Goal: Task Accomplishment & Management: Manage account settings

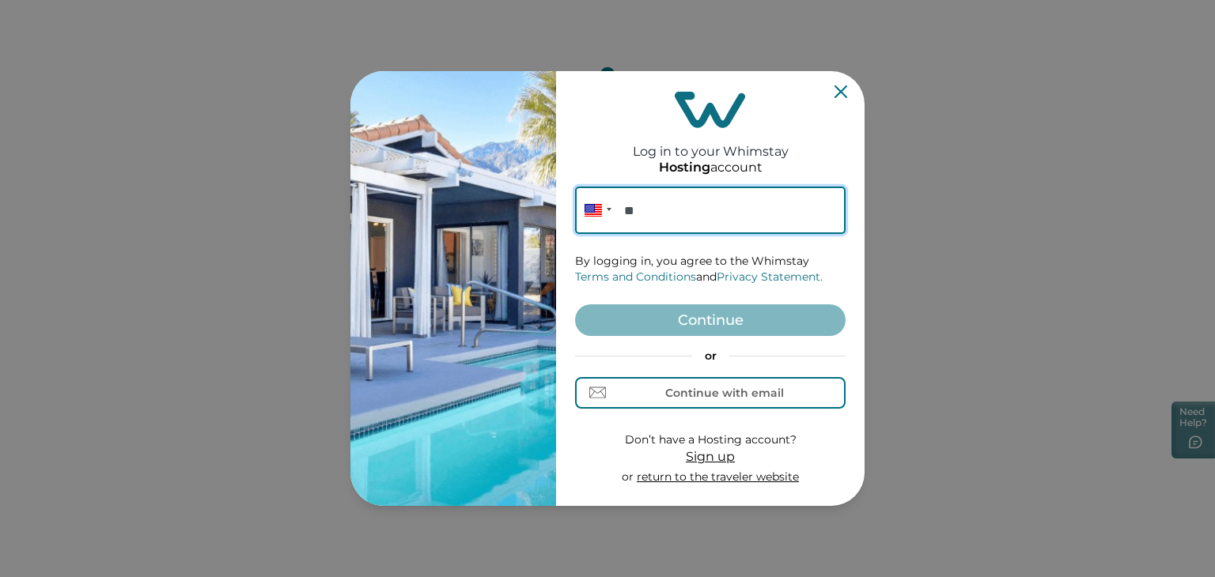
click at [705, 200] on input "**" at bounding box center [710, 210] width 270 height 47
paste input "**********"
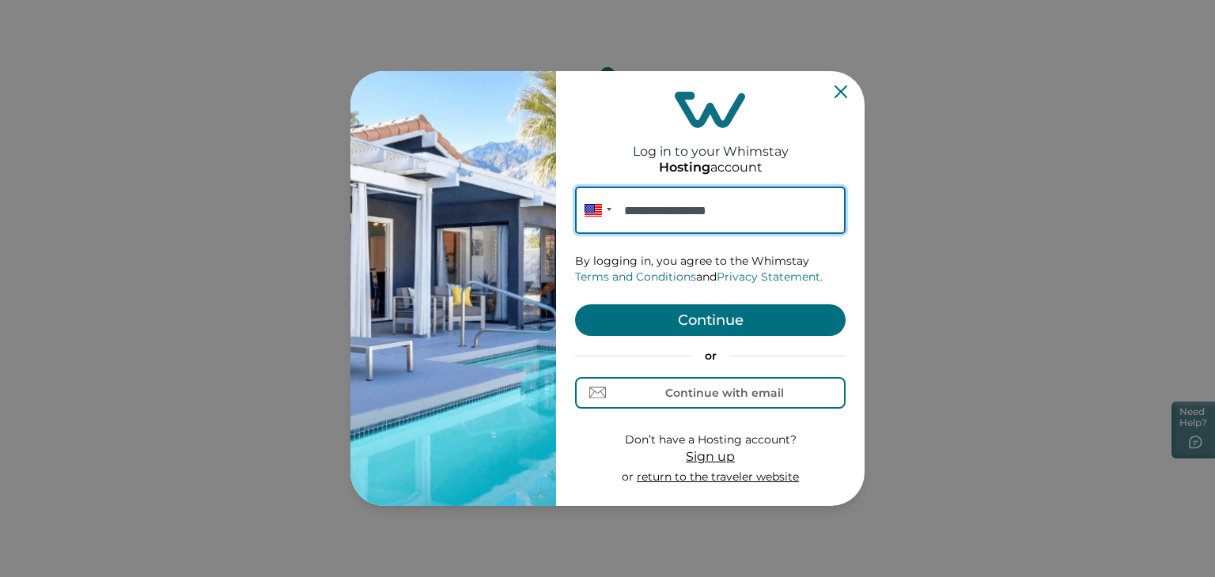
type input "**********"
click at [704, 316] on button "Continue" at bounding box center [710, 320] width 270 height 32
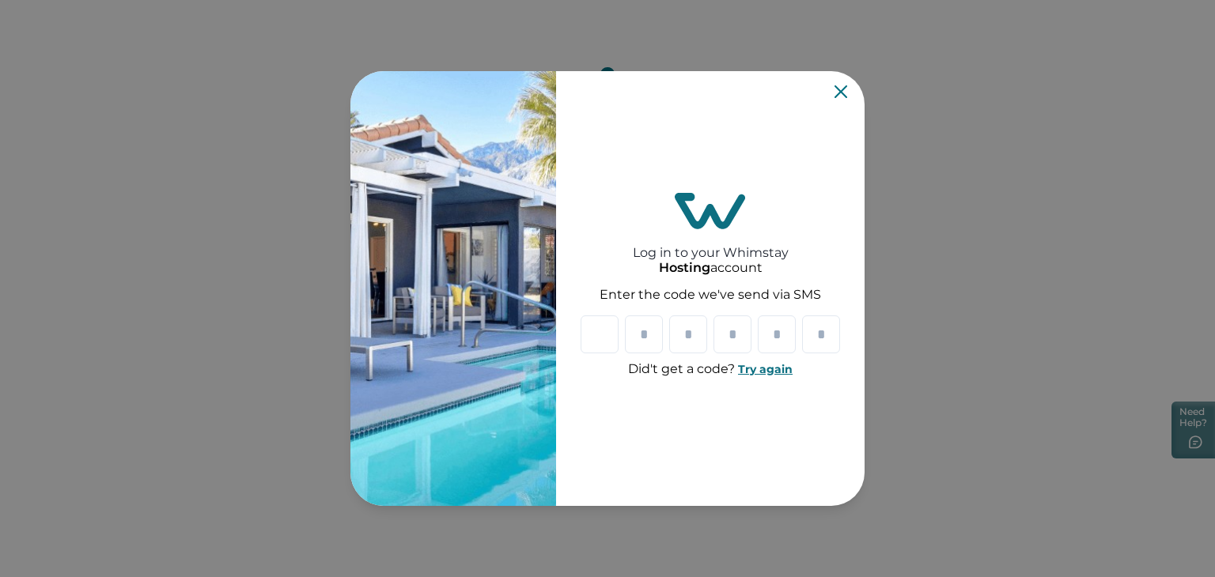
type input "*"
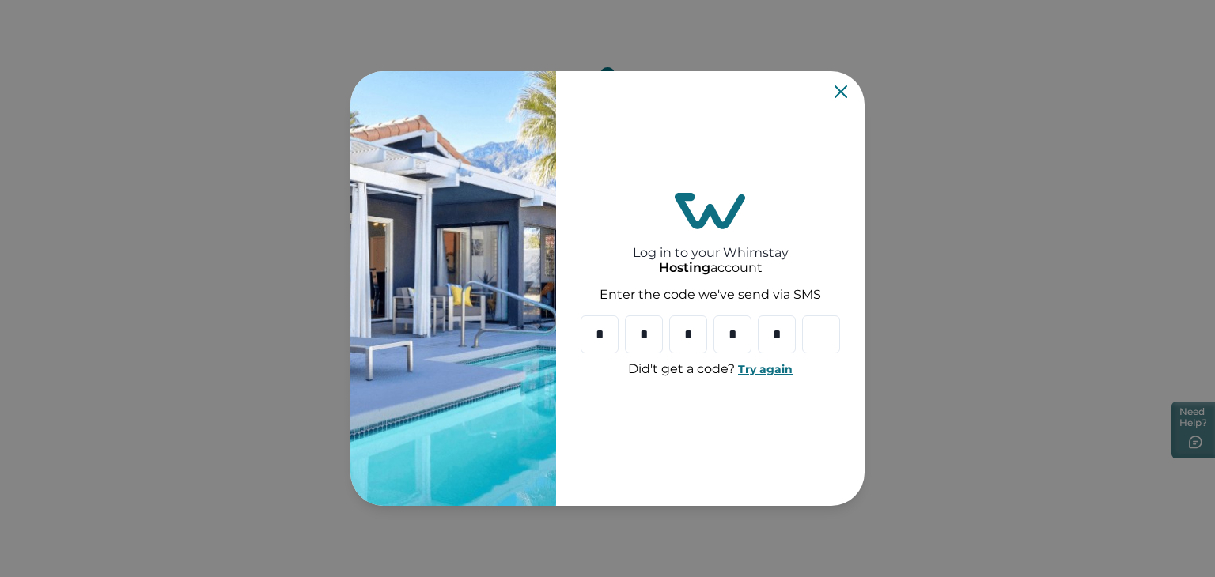
type input "*"
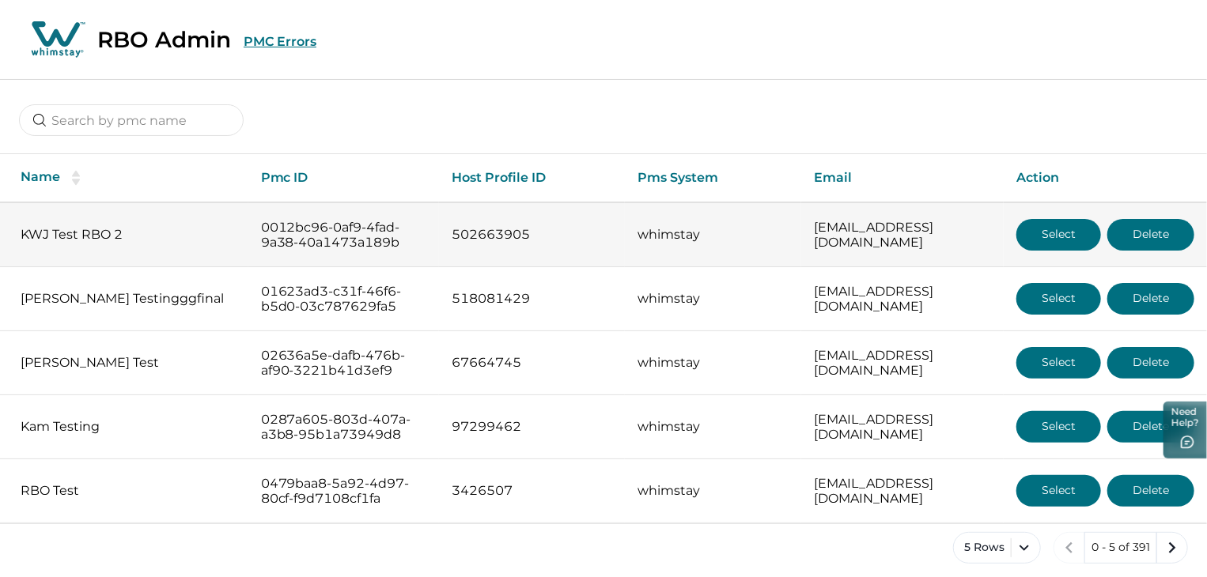
click at [1064, 235] on button "Select" at bounding box center [1058, 235] width 85 height 32
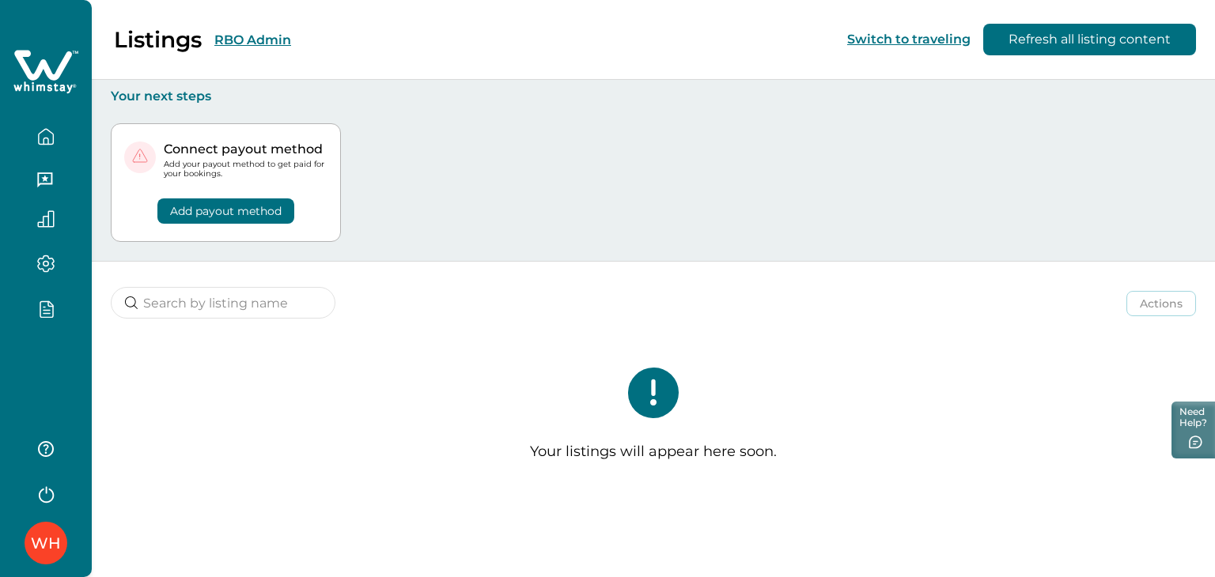
click at [234, 42] on button "RBO Admin" at bounding box center [252, 39] width 77 height 15
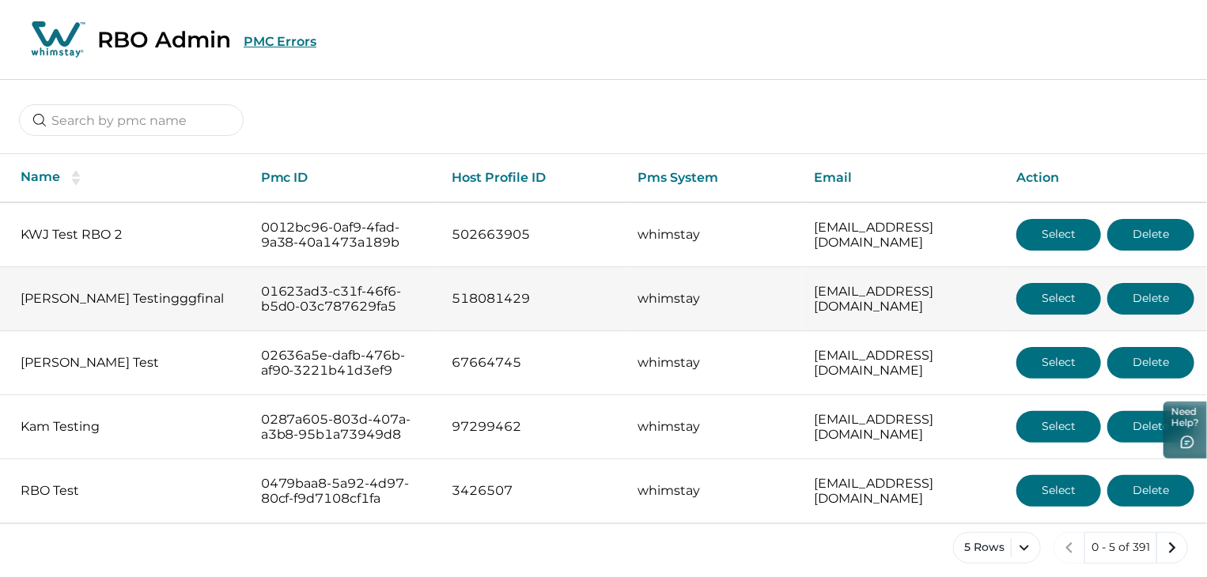
click at [1046, 294] on button "Select" at bounding box center [1058, 299] width 85 height 32
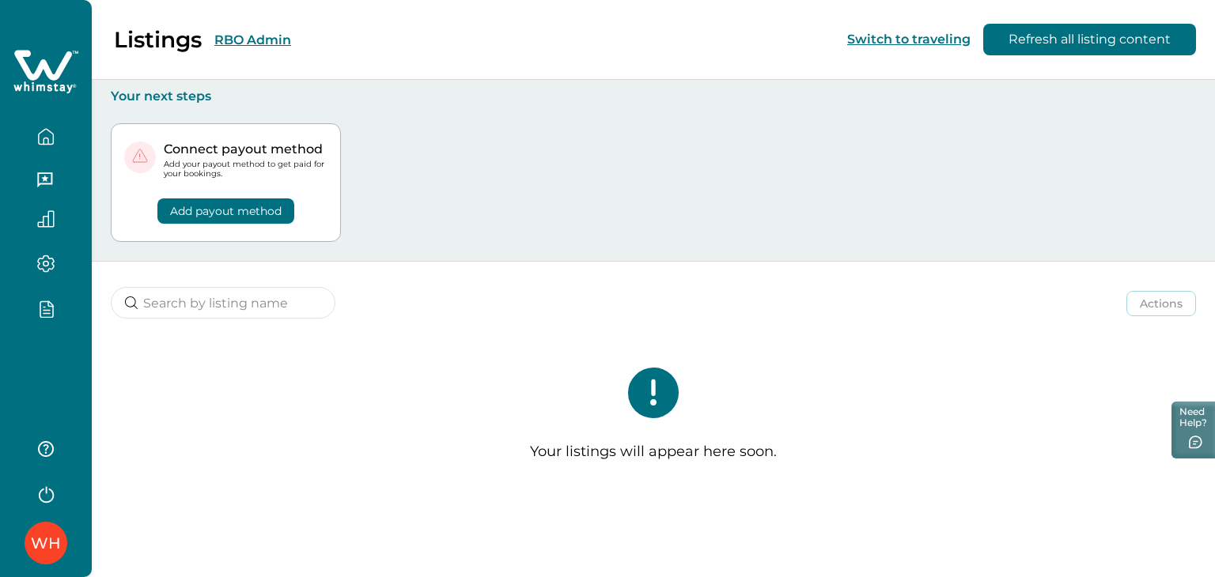
click at [258, 37] on button "RBO Admin" at bounding box center [252, 39] width 77 height 15
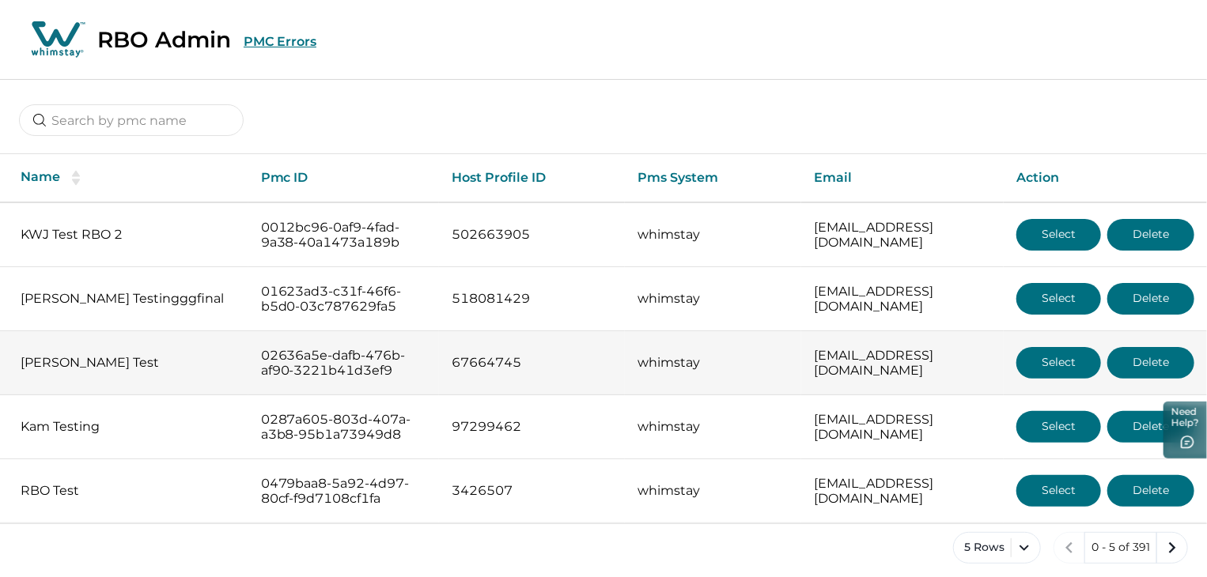
click at [1056, 360] on button "Select" at bounding box center [1058, 363] width 85 height 32
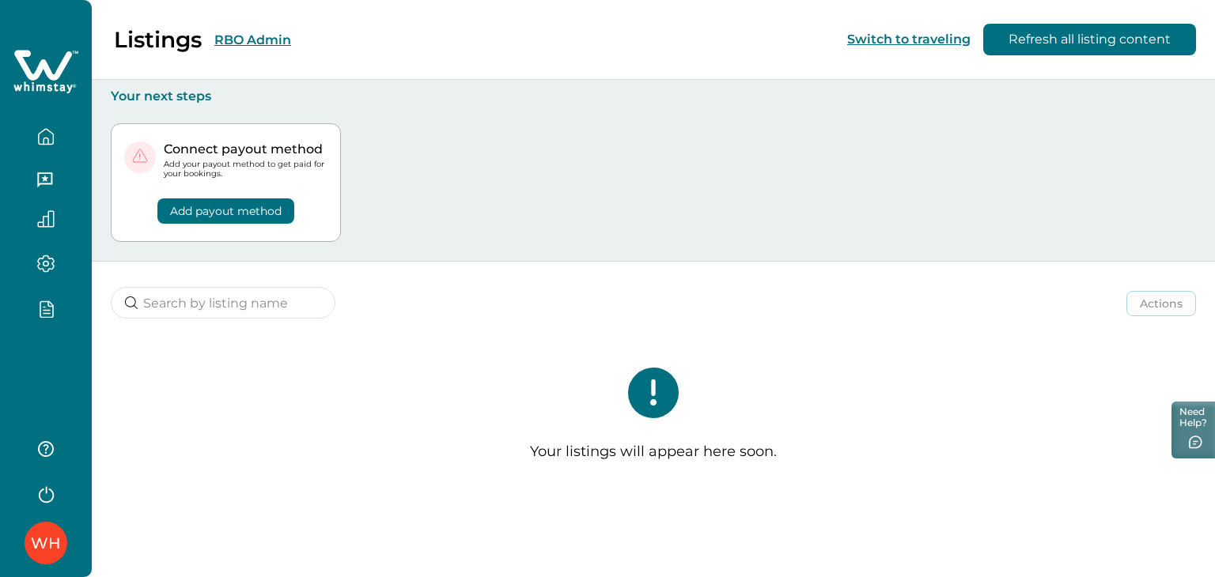
click at [248, 36] on button "RBO Admin" at bounding box center [252, 39] width 77 height 15
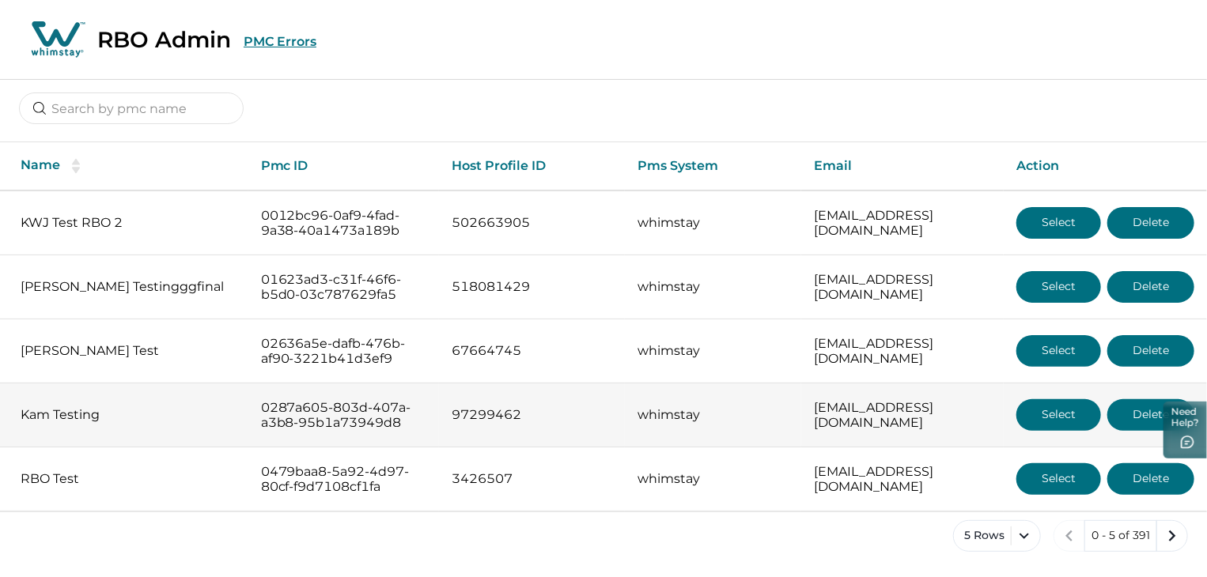
scroll to position [40, 0]
click at [1057, 399] on button "Select" at bounding box center [1058, 415] width 85 height 32
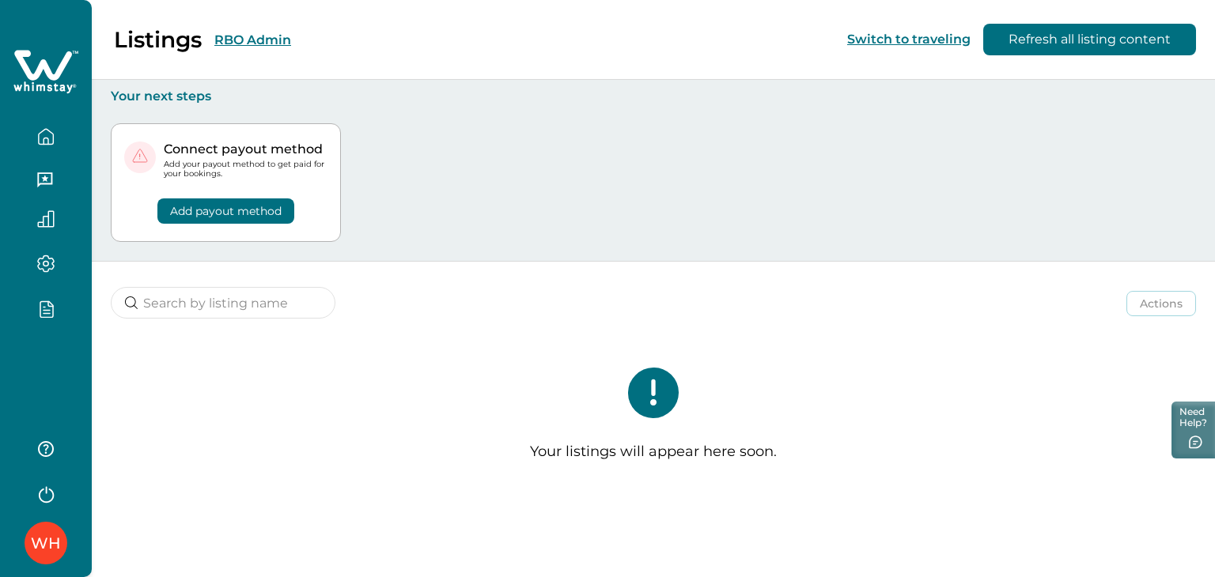
click at [233, 37] on button "RBO Admin" at bounding box center [252, 39] width 77 height 15
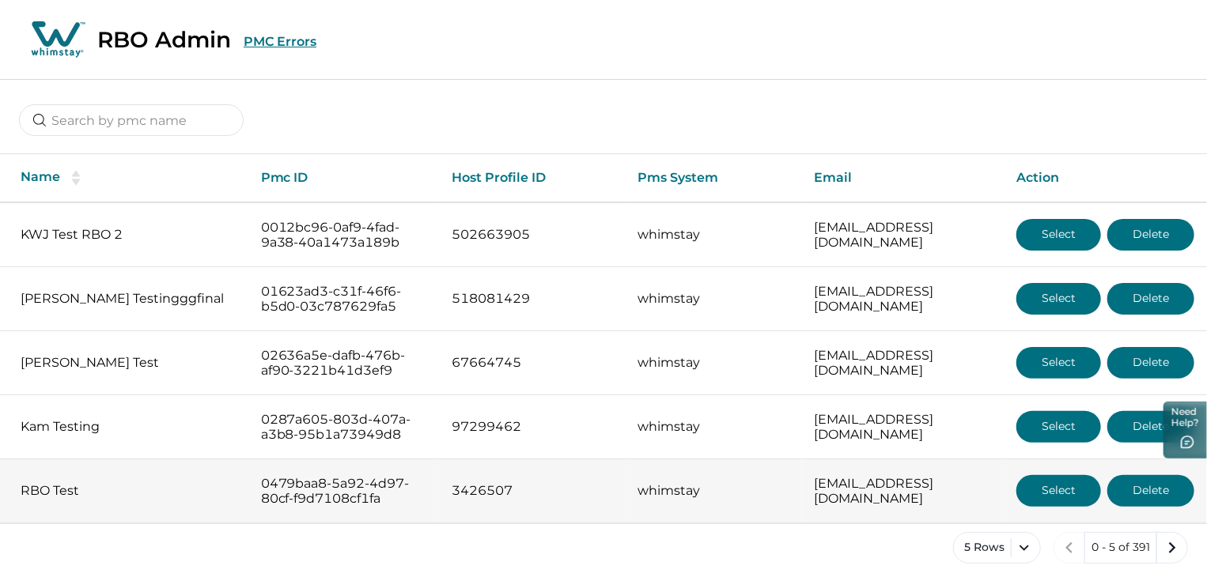
scroll to position [40, 0]
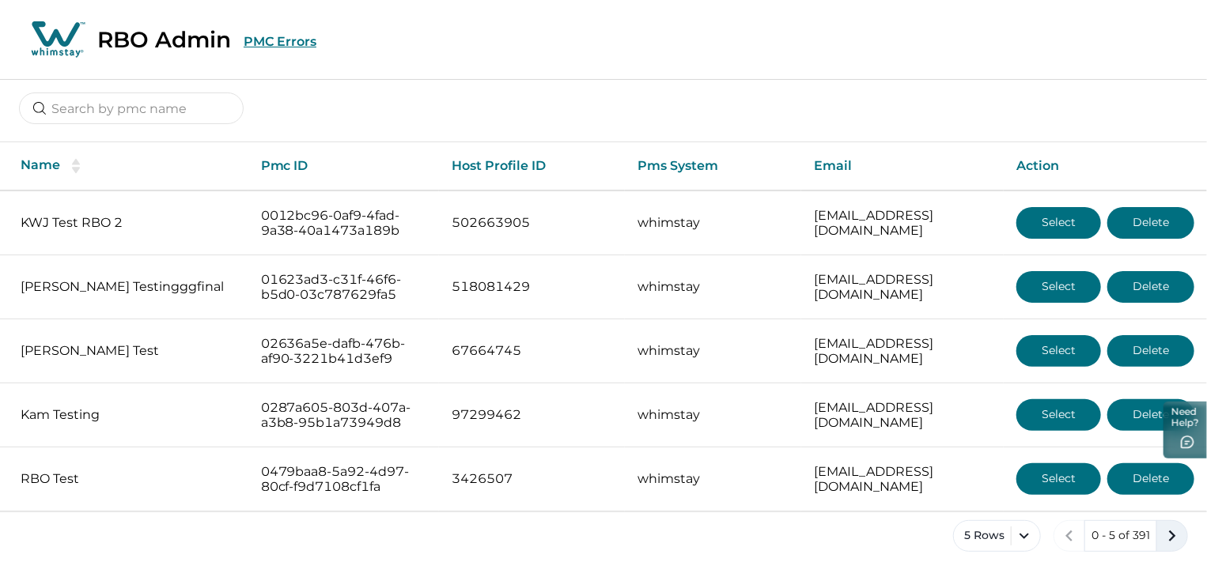
click at [1172, 535] on icon "next page" at bounding box center [1172, 536] width 22 height 22
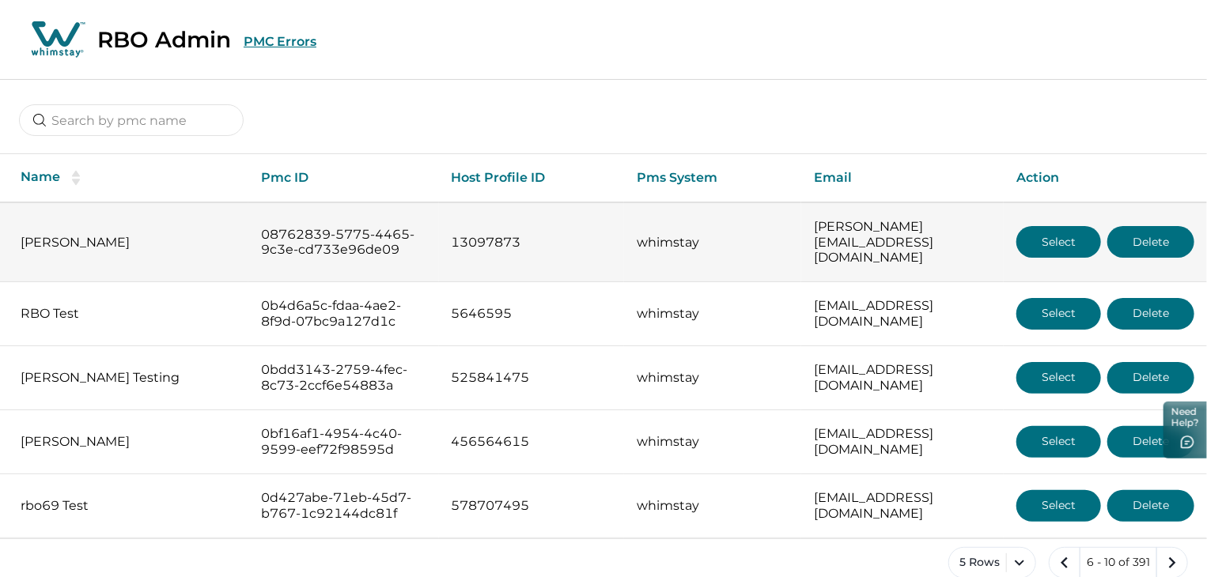
click at [1027, 243] on button "Select" at bounding box center [1058, 242] width 85 height 32
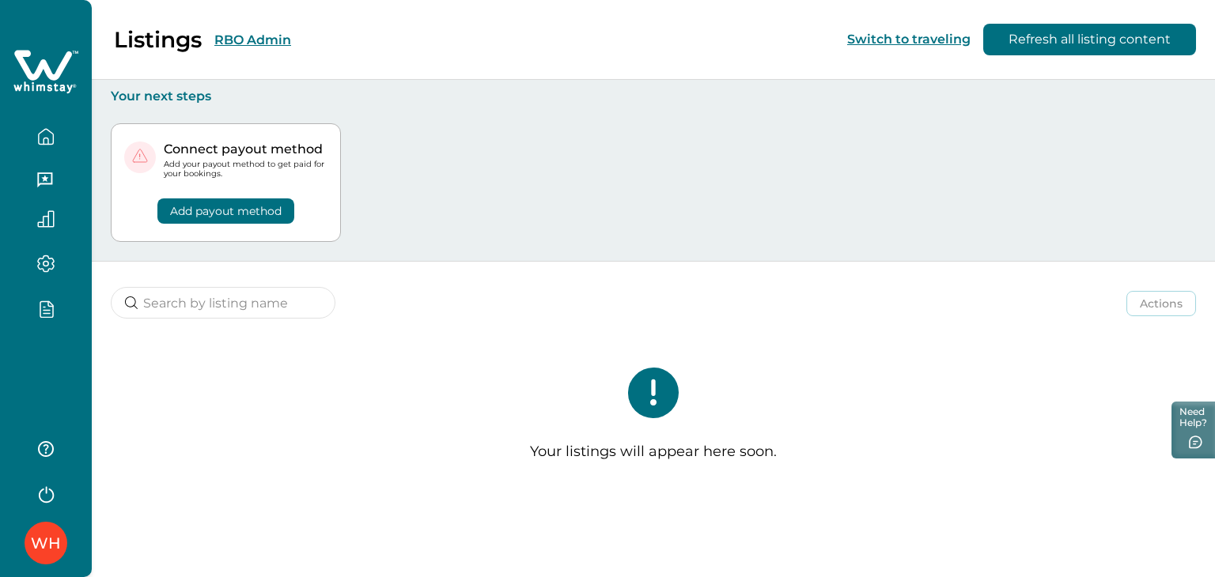
click at [240, 39] on button "RBO Admin" at bounding box center [252, 39] width 77 height 15
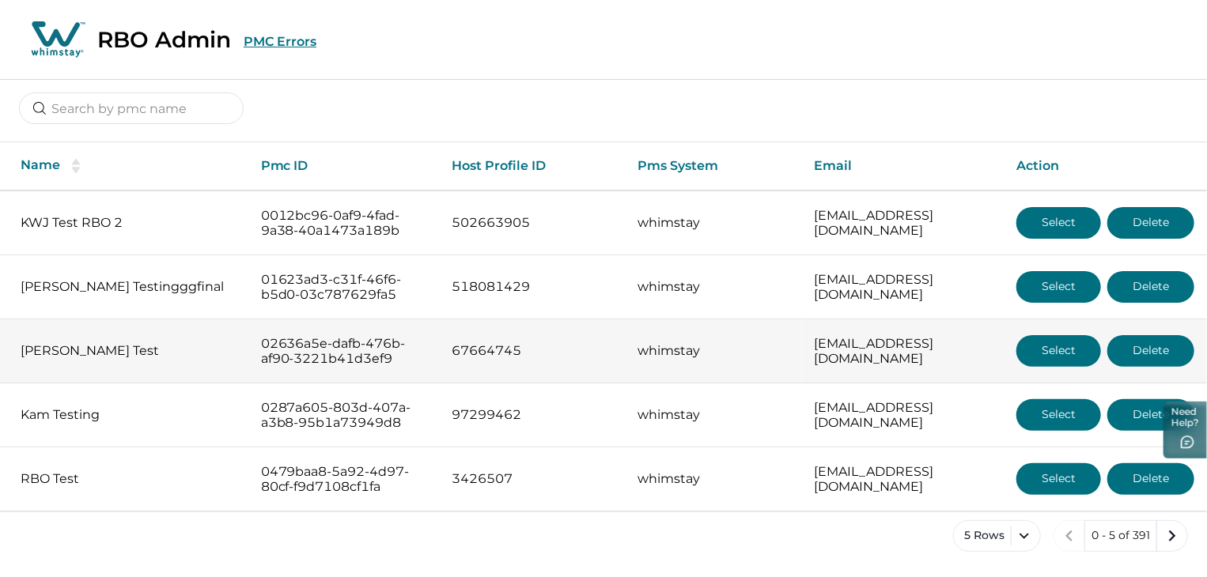
scroll to position [40, 0]
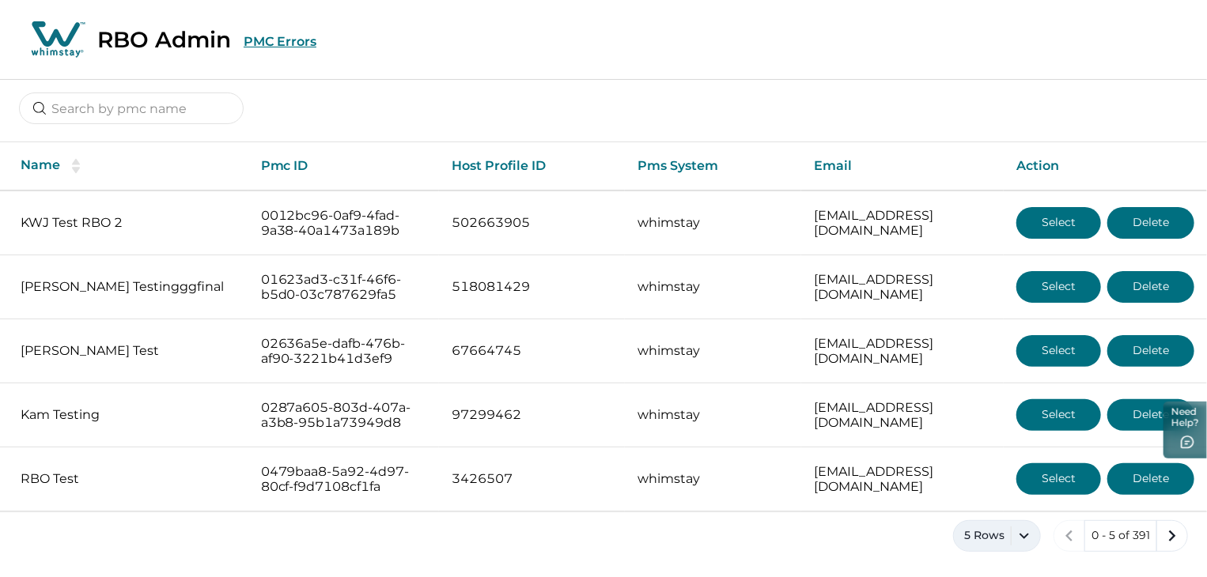
click at [1014, 548] on button "5 Rows" at bounding box center [997, 536] width 88 height 32
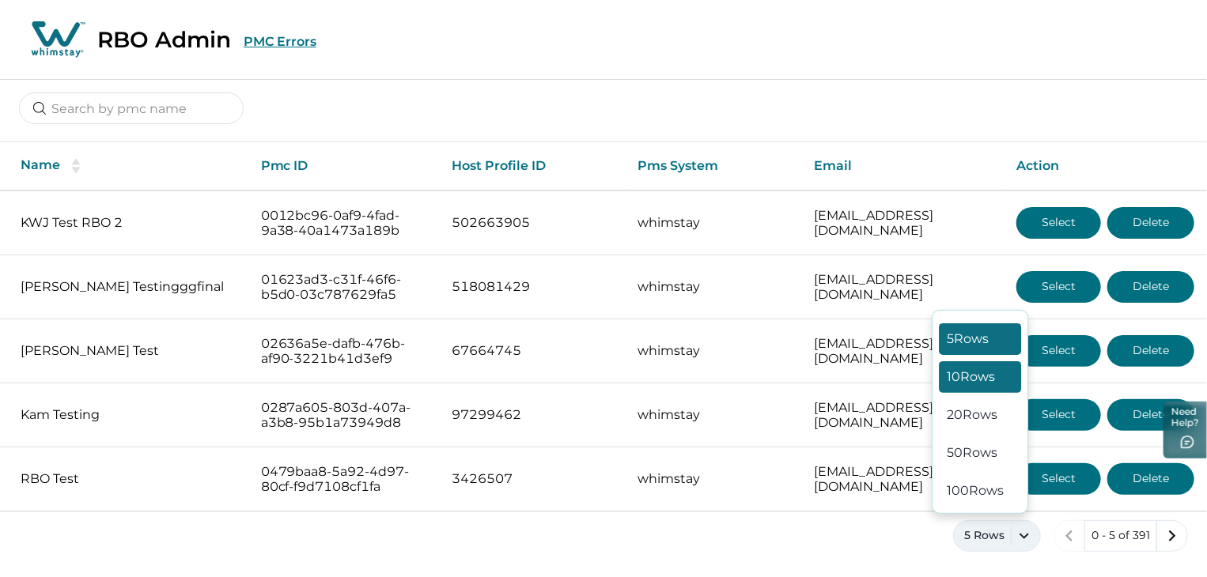
click at [946, 371] on button "10 Rows" at bounding box center [980, 377] width 82 height 32
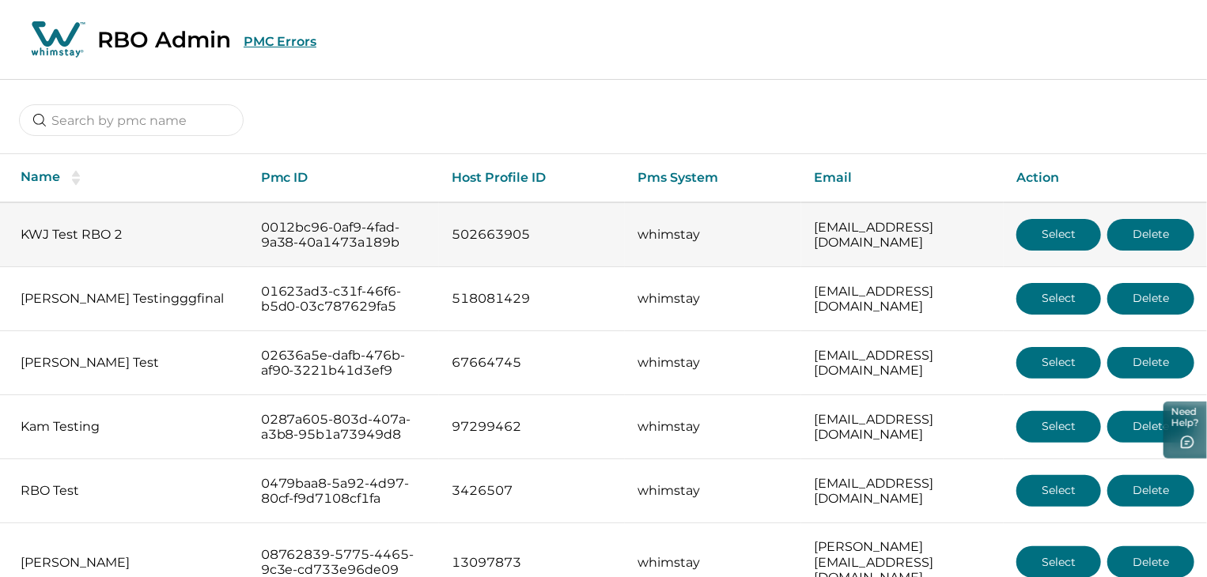
click at [1046, 233] on button "Select" at bounding box center [1058, 235] width 85 height 32
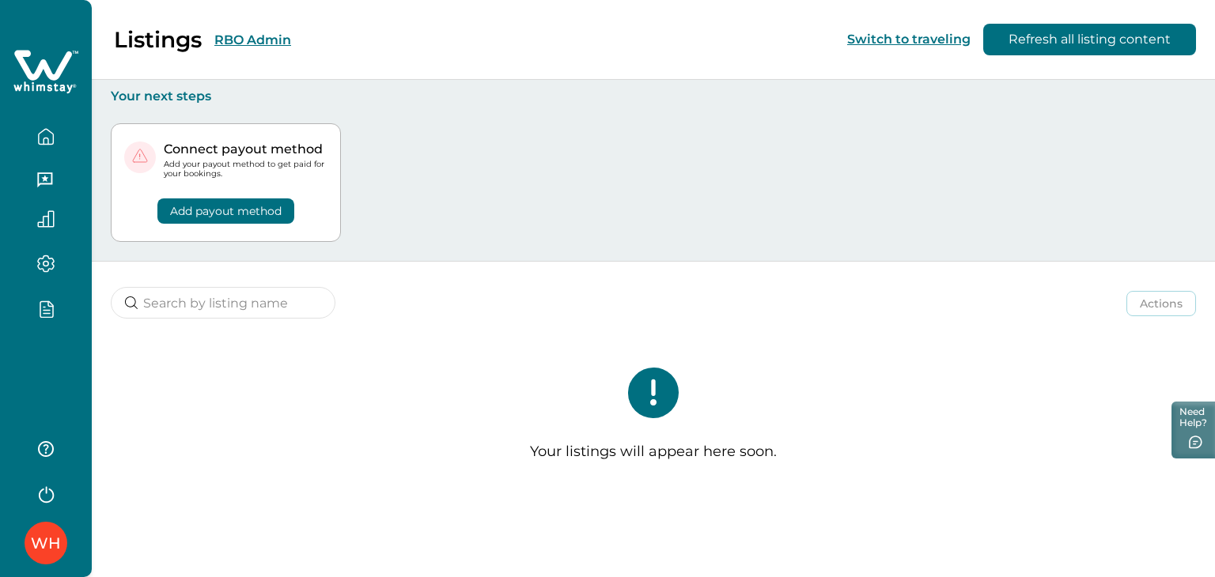
click at [266, 43] on button "RBO Admin" at bounding box center [252, 39] width 77 height 15
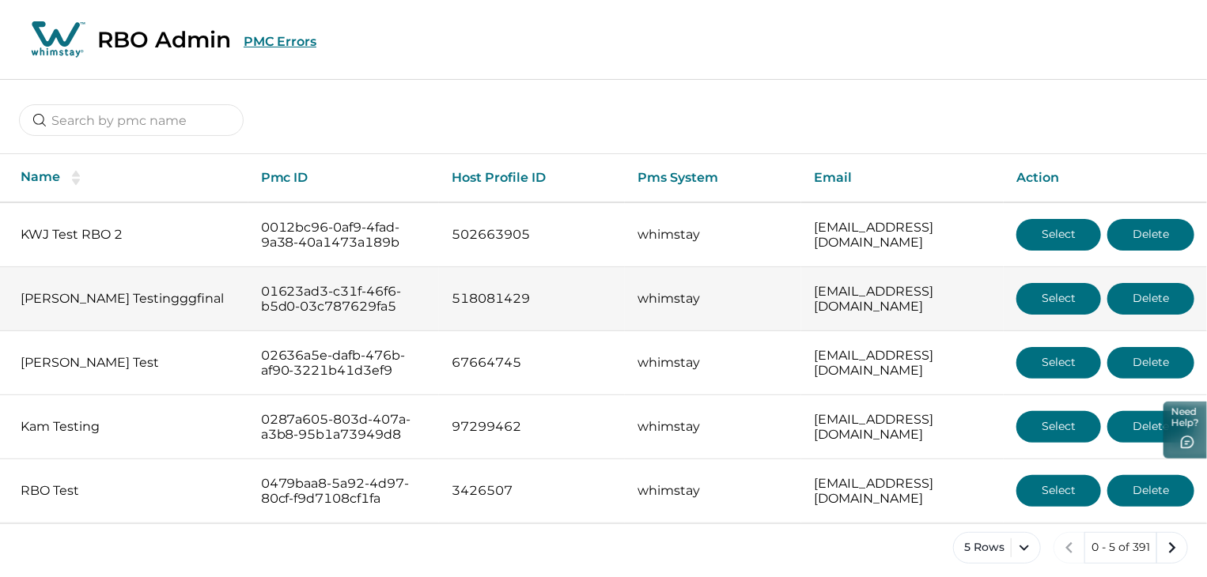
click at [1041, 304] on button "Select" at bounding box center [1058, 299] width 85 height 32
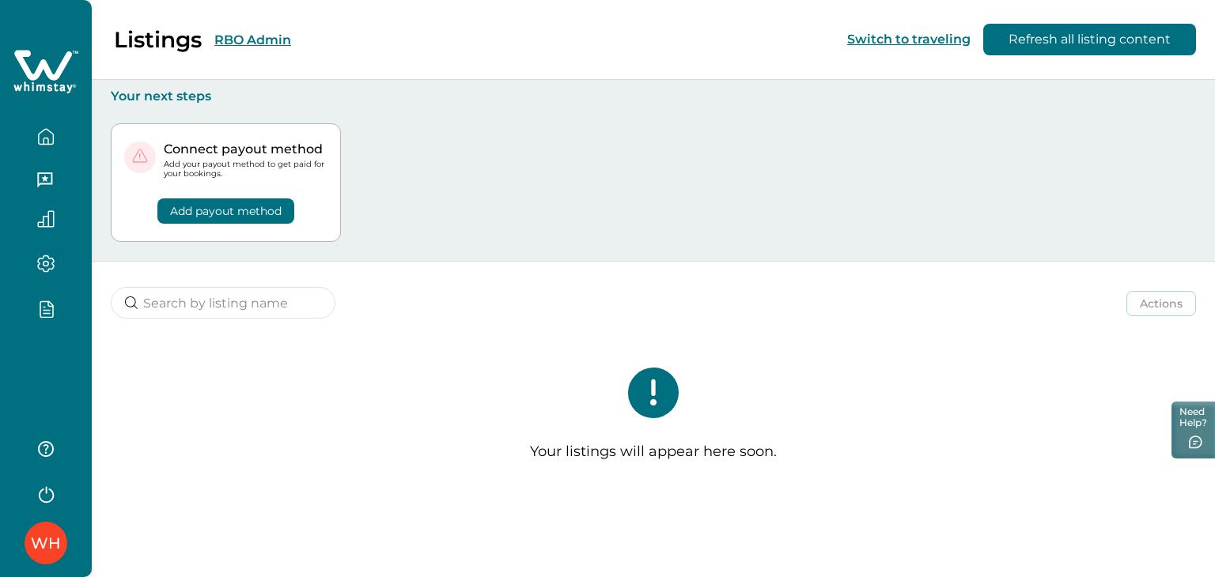
click at [252, 42] on button "RBO Admin" at bounding box center [252, 39] width 77 height 15
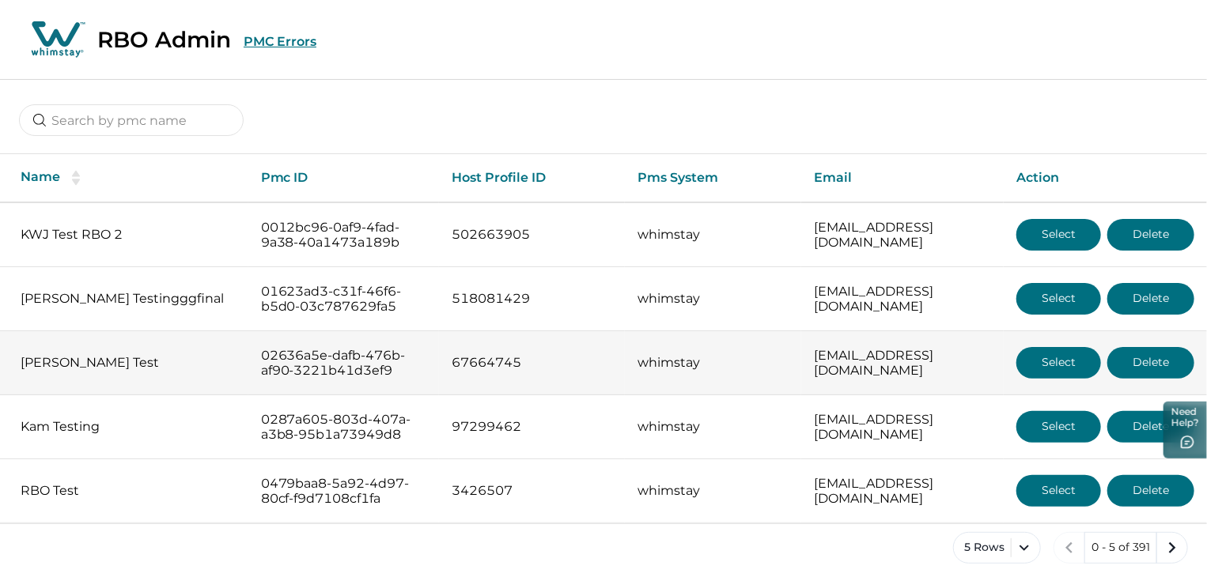
click at [1072, 371] on button "Select" at bounding box center [1058, 363] width 85 height 32
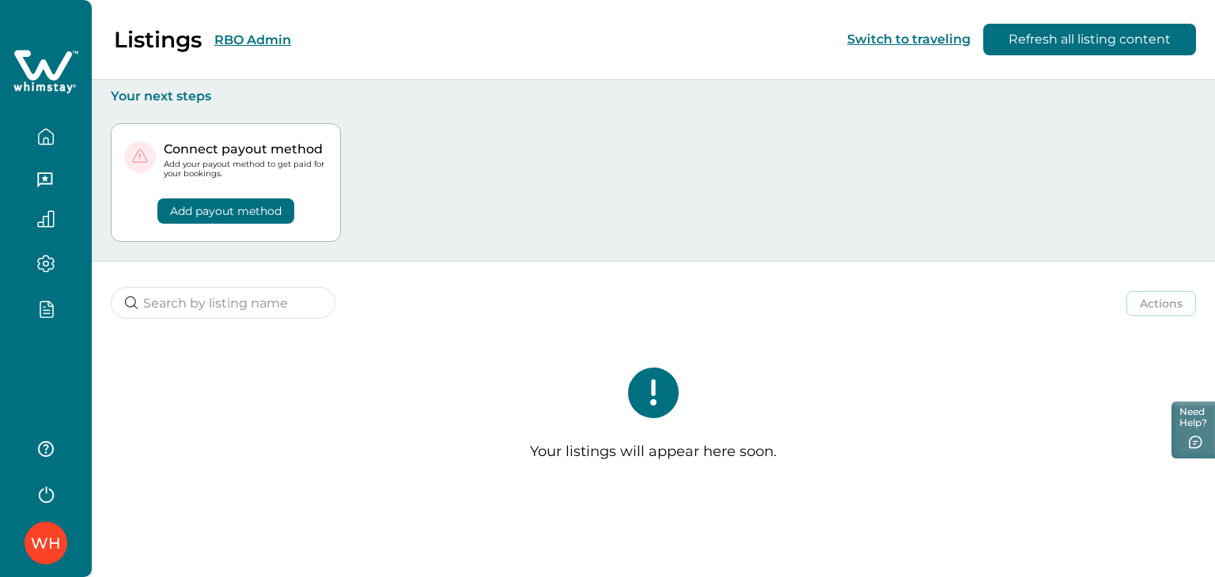
click at [231, 38] on button "RBO Admin" at bounding box center [252, 39] width 77 height 15
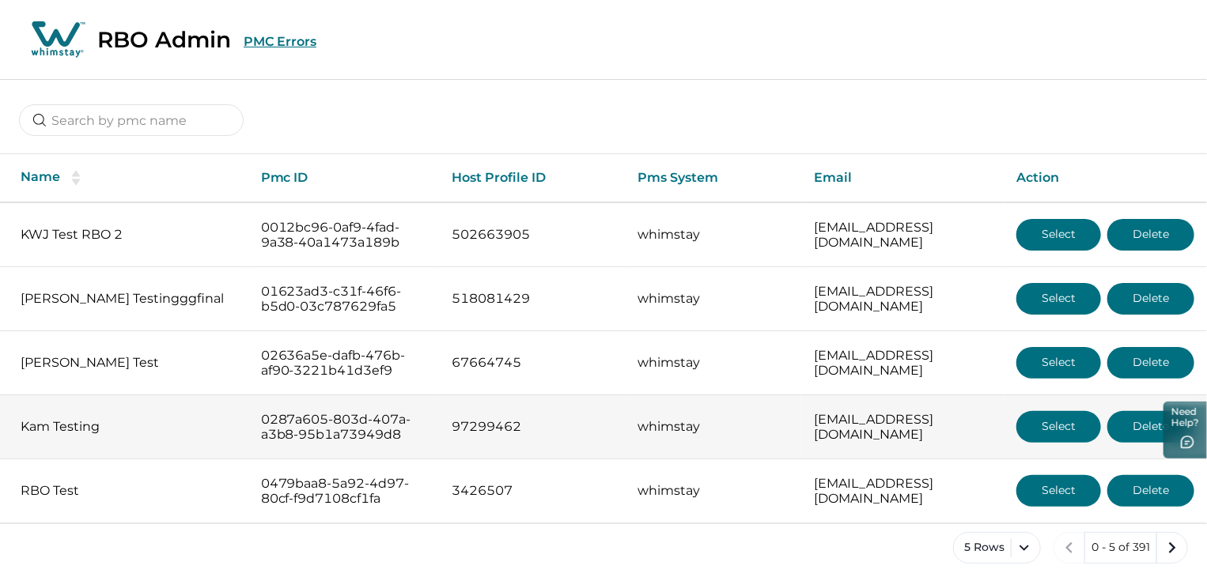
click at [1065, 428] on button "Select" at bounding box center [1058, 427] width 85 height 32
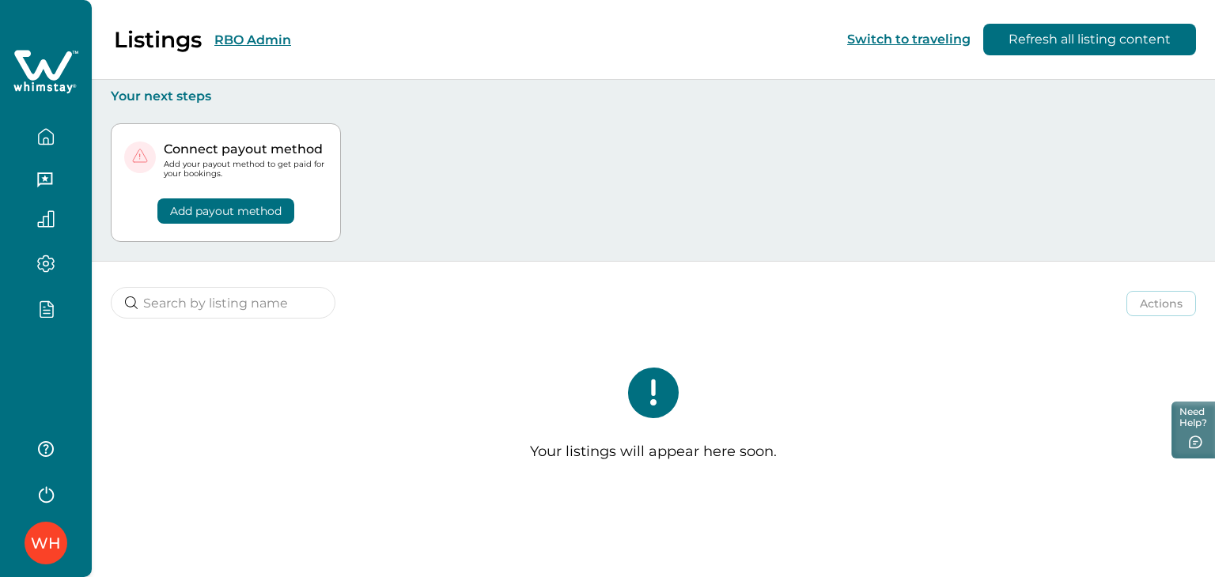
click at [226, 41] on button "RBO Admin" at bounding box center [252, 39] width 77 height 15
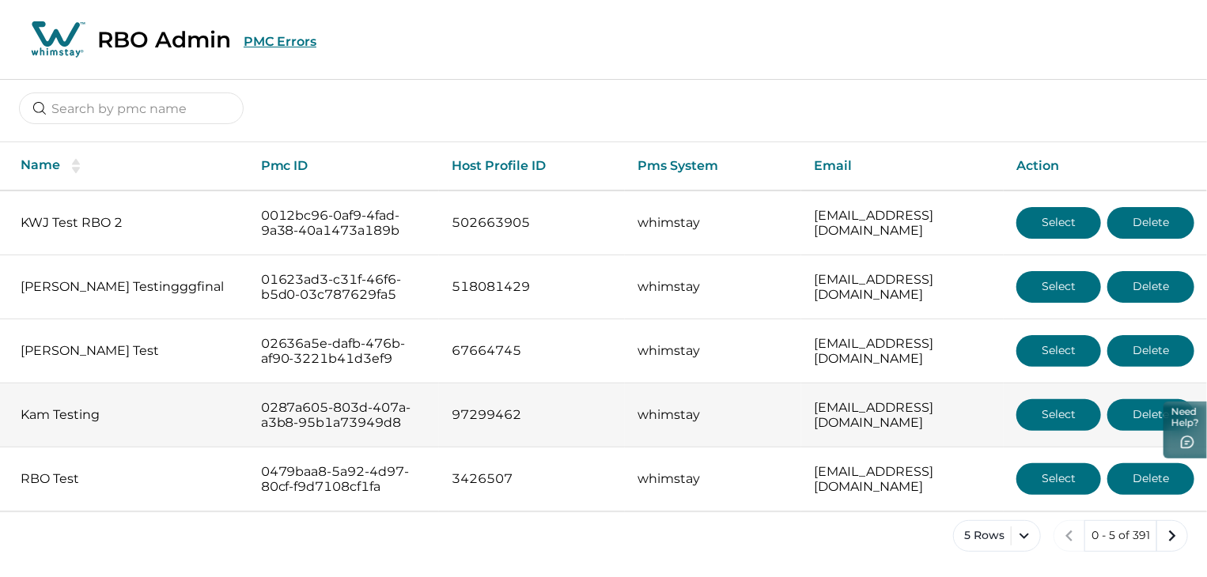
scroll to position [40, 0]
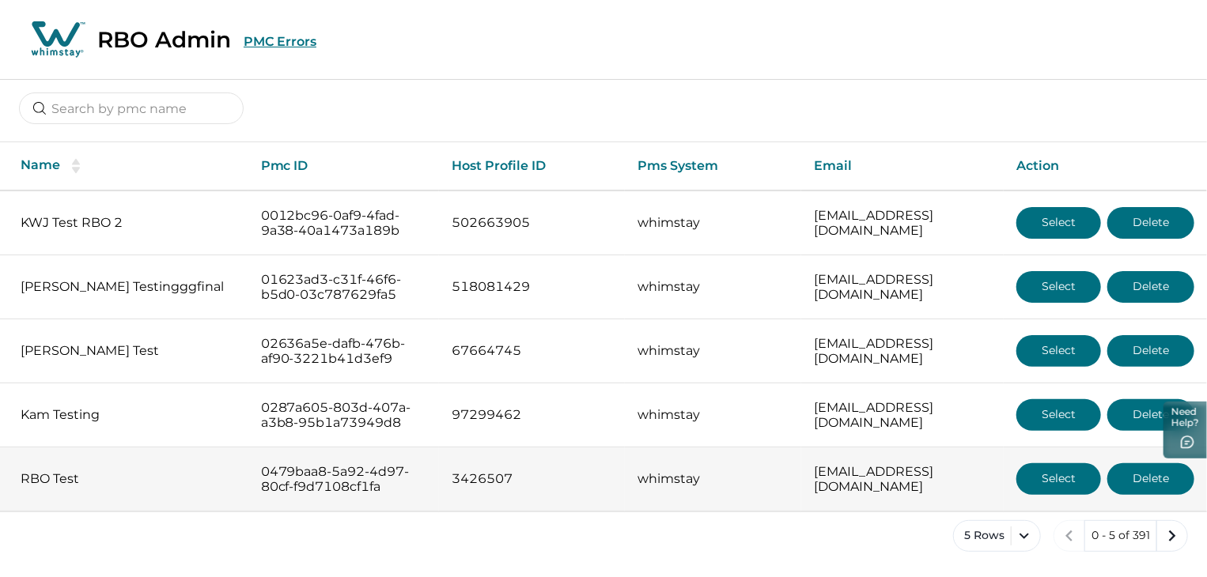
click at [1057, 476] on button "Select" at bounding box center [1058, 479] width 85 height 32
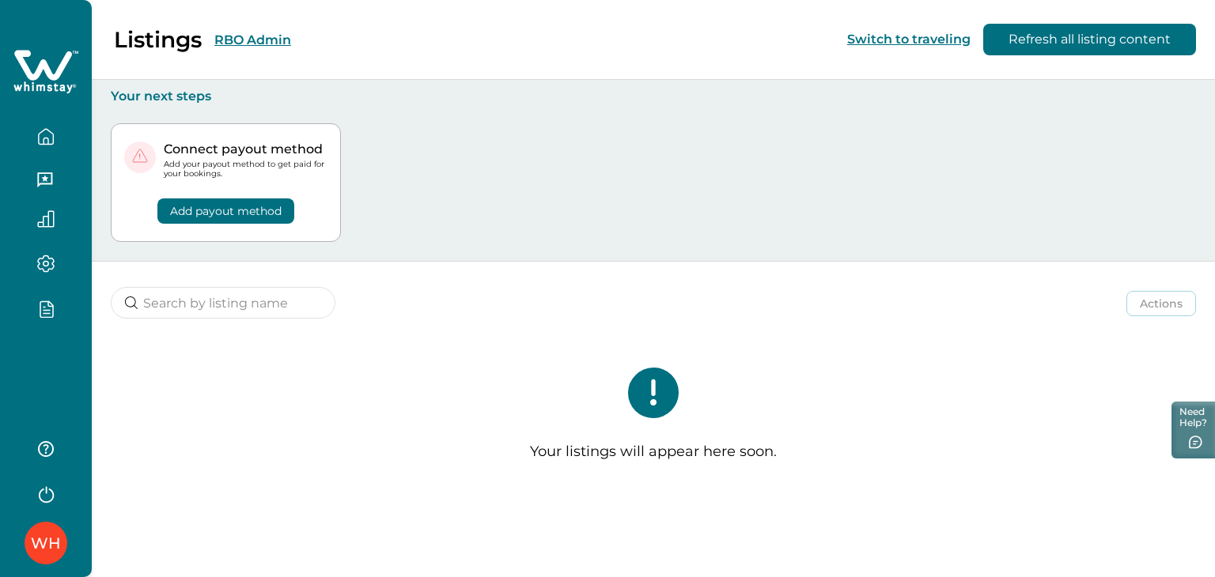
click at [241, 39] on button "RBO Admin" at bounding box center [252, 39] width 77 height 15
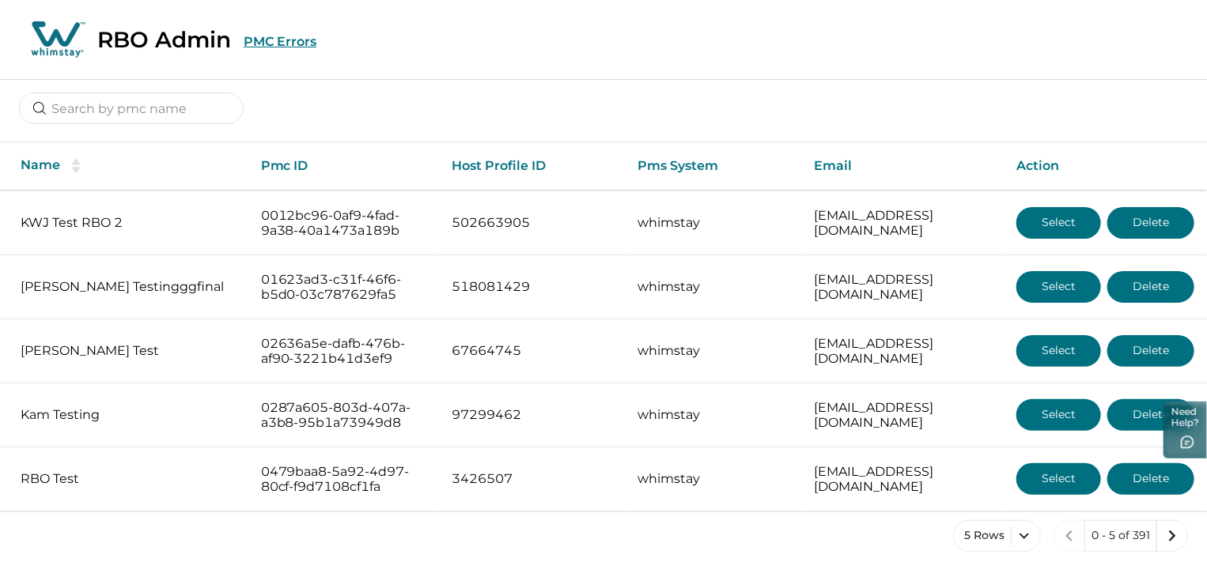
scroll to position [40, 0]
click at [1185, 541] on button "next page" at bounding box center [1172, 536] width 32 height 32
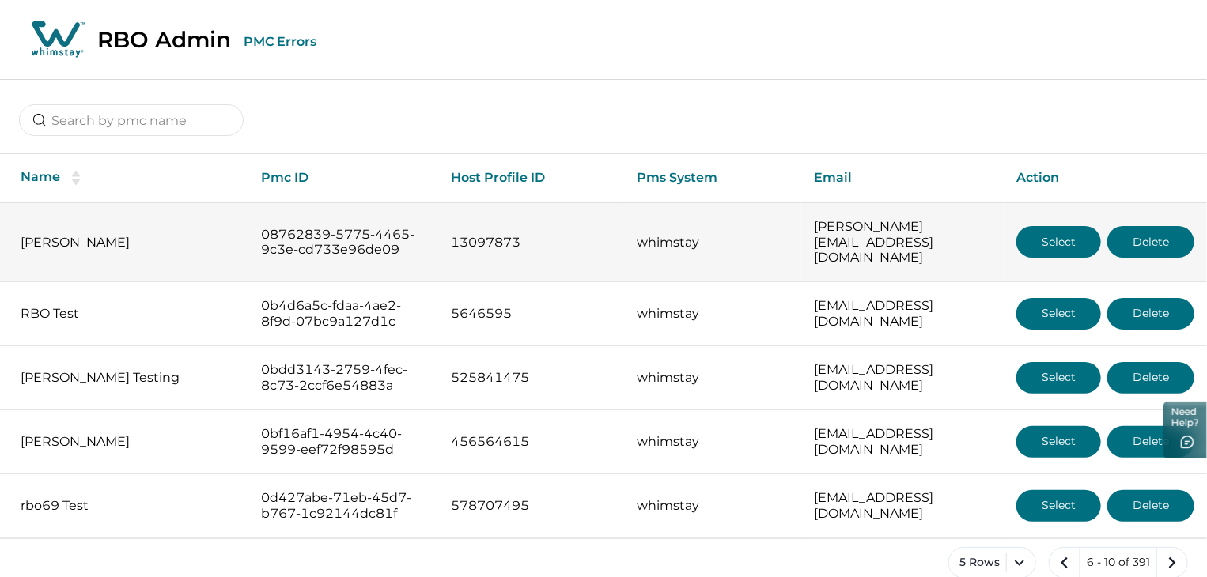
click at [1041, 254] on button "Select" at bounding box center [1058, 242] width 85 height 32
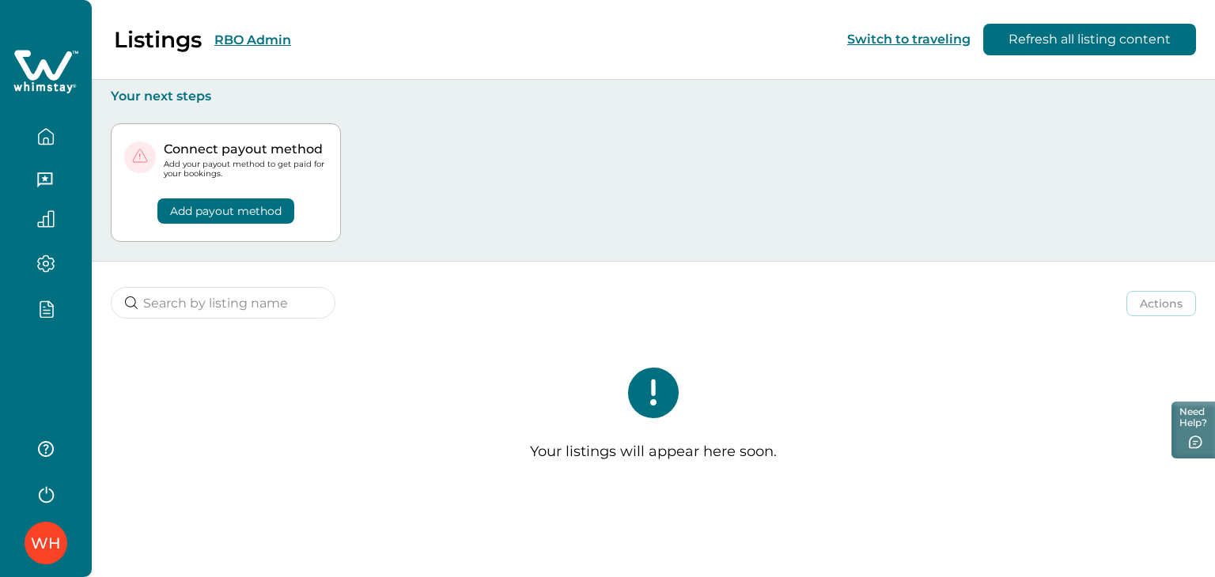
click at [268, 44] on button "RBO Admin" at bounding box center [252, 39] width 77 height 15
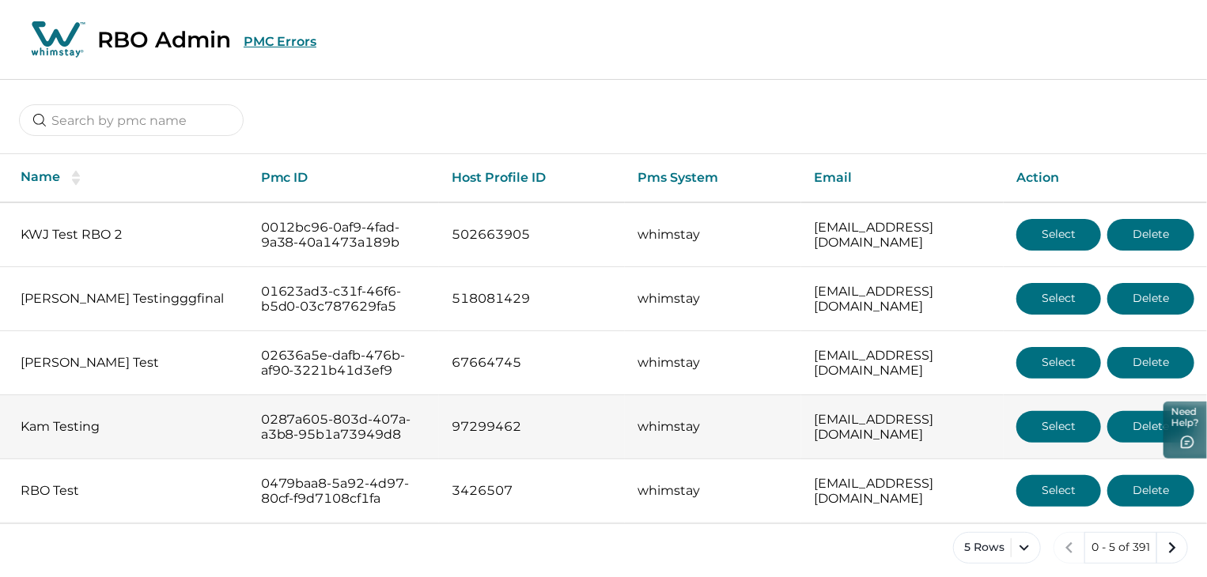
scroll to position [40, 0]
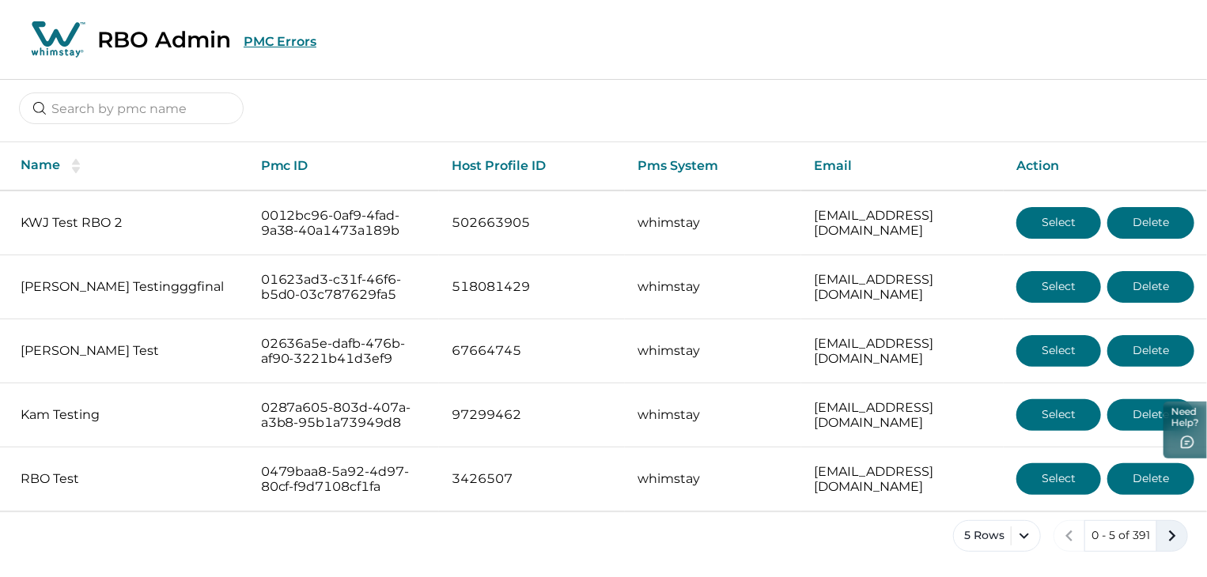
click at [1177, 531] on icon "next page" at bounding box center [1172, 536] width 22 height 22
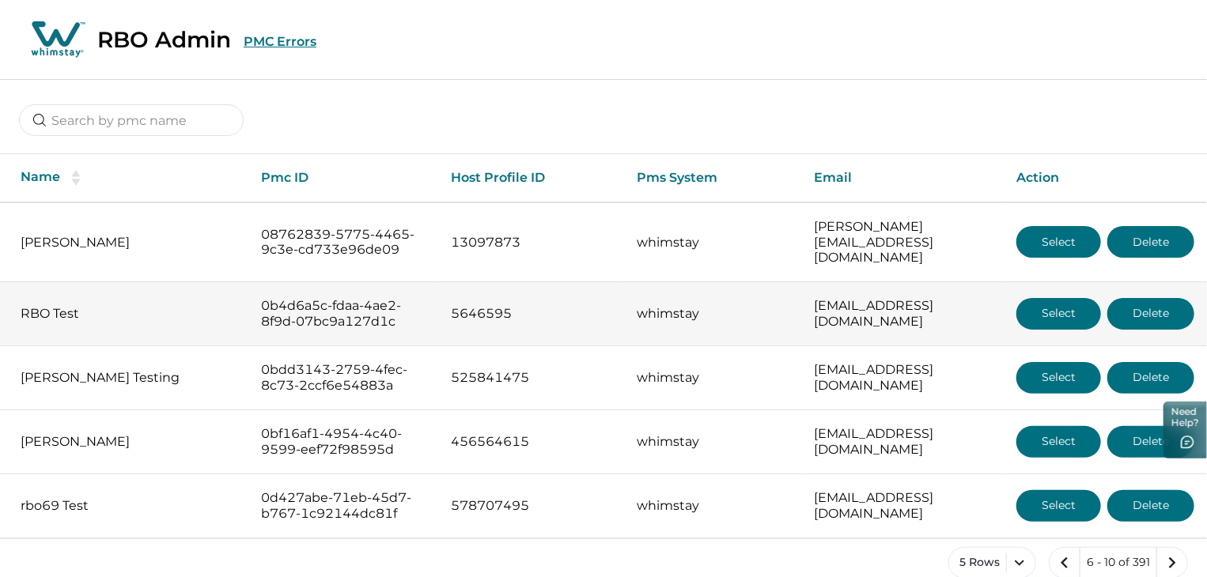
click at [1050, 318] on button "Select" at bounding box center [1058, 314] width 85 height 32
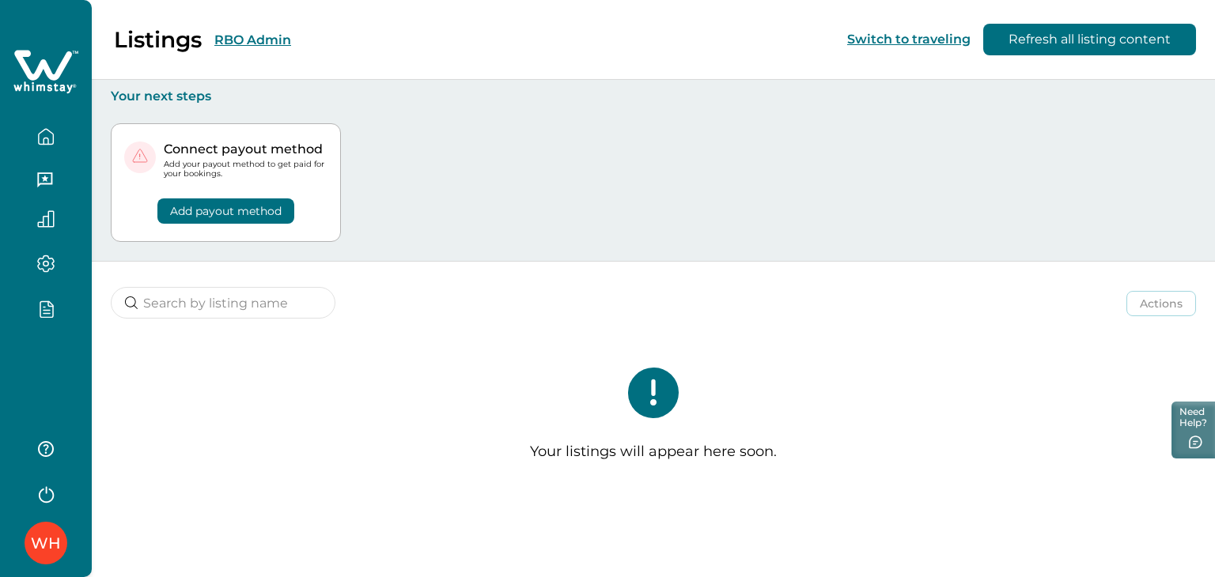
click at [257, 36] on button "RBO Admin" at bounding box center [252, 39] width 77 height 15
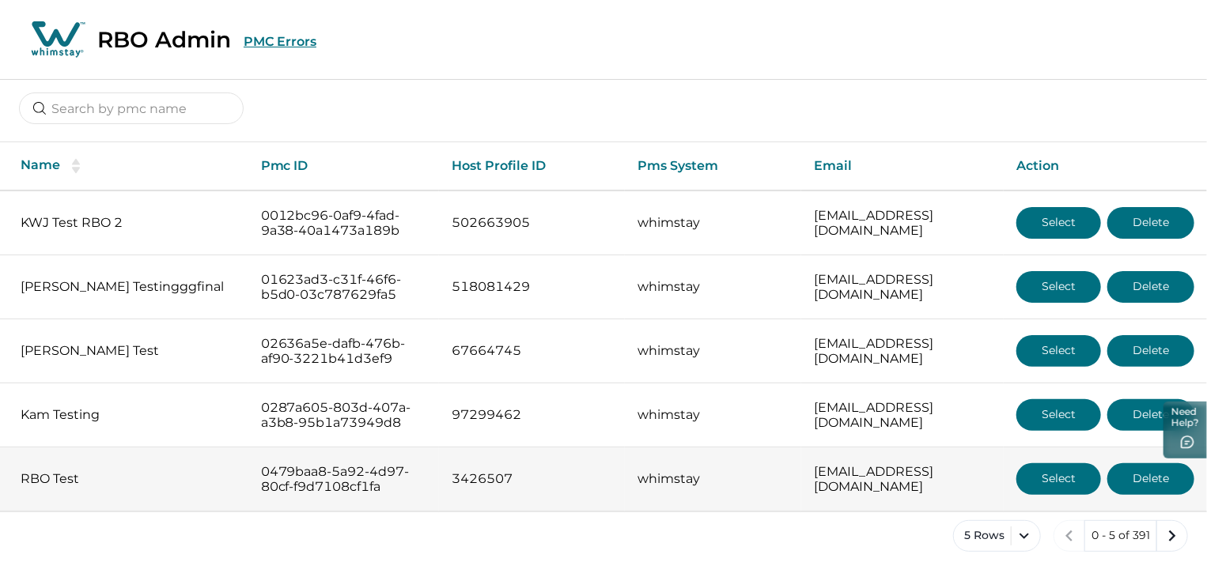
scroll to position [40, 0]
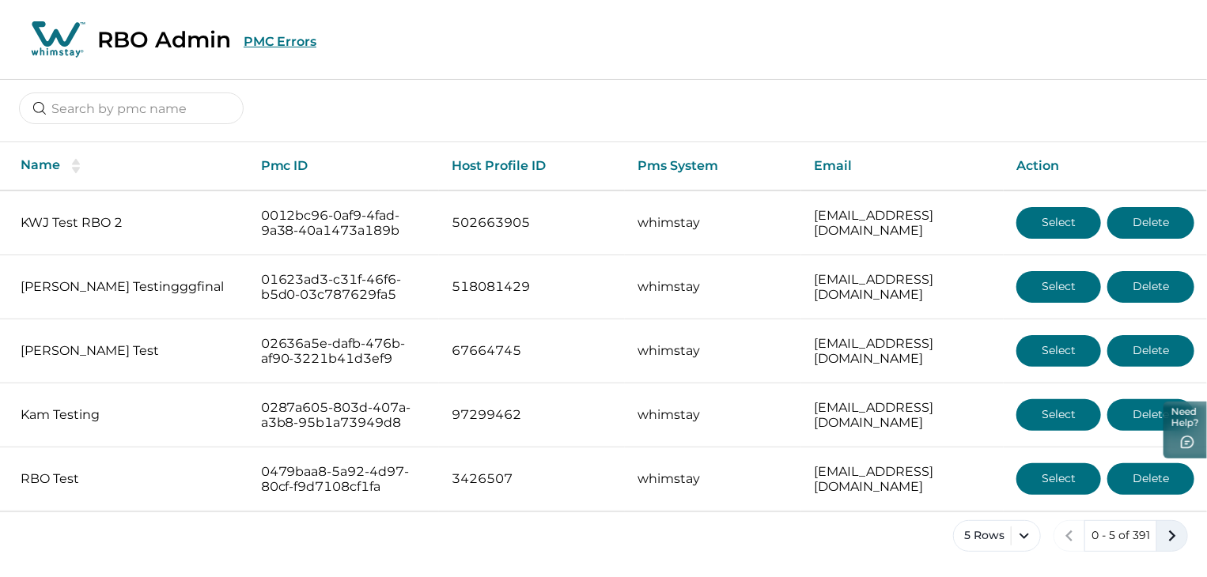
click at [1176, 542] on icon "next page" at bounding box center [1172, 536] width 22 height 22
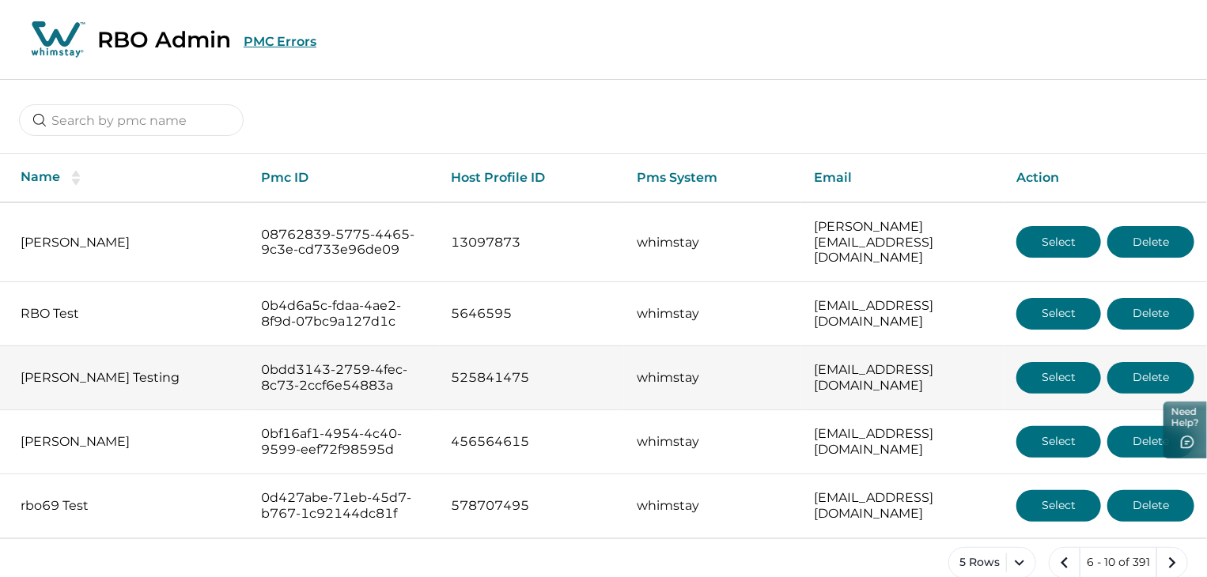
click at [1048, 394] on button "Select" at bounding box center [1058, 378] width 85 height 32
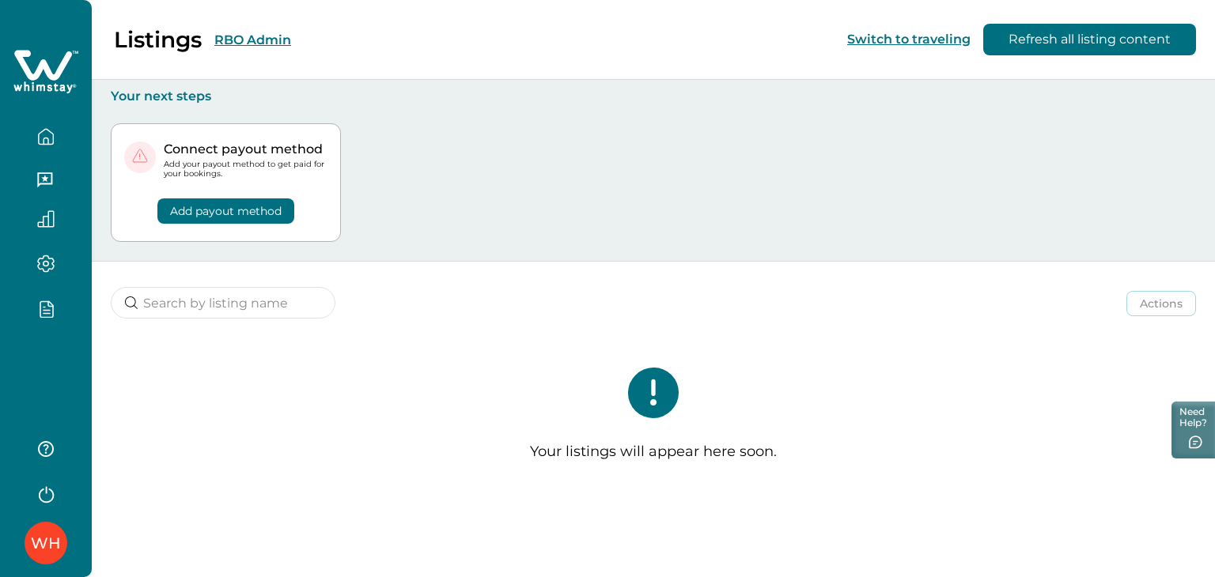
click at [250, 40] on button "RBO Admin" at bounding box center [252, 39] width 77 height 15
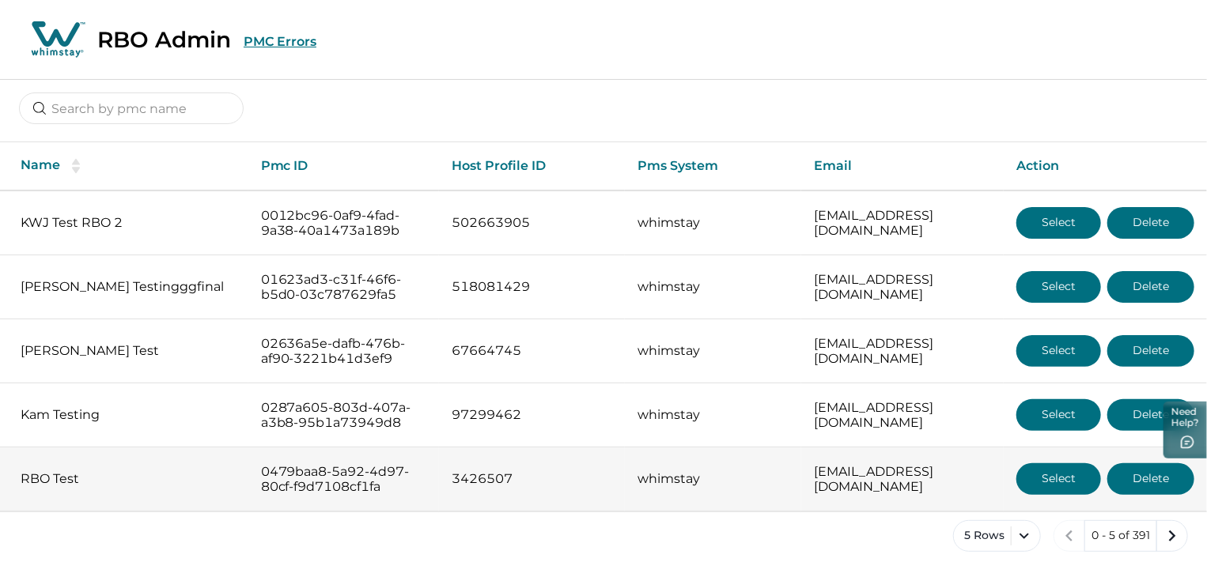
scroll to position [40, 0]
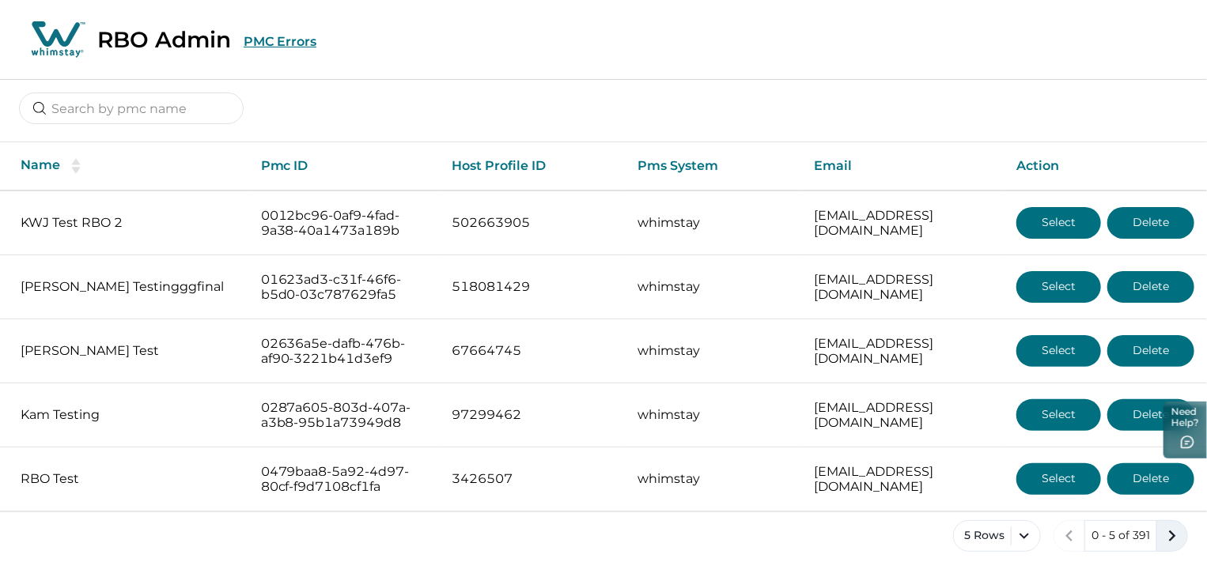
click at [1169, 541] on icon "next page" at bounding box center [1172, 536] width 22 height 22
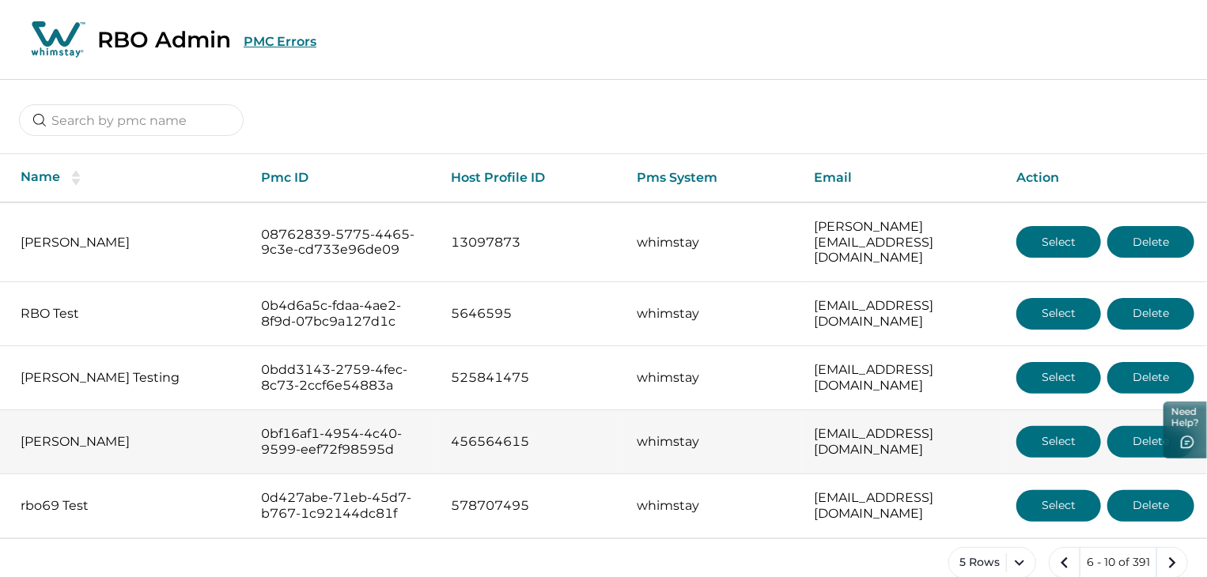
click at [1049, 458] on button "Select" at bounding box center [1058, 442] width 85 height 32
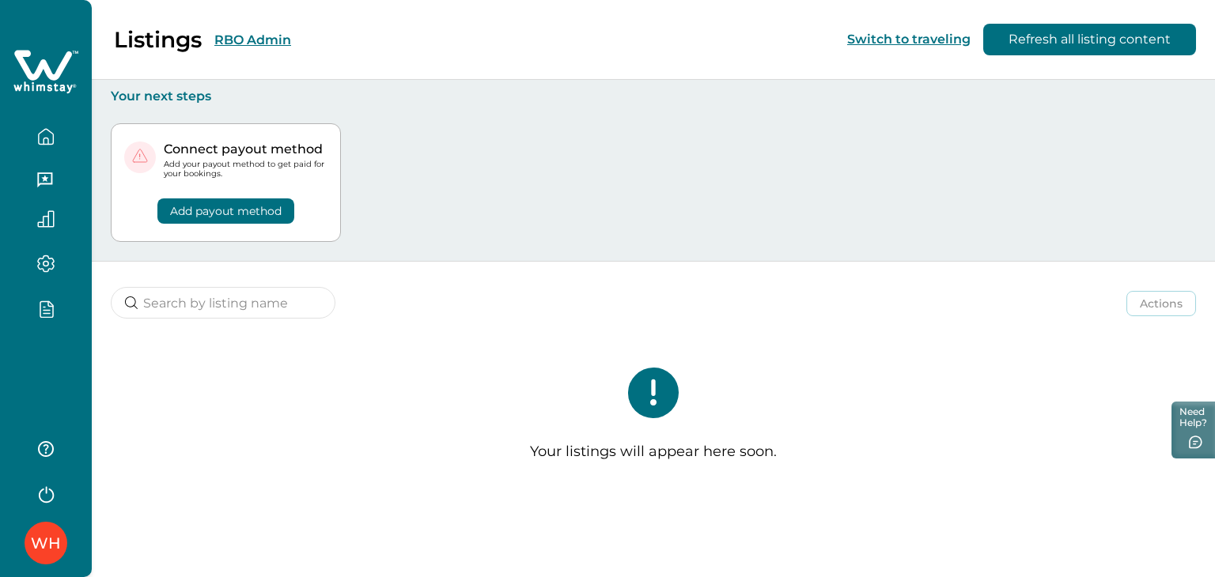
click at [253, 35] on button "RBO Admin" at bounding box center [252, 39] width 77 height 15
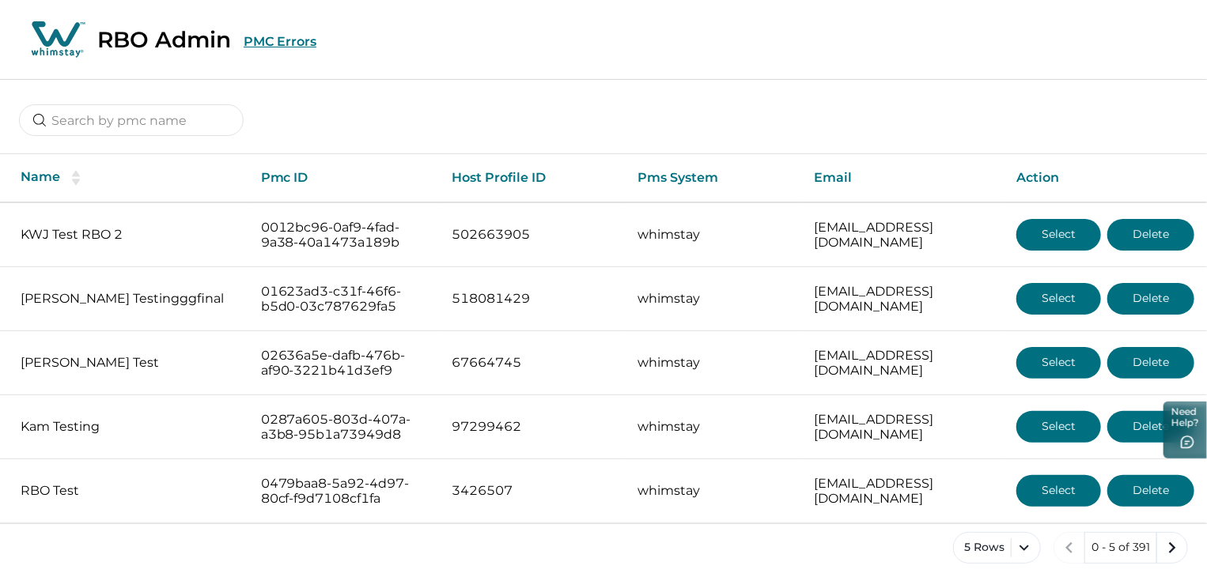
click at [287, 45] on button "PMC Errors" at bounding box center [280, 41] width 73 height 15
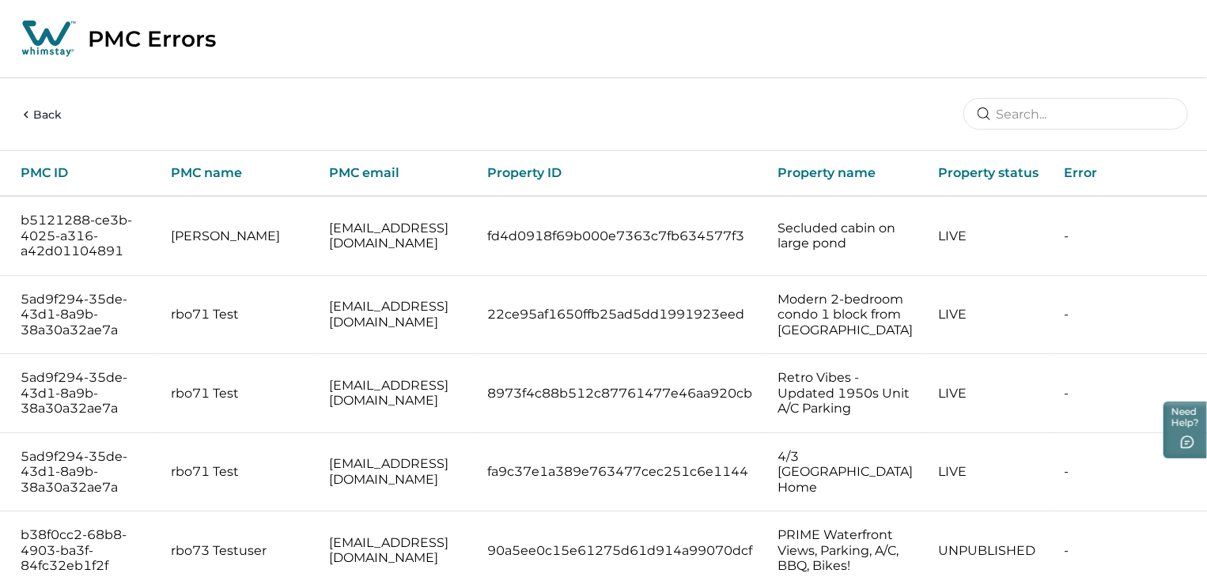
click at [25, 104] on div "Back" at bounding box center [603, 114] width 1207 height 71
click at [34, 115] on button "Back" at bounding box center [40, 115] width 43 height 17
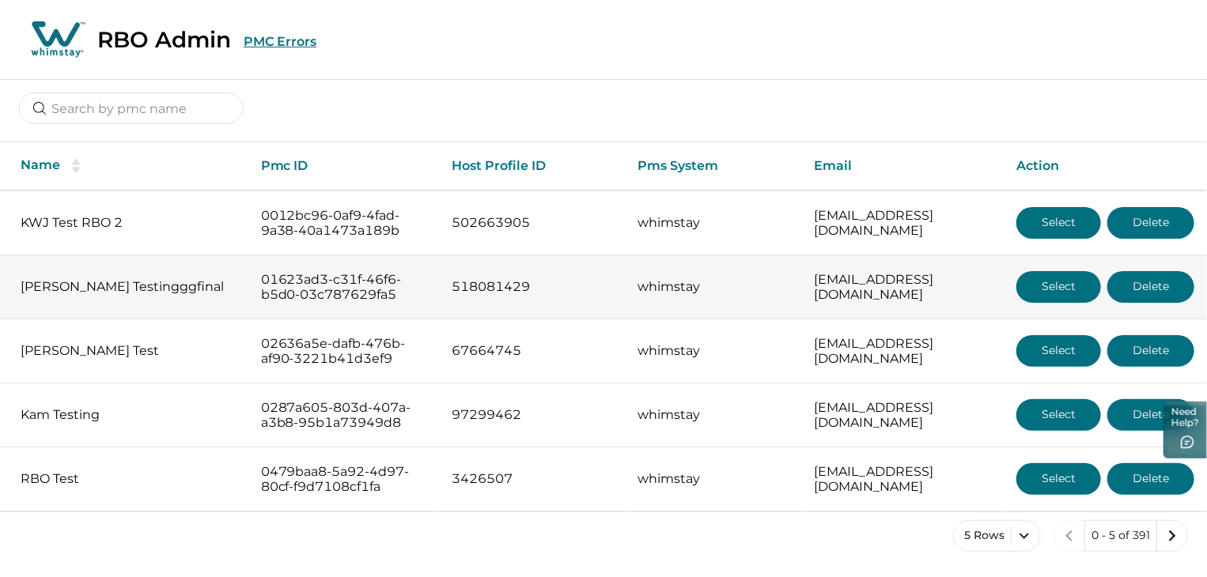
scroll to position [40, 0]
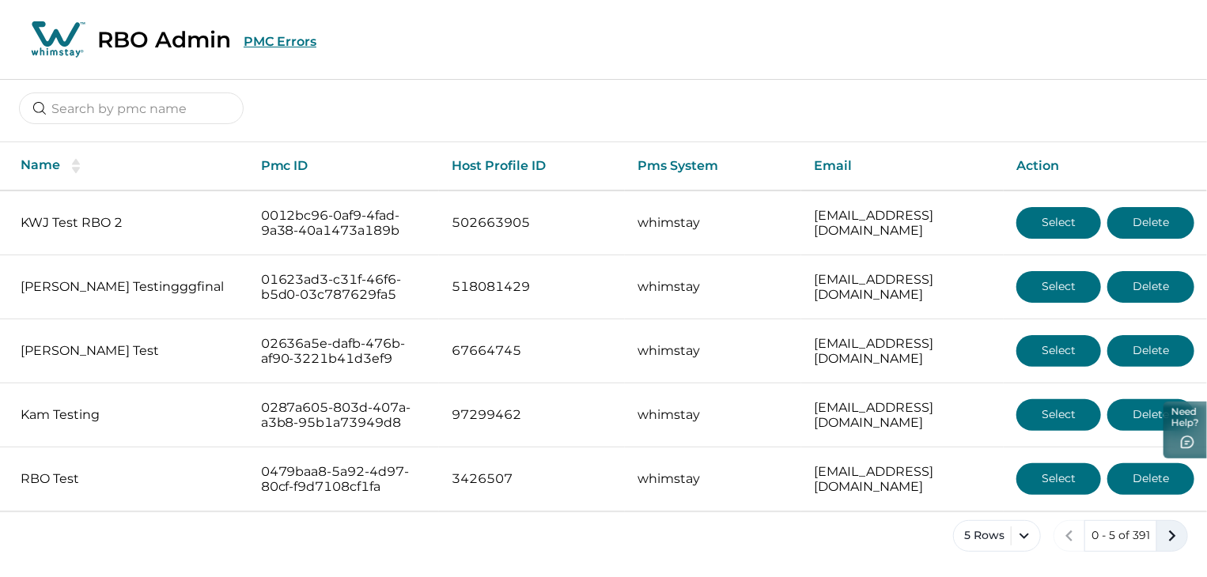
click at [1173, 527] on icon "next page" at bounding box center [1172, 536] width 22 height 22
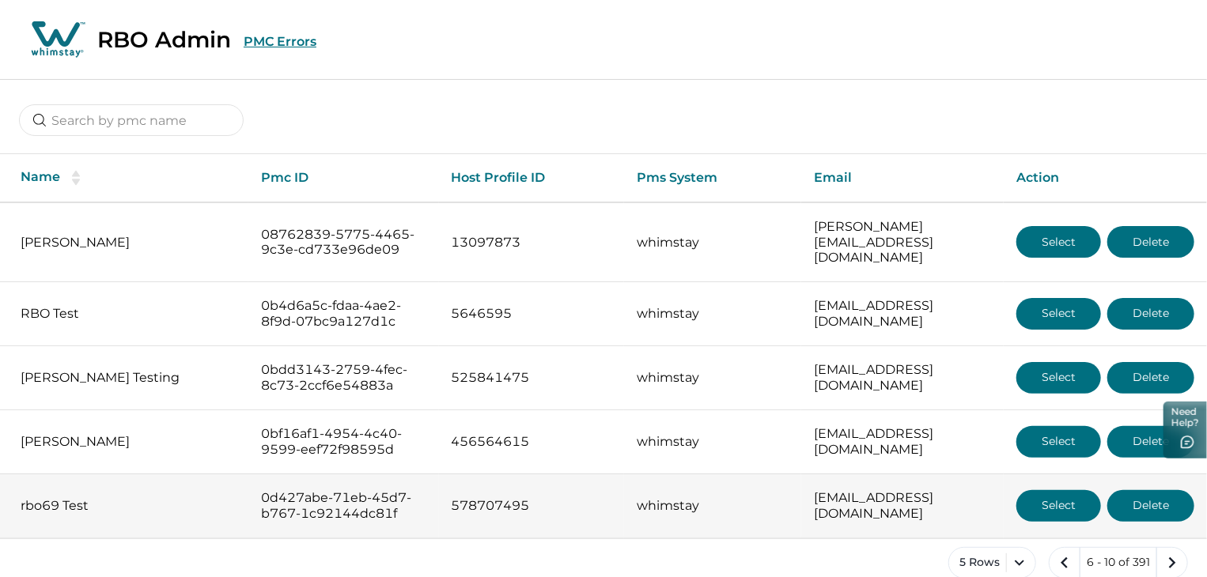
click at [1055, 522] on button "Select" at bounding box center [1058, 506] width 85 height 32
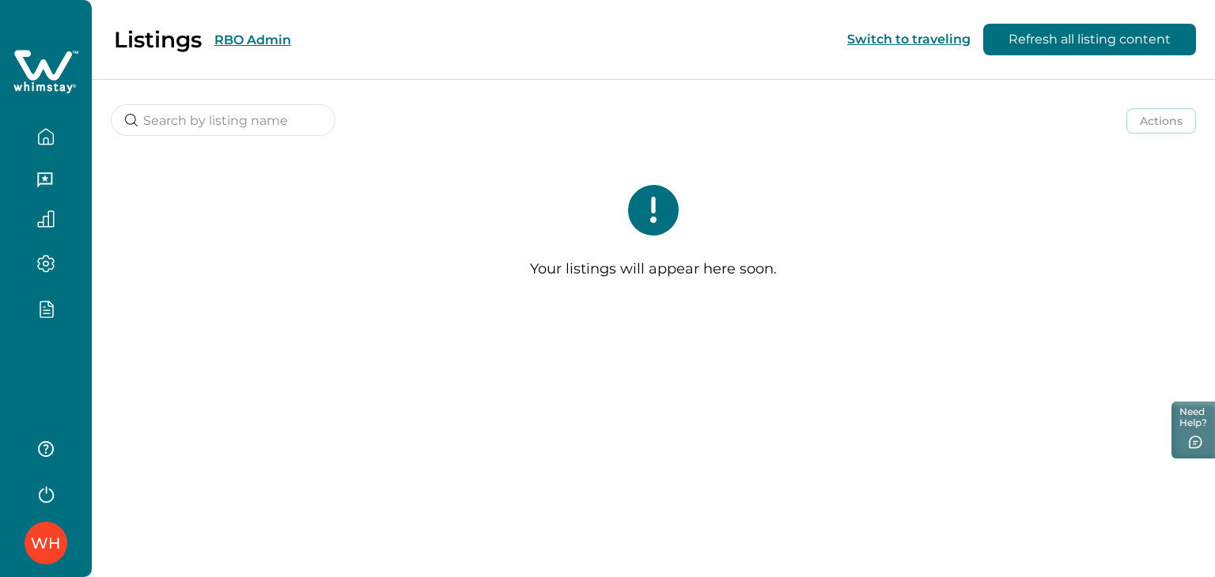
click at [249, 37] on button "RBO Admin" at bounding box center [252, 39] width 77 height 15
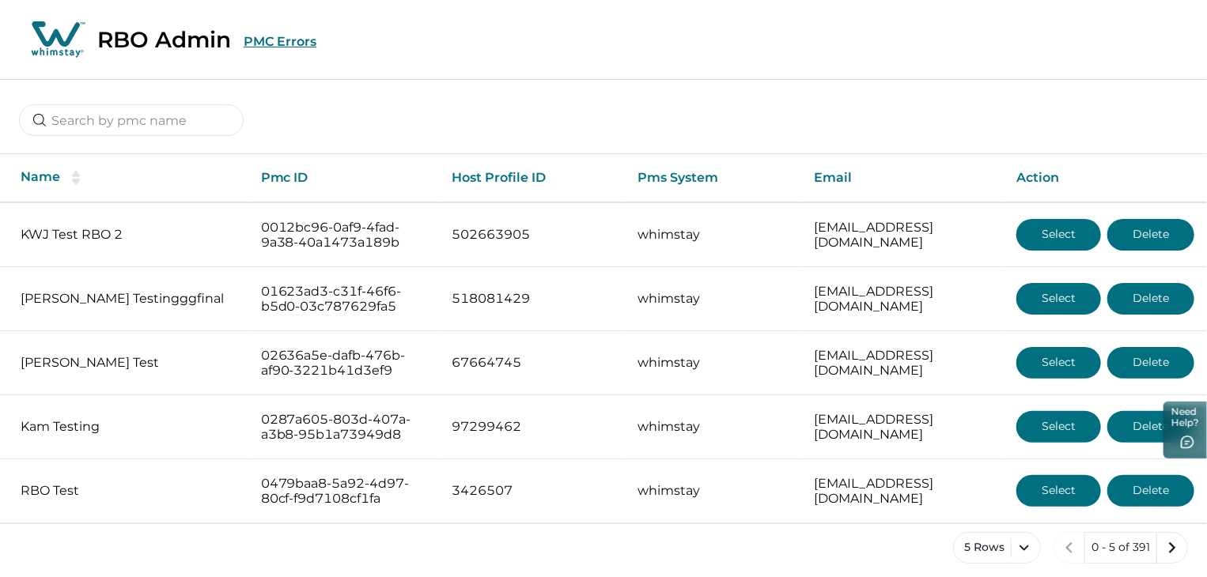
click at [78, 49] on icon at bounding box center [57, 40] width 59 height 40
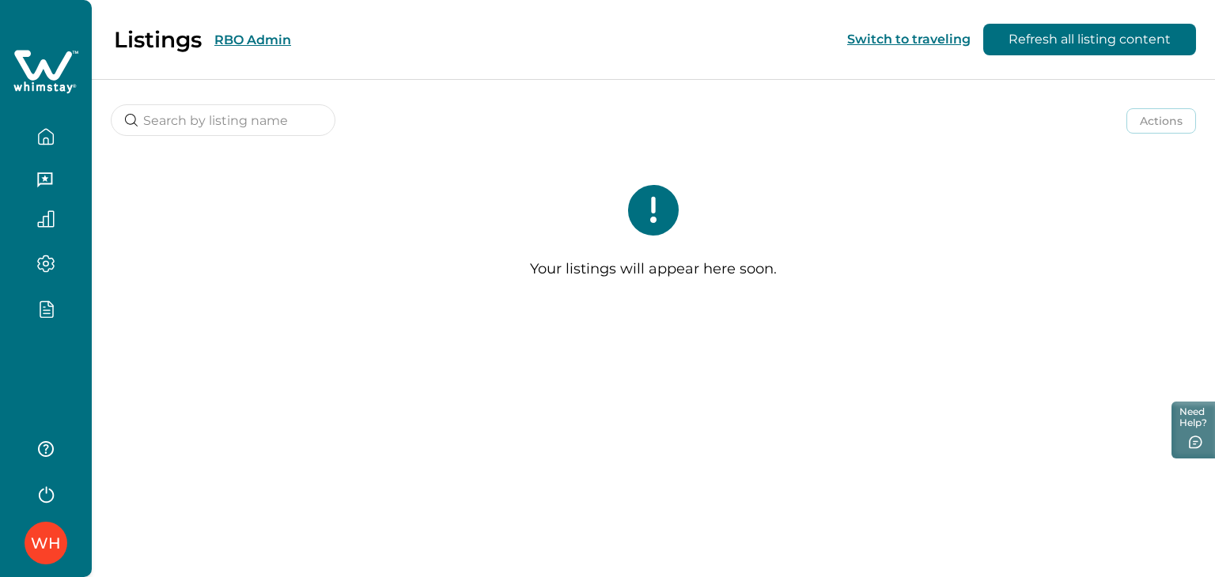
click at [54, 547] on div "WH" at bounding box center [46, 543] width 30 height 38
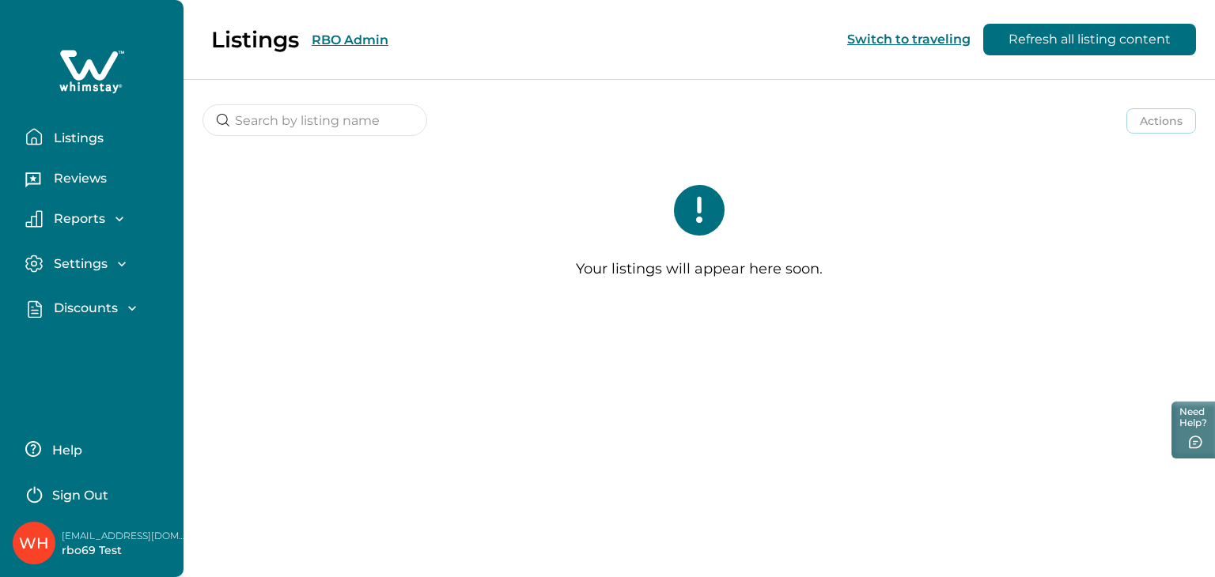
click at [74, 488] on p "Sign Out" at bounding box center [80, 496] width 56 height 16
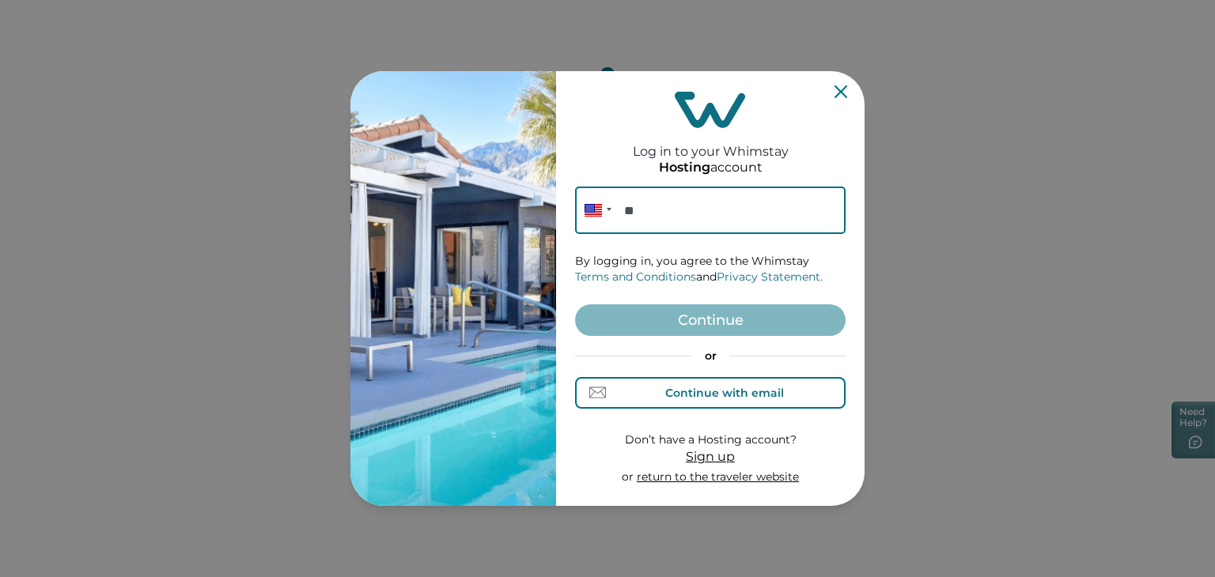
click at [628, 384] on button "Continue with email" at bounding box center [710, 393] width 270 height 32
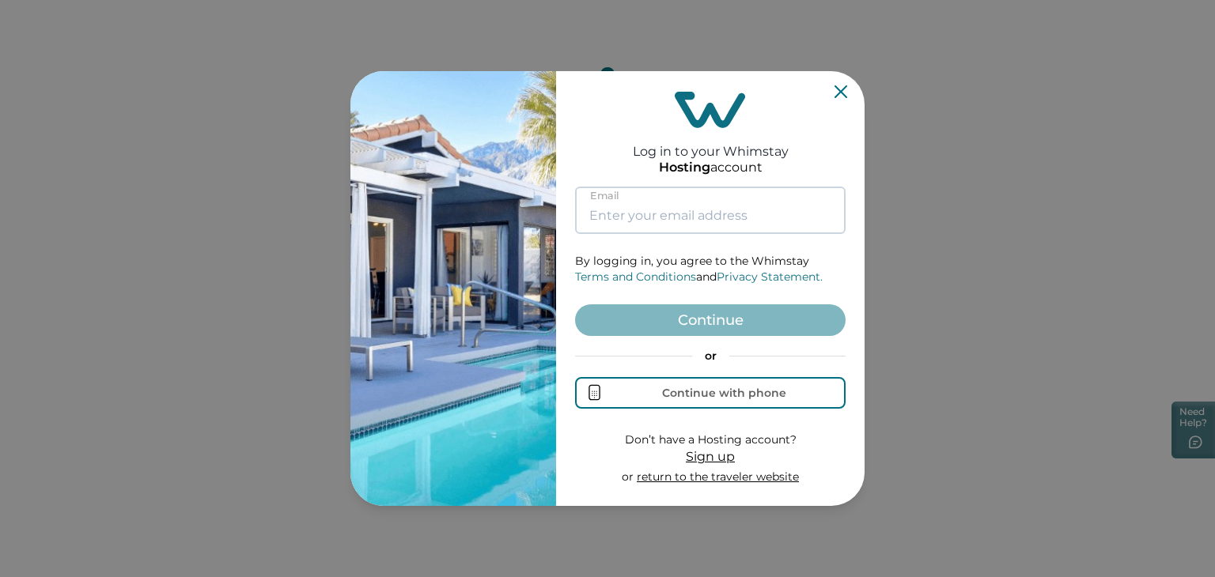
click at [659, 187] on input at bounding box center [710, 210] width 270 height 47
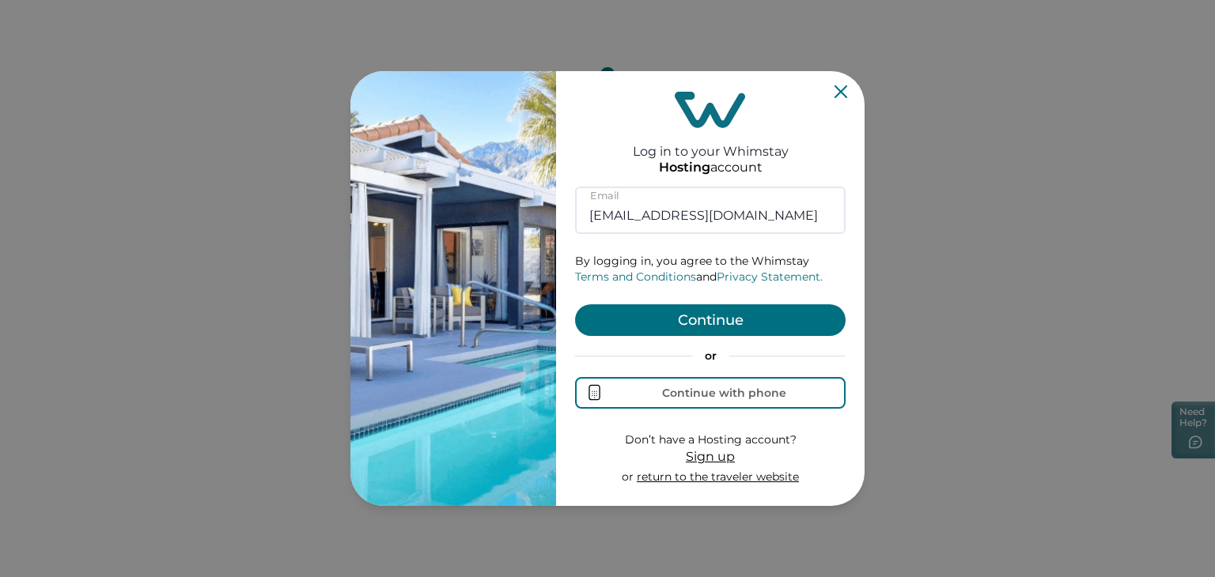
click at [662, 338] on form "[EMAIL_ADDRESS][DOMAIN_NAME] Email By logging in, you agree to the Whimstay Ter…" at bounding box center [710, 336] width 270 height 299
click at [664, 323] on button "Continue" at bounding box center [710, 320] width 270 height 32
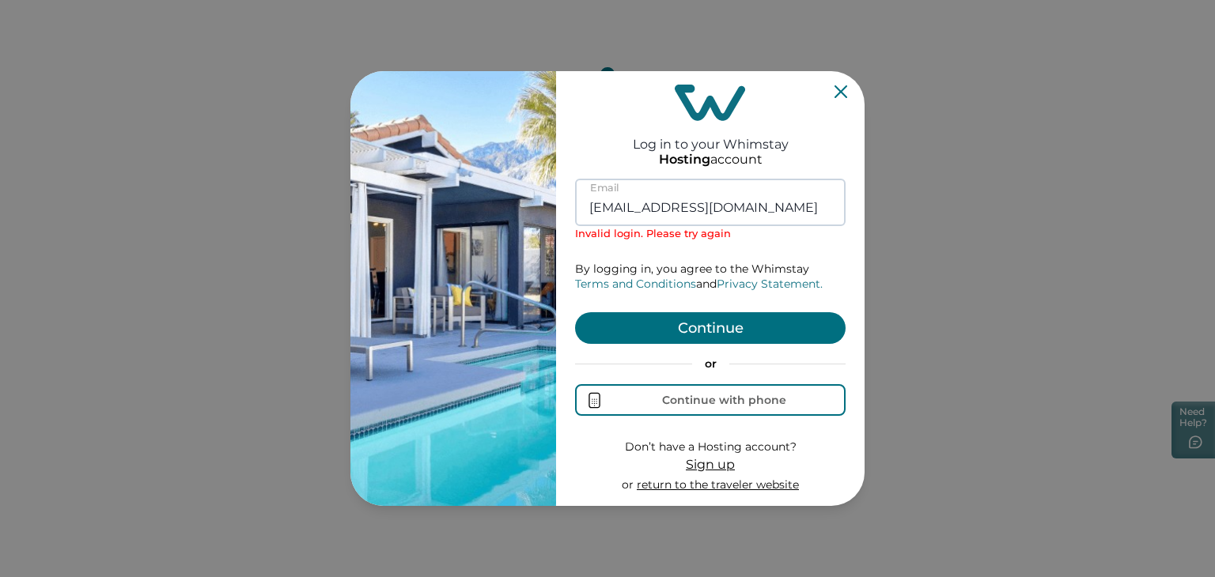
click at [694, 208] on input "[EMAIL_ADDRESS][DOMAIN_NAME]" at bounding box center [710, 202] width 270 height 47
type input "[EMAIL_ADDRESS][DOMAIN_NAME]"
click at [575, 312] on button "Continue" at bounding box center [710, 328] width 270 height 32
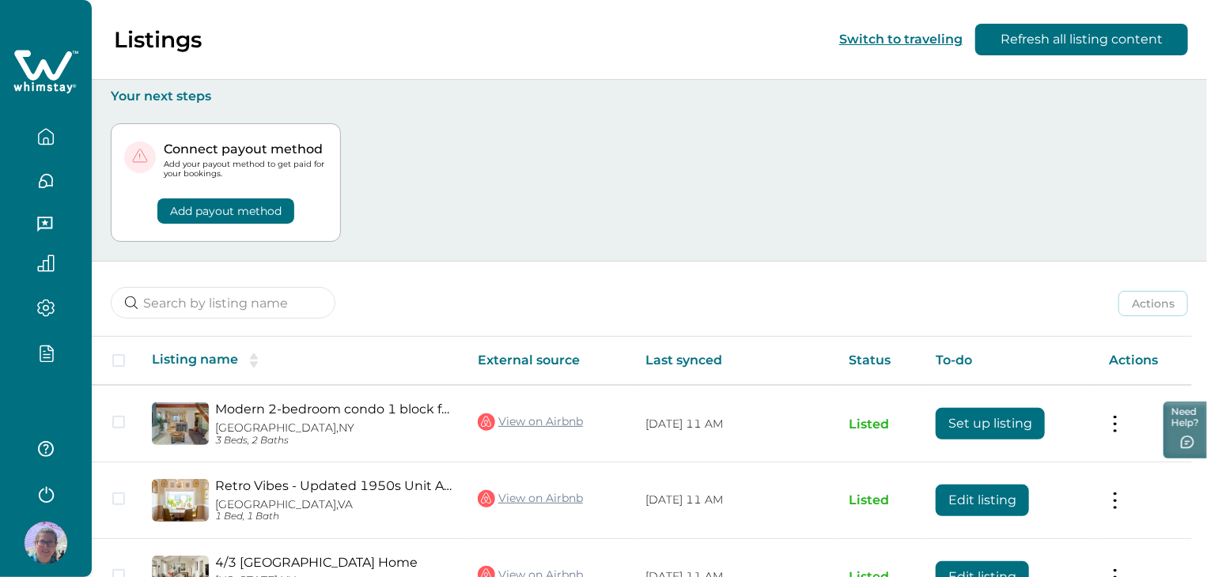
click at [48, 349] on icon "button" at bounding box center [50, 348] width 5 height 5
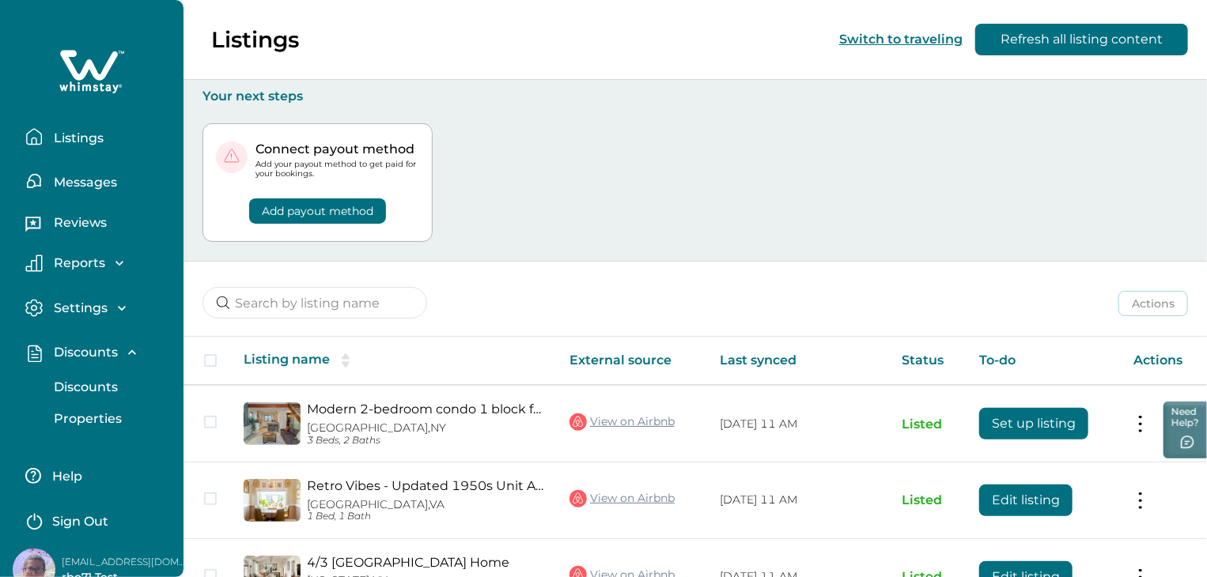
click at [96, 384] on p "Discounts" at bounding box center [83, 388] width 69 height 16
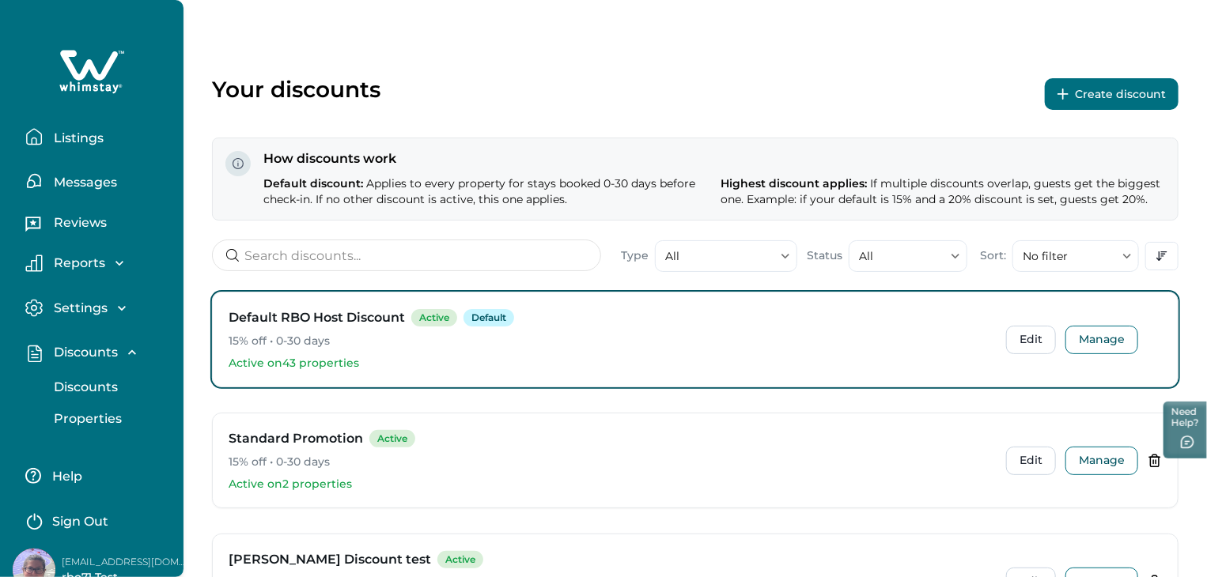
click at [1100, 96] on button "Create discount" at bounding box center [1112, 94] width 134 height 32
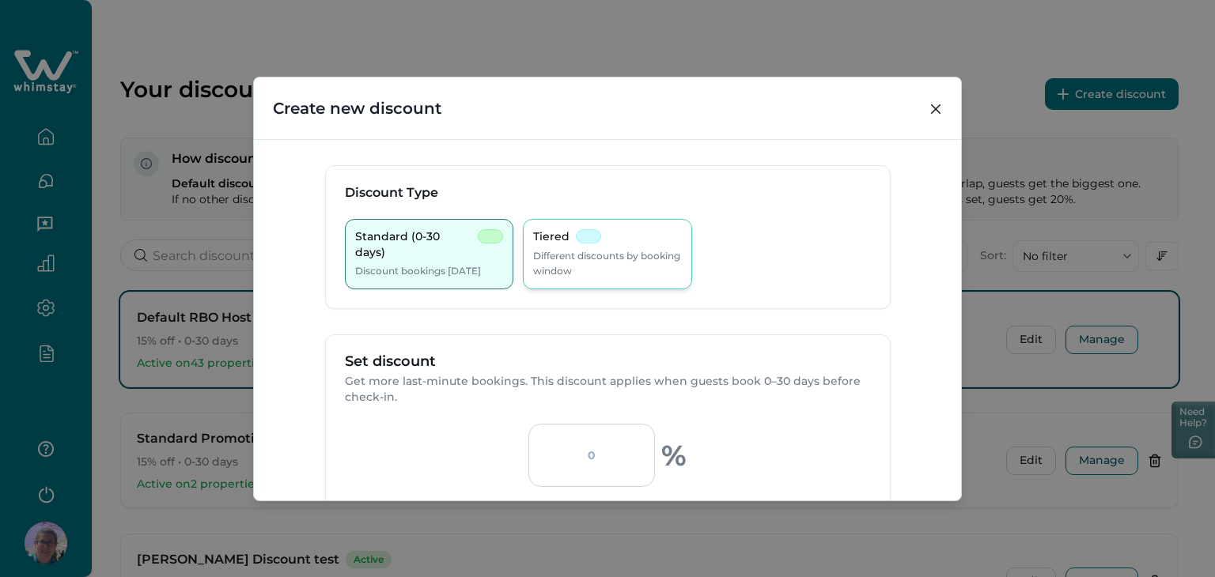
click at [613, 274] on p "Different discounts by booking window" at bounding box center [607, 263] width 149 height 31
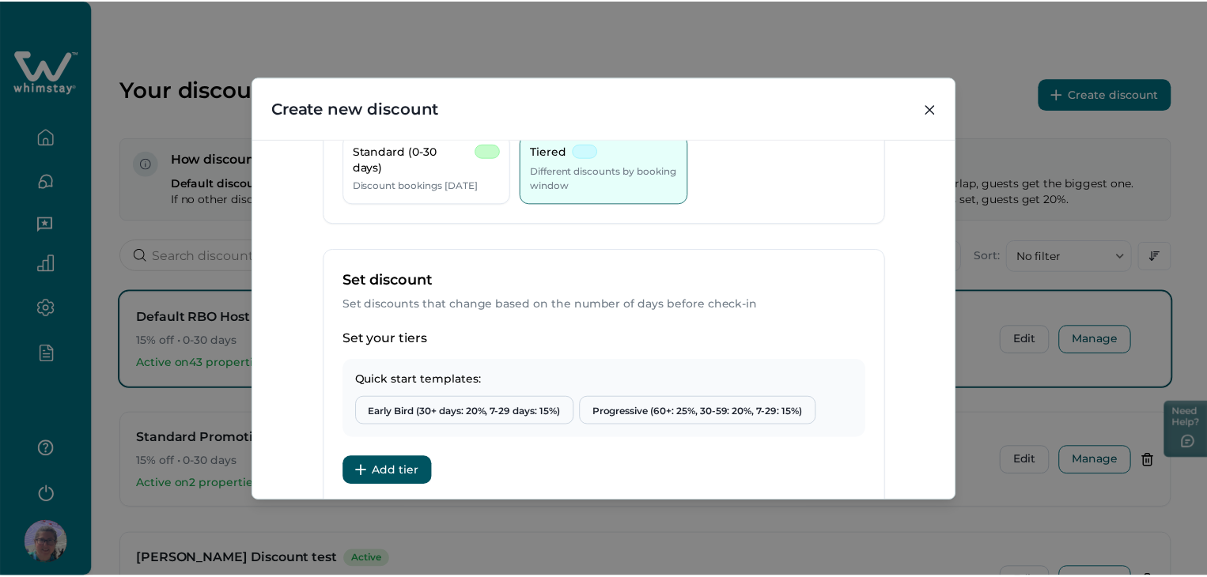
scroll to position [316, 0]
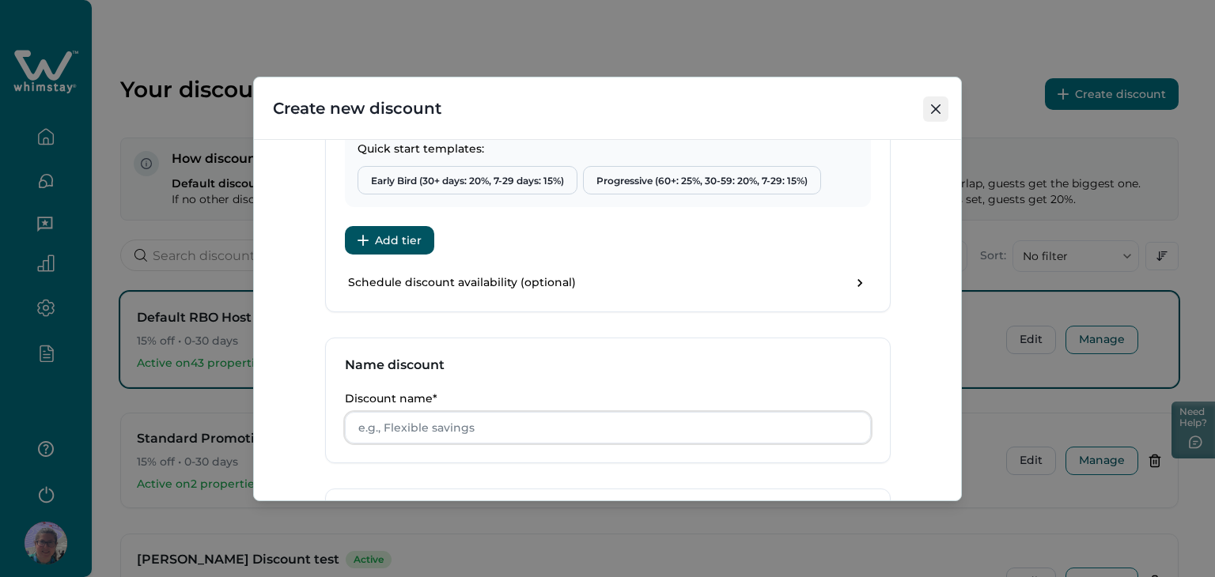
drag, startPoint x: 943, startPoint y: 91, endPoint x: 924, endPoint y: 118, distance: 32.9
click at [924, 118] on section "Create new discount Discount Type Standard (0-30 days) Discount bookings [DATE]…" at bounding box center [607, 289] width 709 height 425
click at [924, 118] on button "Close" at bounding box center [935, 108] width 25 height 25
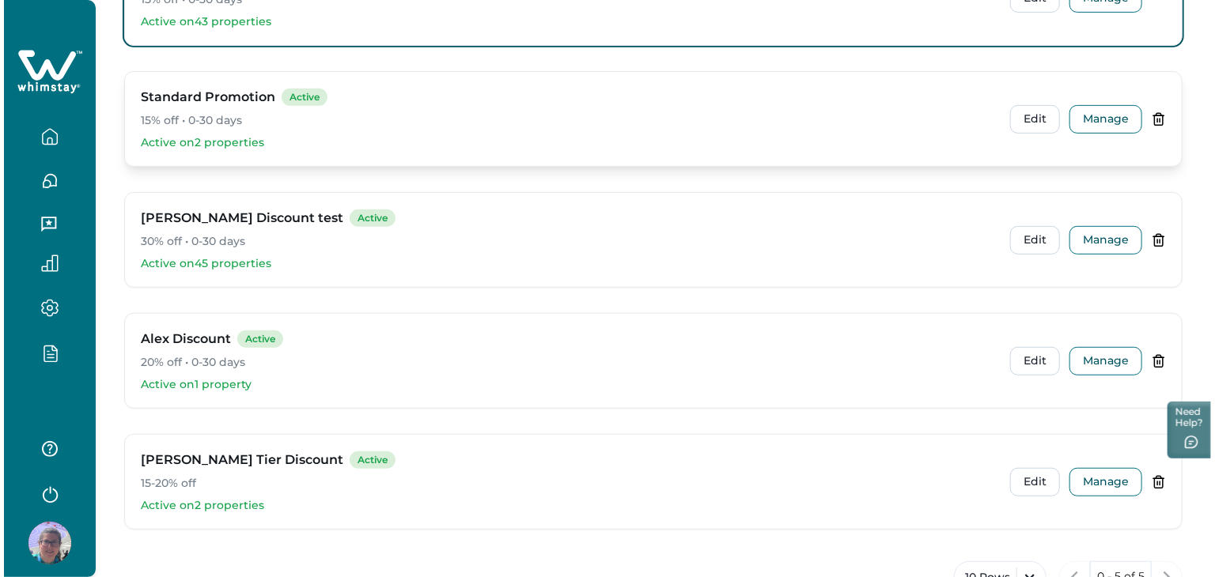
scroll to position [318, 0]
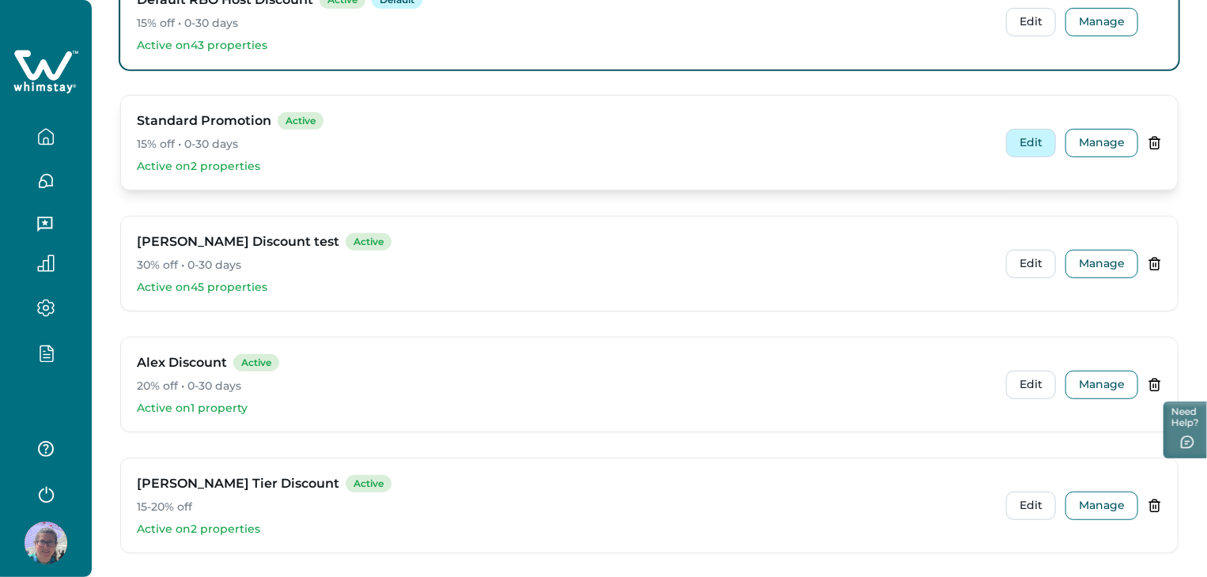
click at [1031, 137] on button "Edit" at bounding box center [1031, 143] width 50 height 28
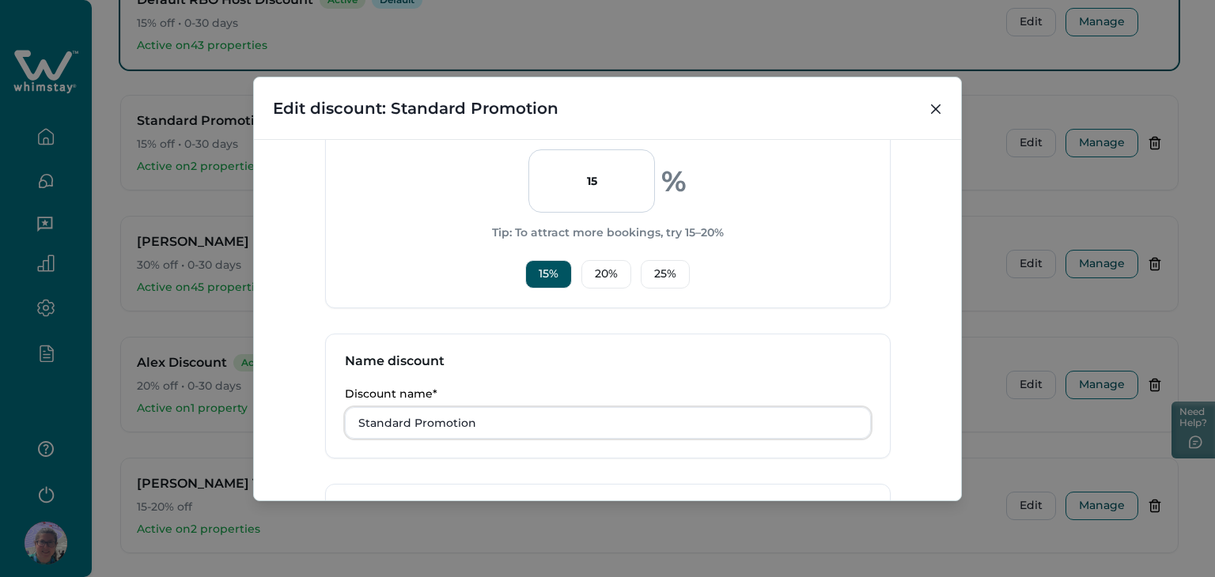
scroll to position [447, 0]
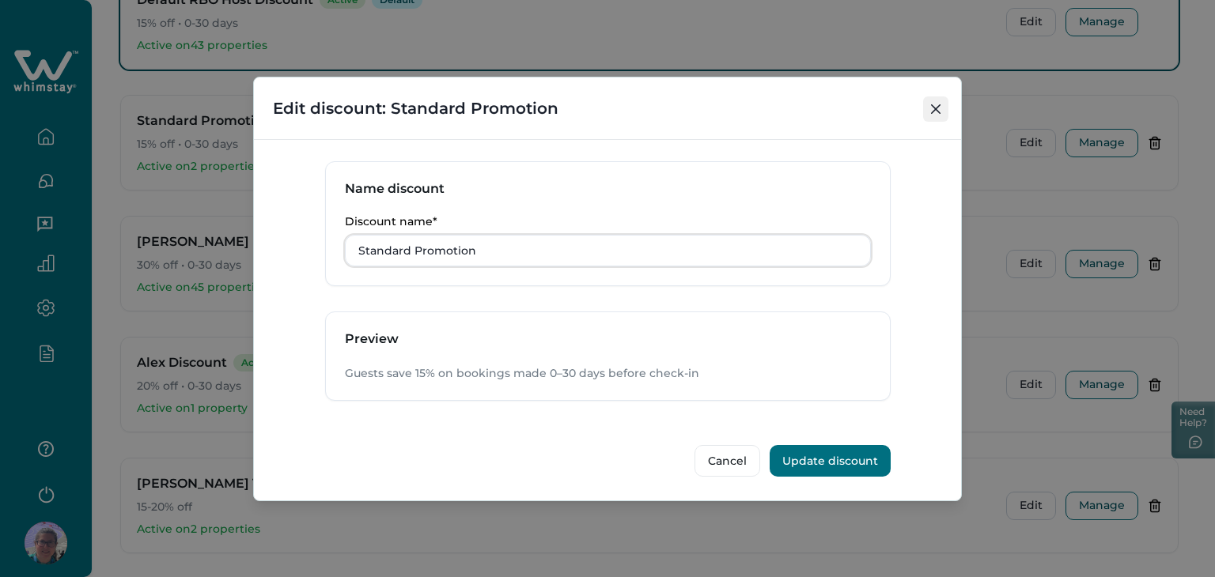
click at [940, 100] on button "Close" at bounding box center [935, 108] width 25 height 25
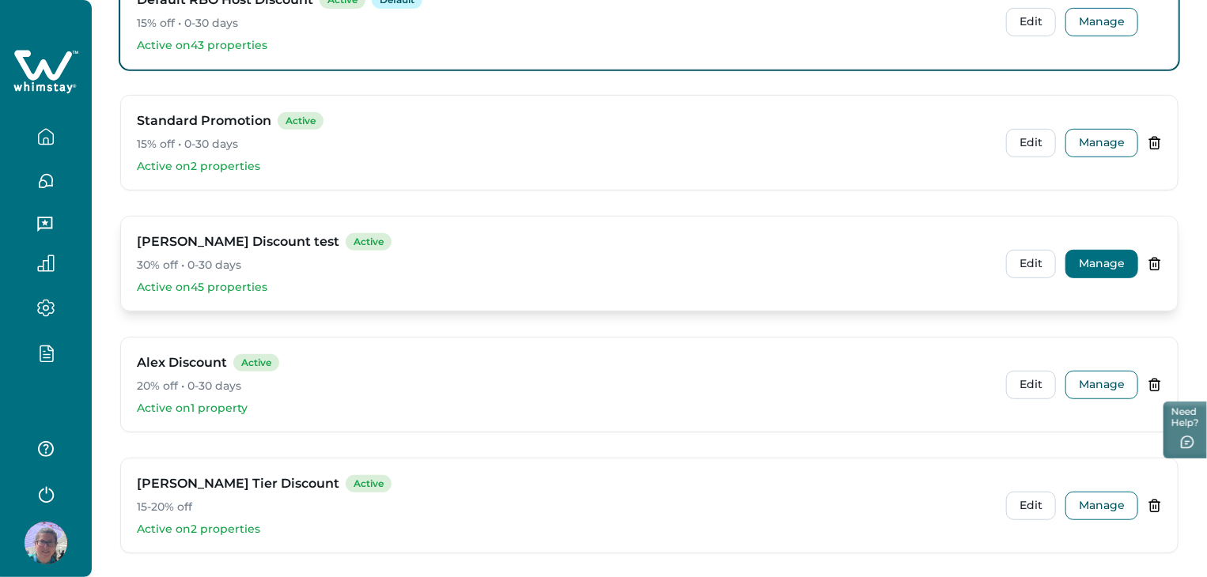
click at [1117, 267] on button "Manage" at bounding box center [1101, 264] width 73 height 28
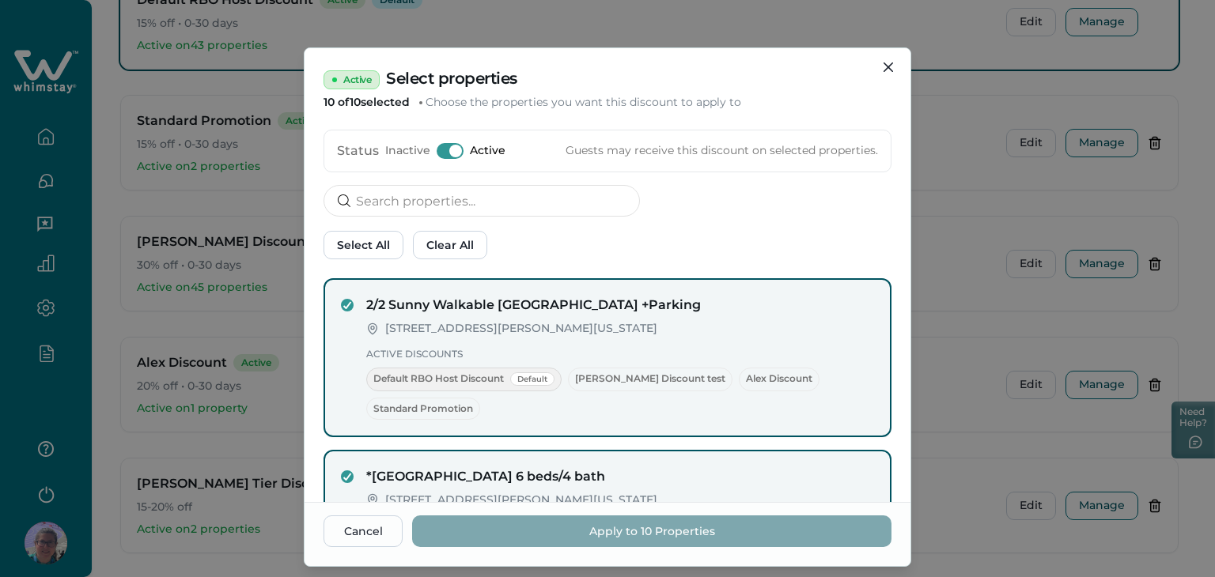
click at [1047, 255] on div "Active Select properties 10 of 10 selected Choose the properties you want this …" at bounding box center [607, 288] width 1215 height 577
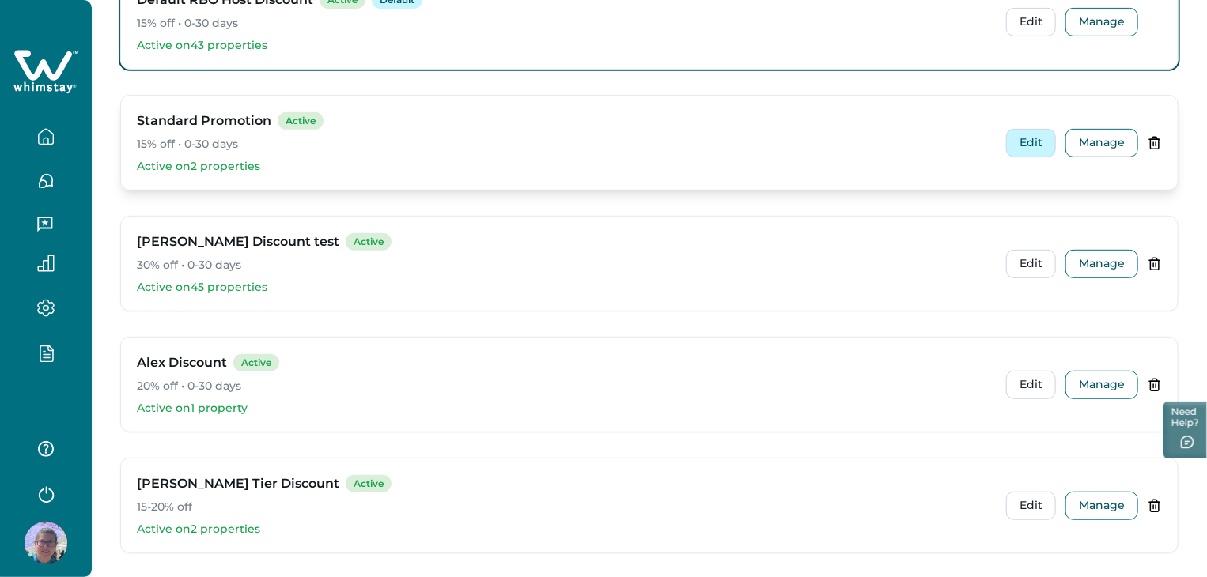
click at [1020, 140] on button "Edit" at bounding box center [1031, 143] width 50 height 28
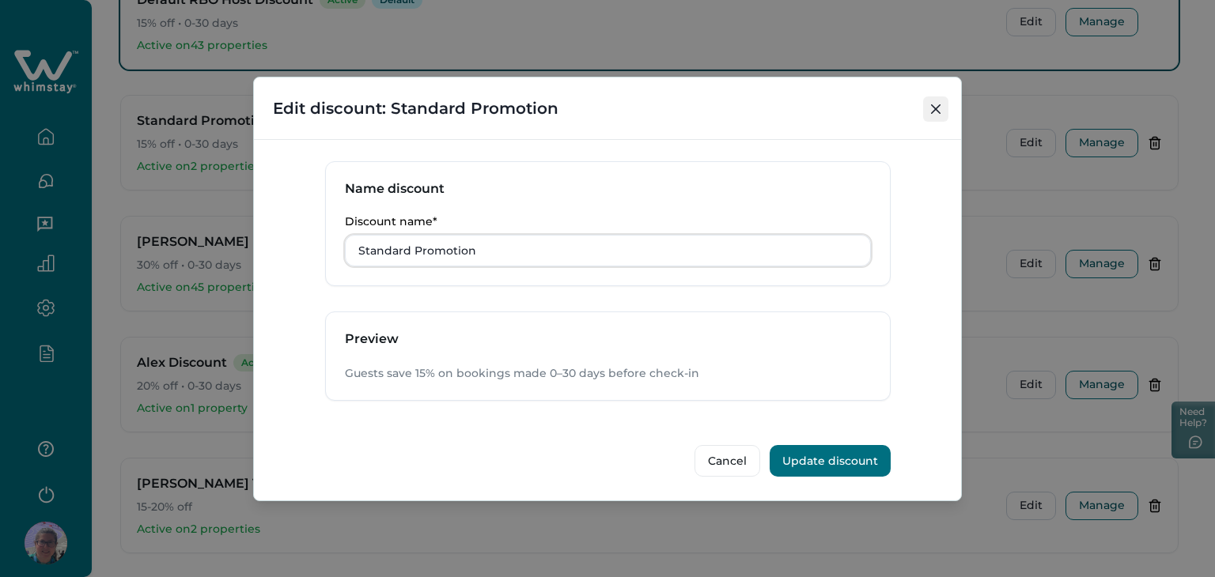
click at [940, 107] on icon "Close" at bounding box center [935, 108] width 9 height 9
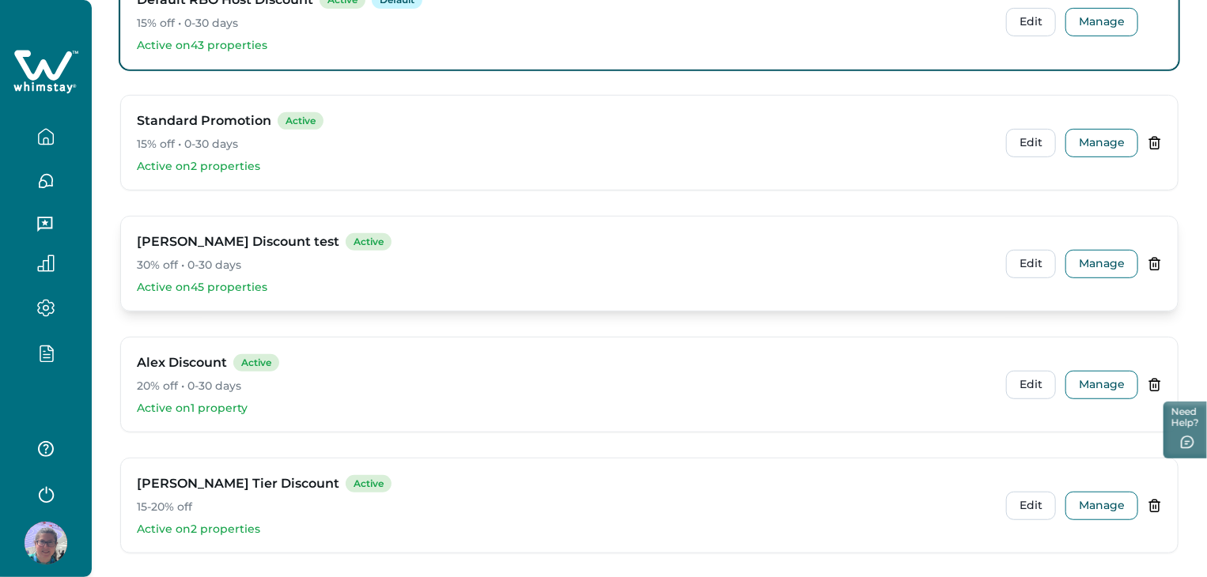
click at [1003, 256] on div "[PERSON_NAME] Discount test Active 30% off • 0-30 days Active on 45 properties …" at bounding box center [649, 264] width 1057 height 94
click at [1034, 259] on button "Edit" at bounding box center [1031, 264] width 50 height 28
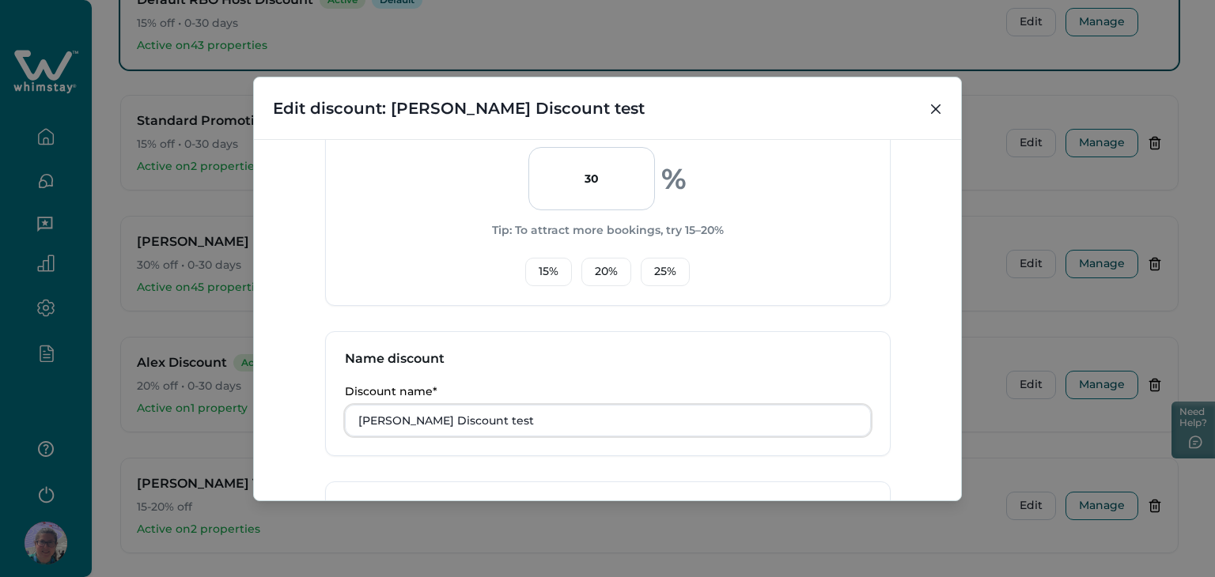
scroll to position [0, 0]
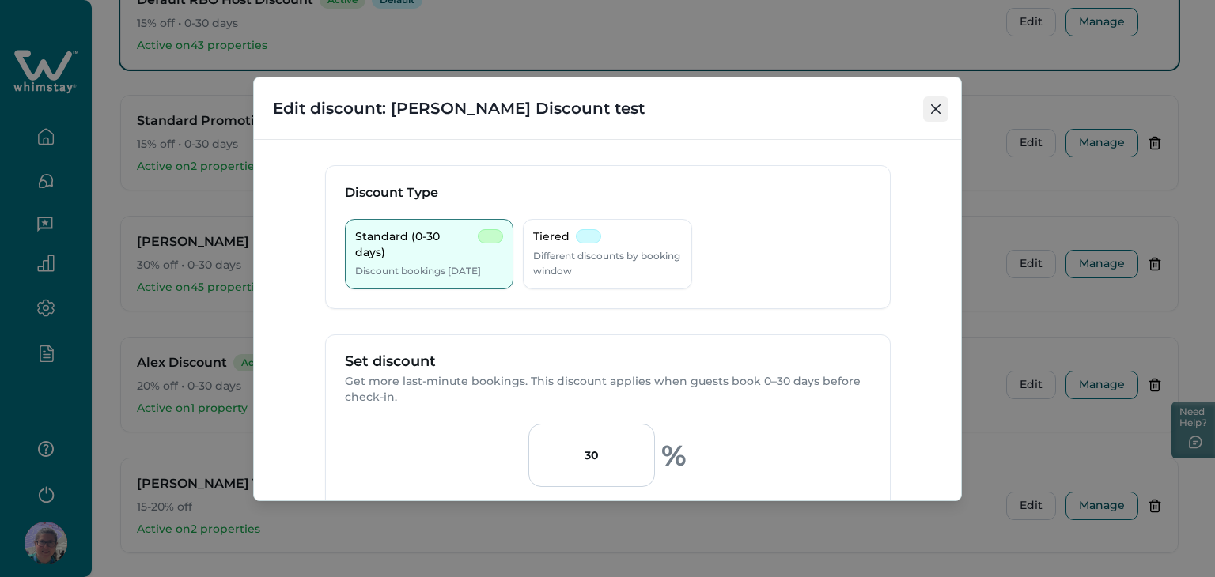
click at [934, 106] on icon "Close" at bounding box center [935, 108] width 9 height 9
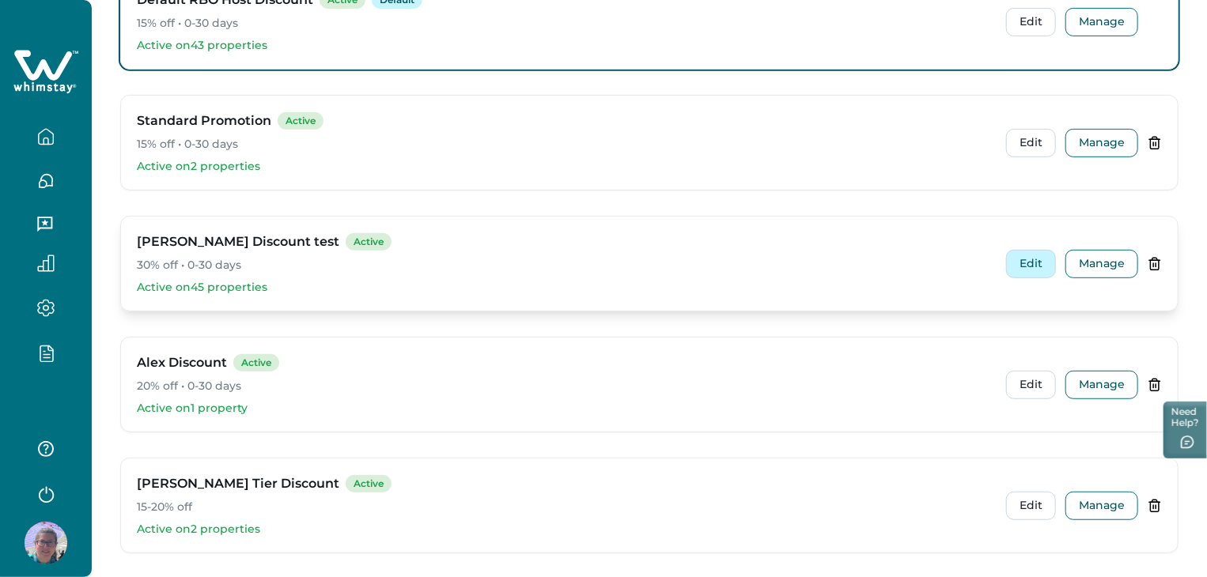
click at [1026, 260] on button "Edit" at bounding box center [1031, 264] width 50 height 28
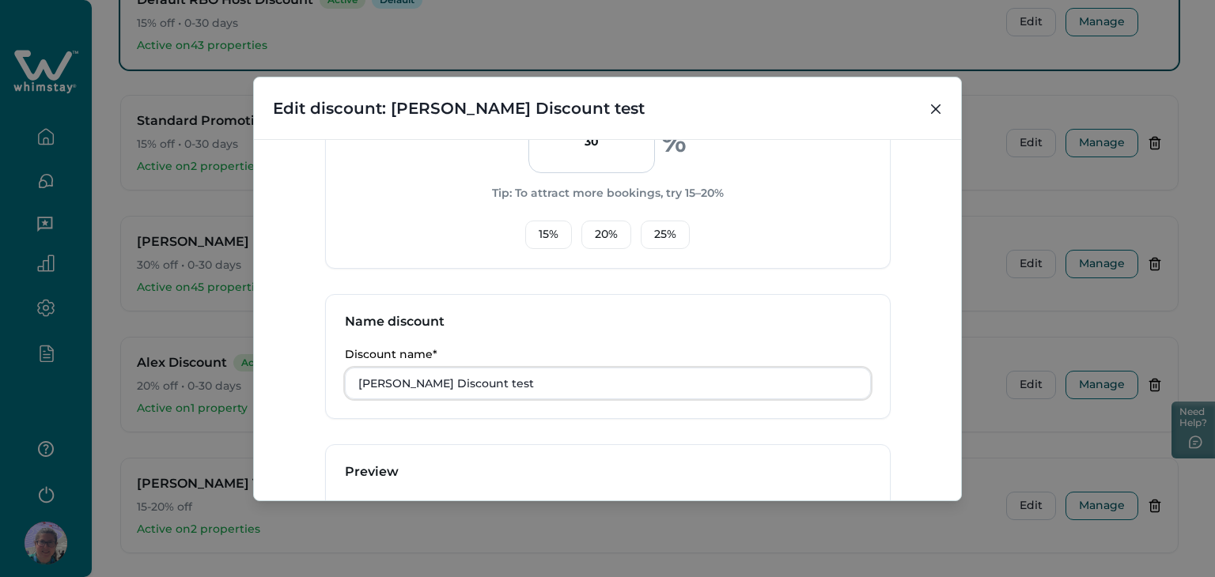
scroll to position [237, 0]
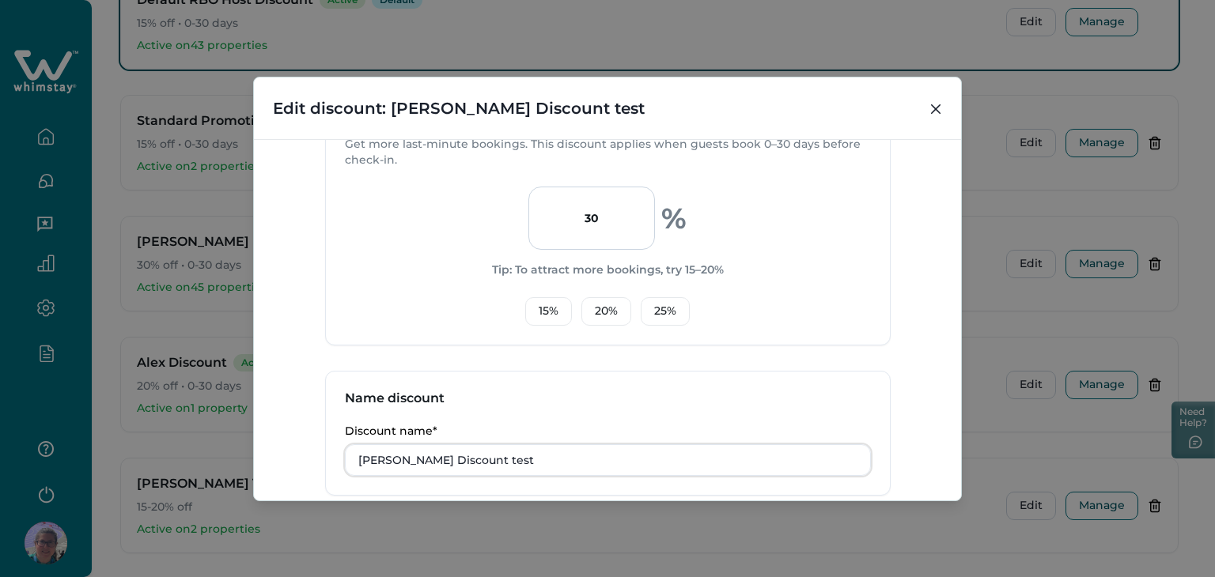
click at [611, 225] on input "30" at bounding box center [591, 218] width 127 height 63
type input "4"
drag, startPoint x: 739, startPoint y: 222, endPoint x: 748, endPoint y: 233, distance: 14.0
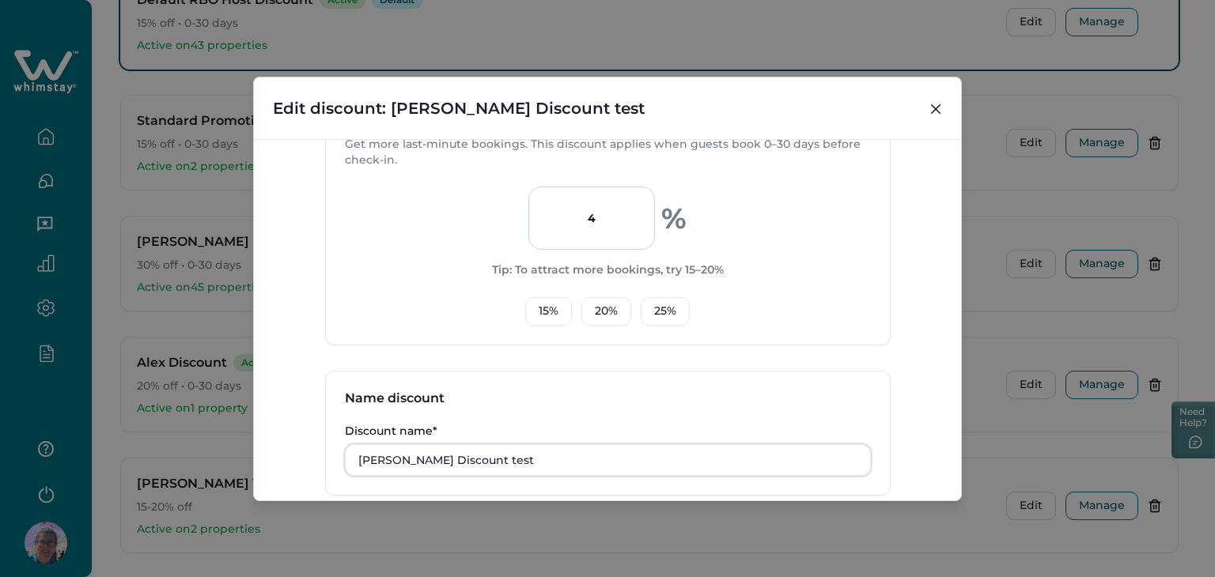
click at [739, 222] on div "4 % Tip: To attract more bookings, try 15–20% 15 % 20 % 25 %" at bounding box center [608, 256] width 526 height 139
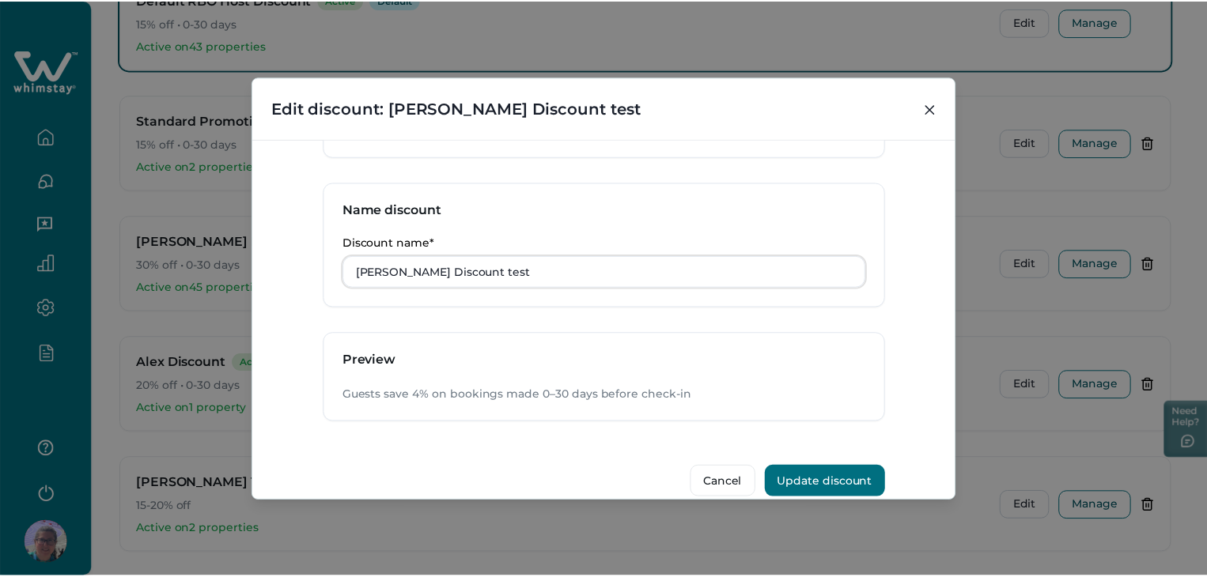
scroll to position [447, 0]
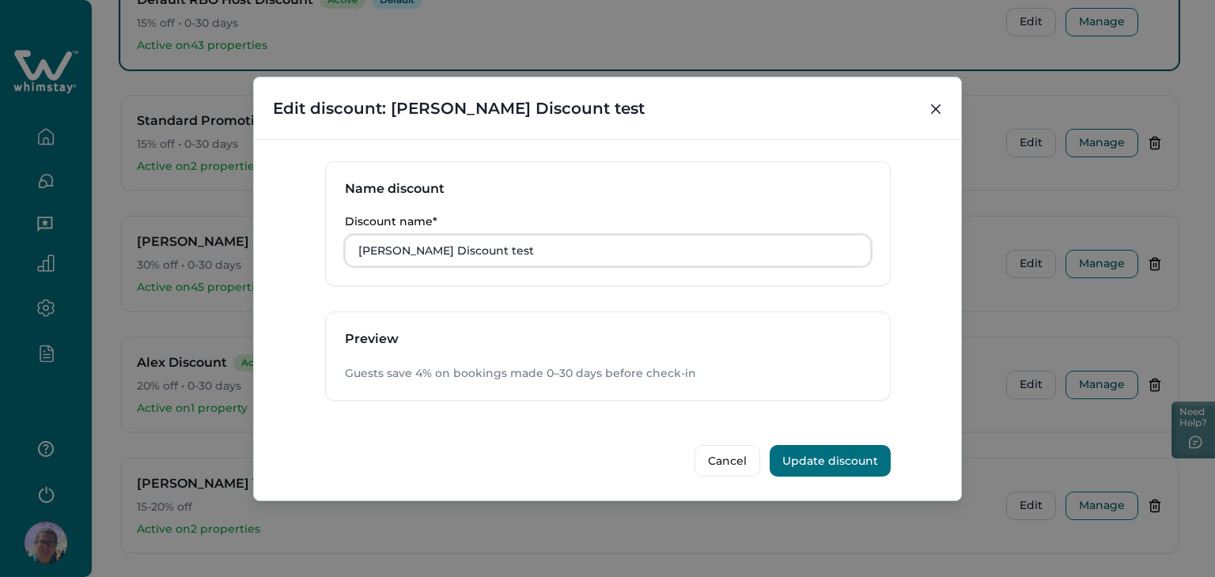
click at [845, 458] on button "Update discount" at bounding box center [829, 461] width 121 height 32
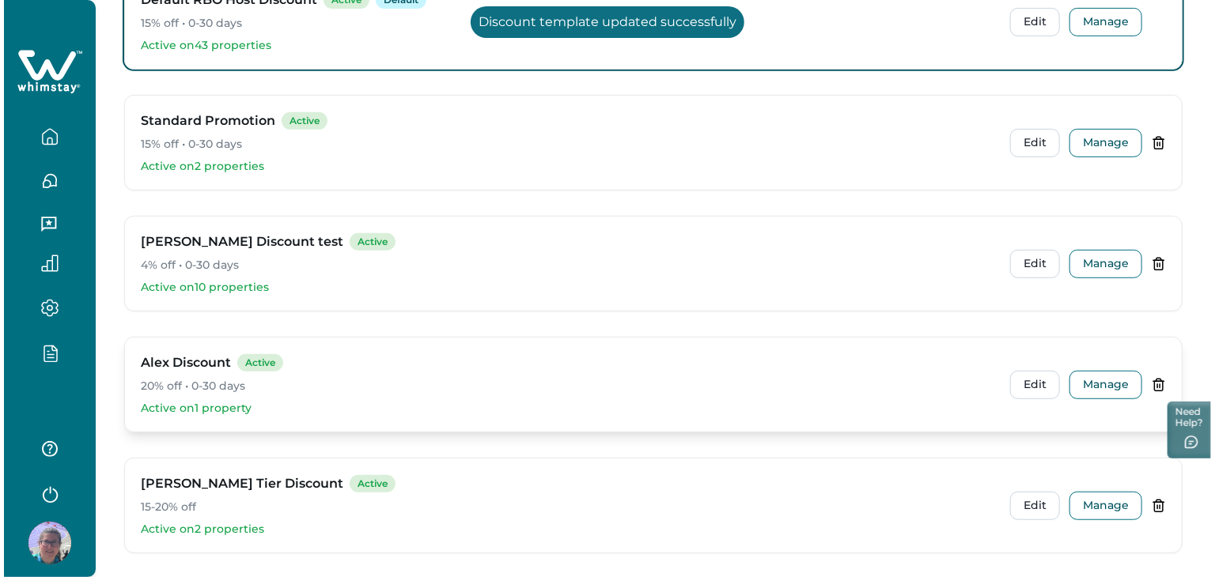
scroll to position [0, 0]
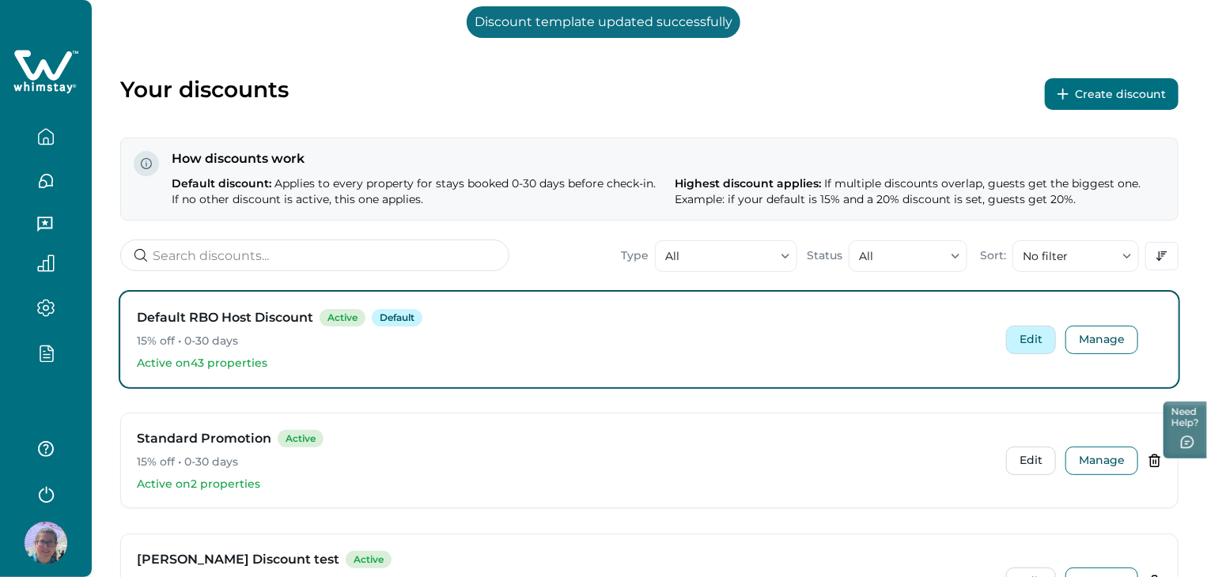
click at [1026, 339] on button "Edit" at bounding box center [1031, 340] width 50 height 28
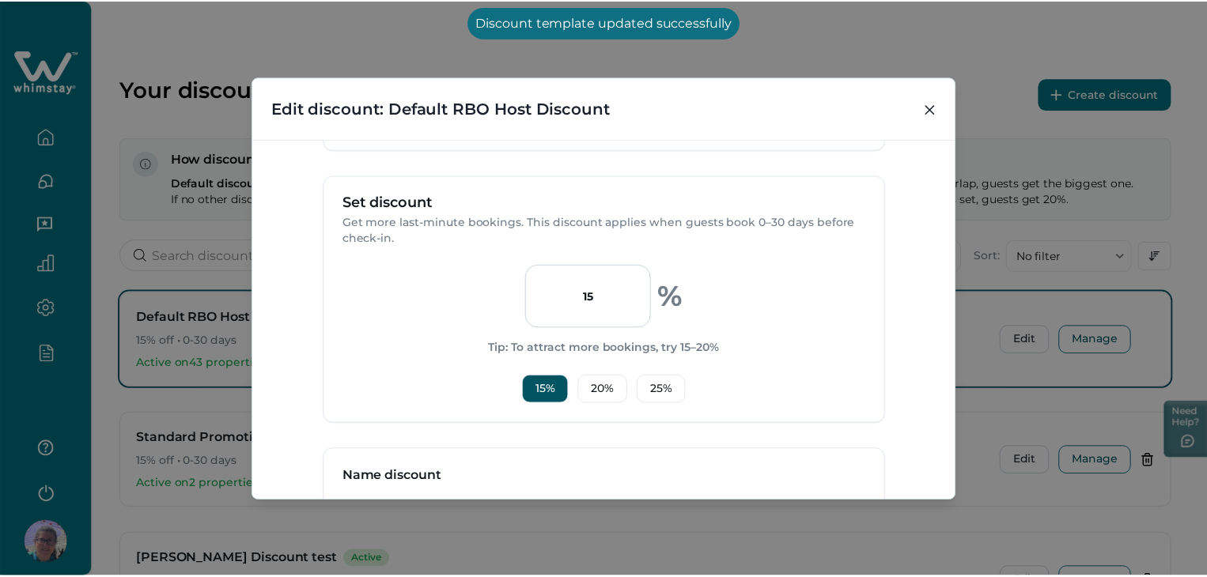
scroll to position [158, 0]
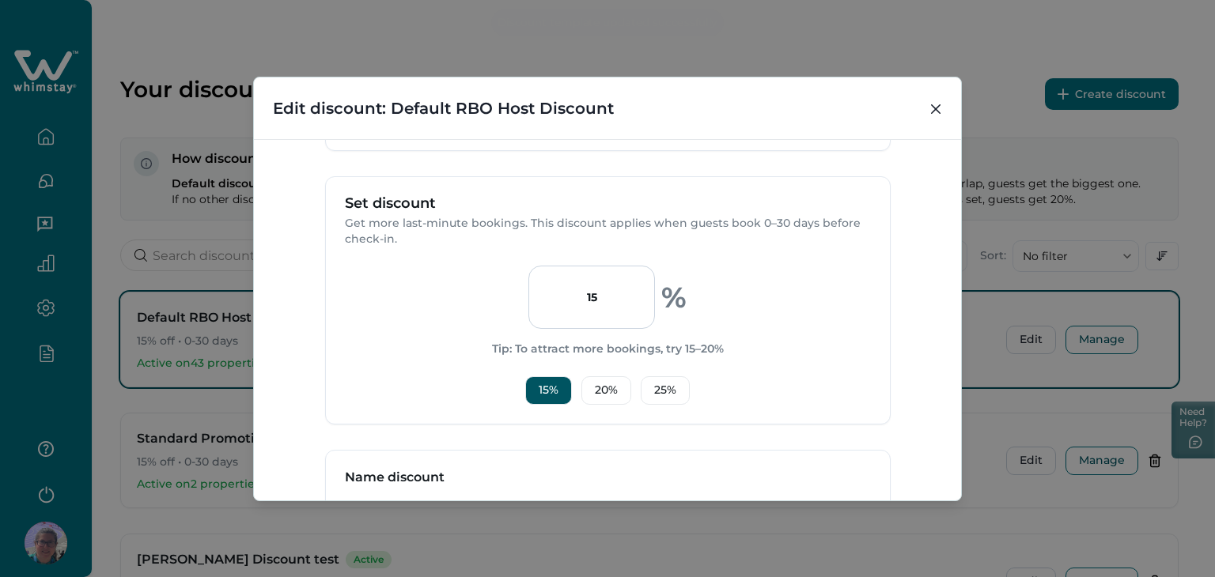
click at [595, 301] on input "15" at bounding box center [591, 297] width 127 height 63
click at [592, 301] on input "15" at bounding box center [591, 297] width 127 height 63
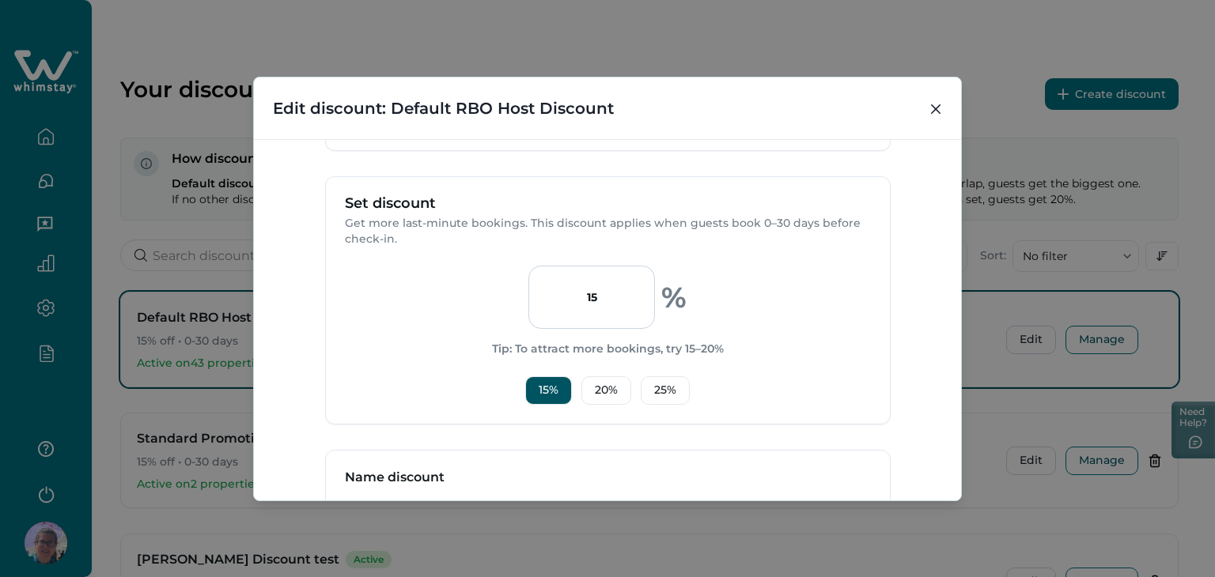
drag, startPoint x: 592, startPoint y: 301, endPoint x: 571, endPoint y: 281, distance: 28.5
click at [571, 281] on input "15" at bounding box center [591, 297] width 127 height 63
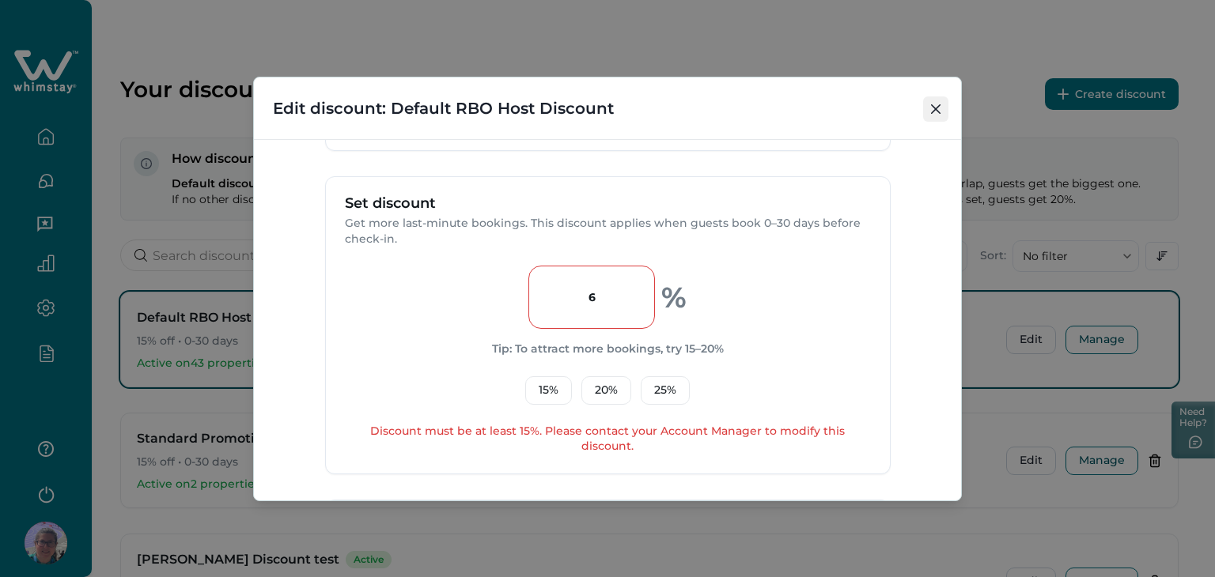
type input "6"
click at [932, 107] on icon "Close" at bounding box center [935, 108] width 9 height 9
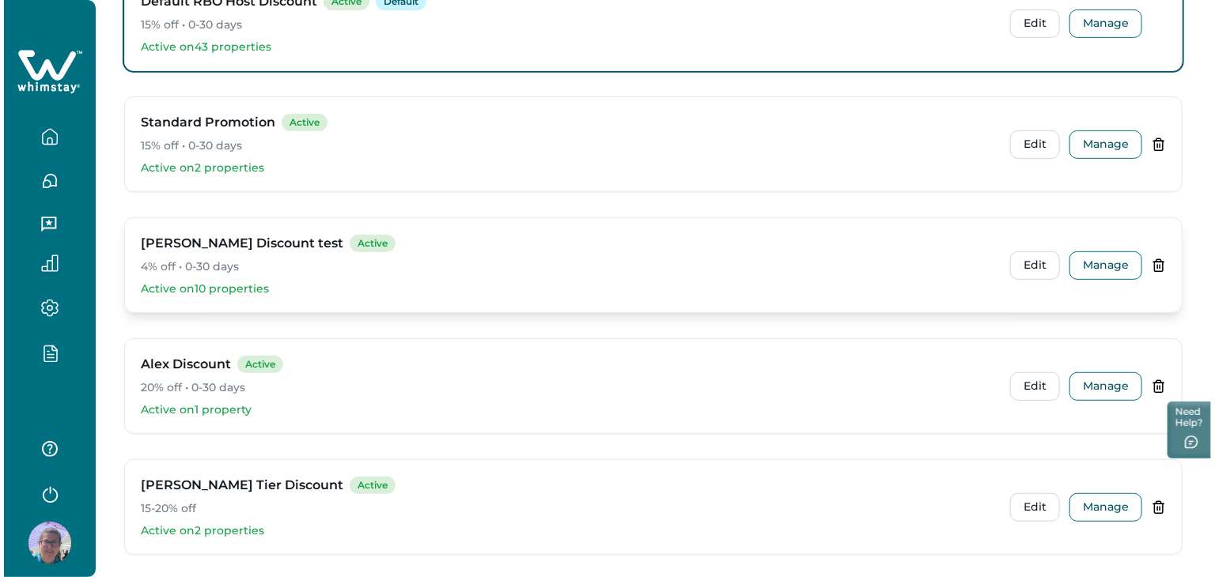
scroll to position [397, 0]
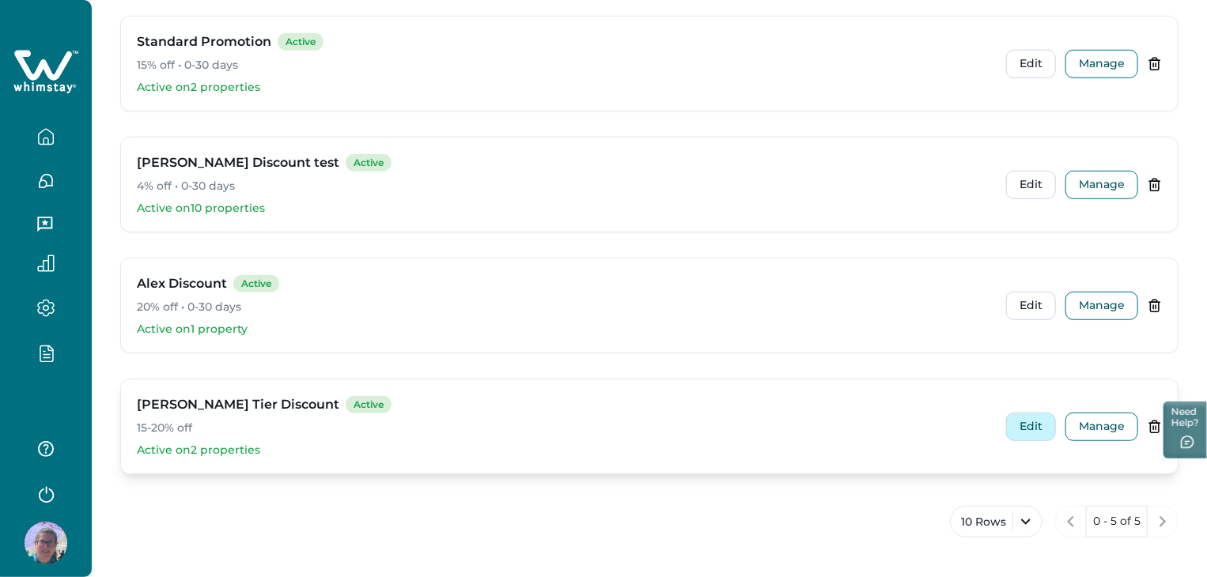
click at [1018, 419] on button "Edit" at bounding box center [1031, 427] width 50 height 28
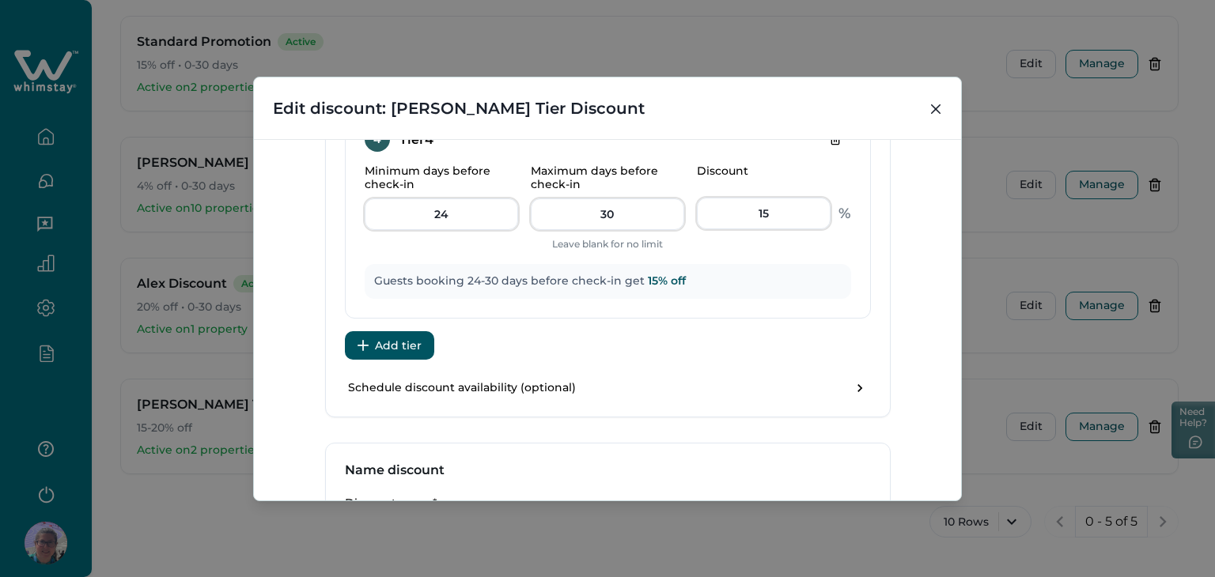
scroll to position [1344, 0]
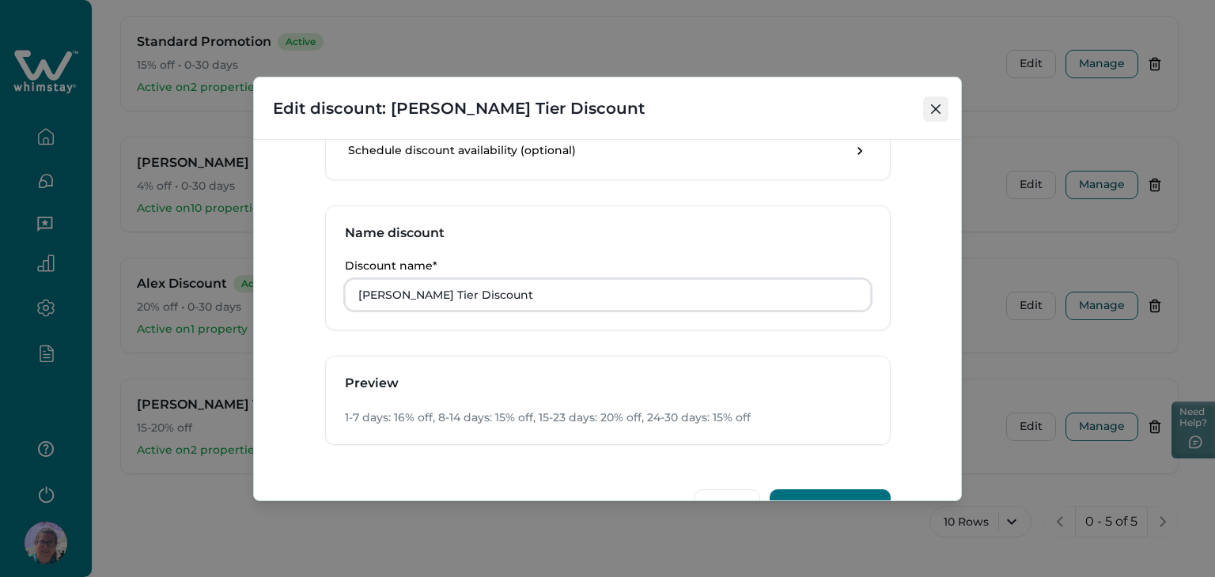
click at [935, 108] on icon "Close" at bounding box center [935, 108] width 9 height 9
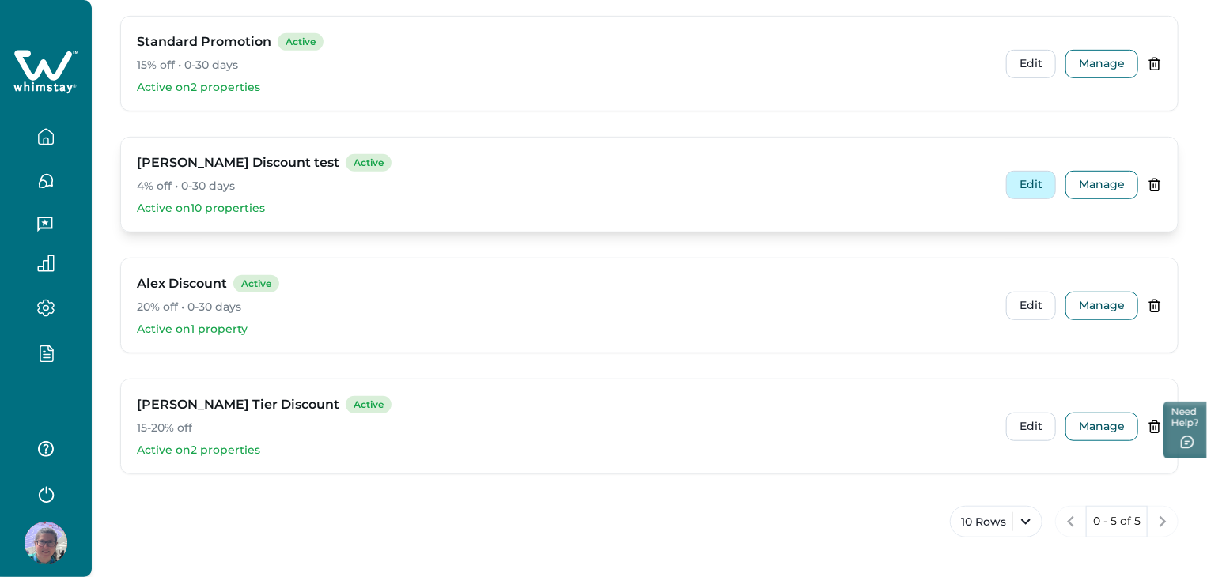
click at [1042, 180] on button "Edit" at bounding box center [1031, 185] width 50 height 28
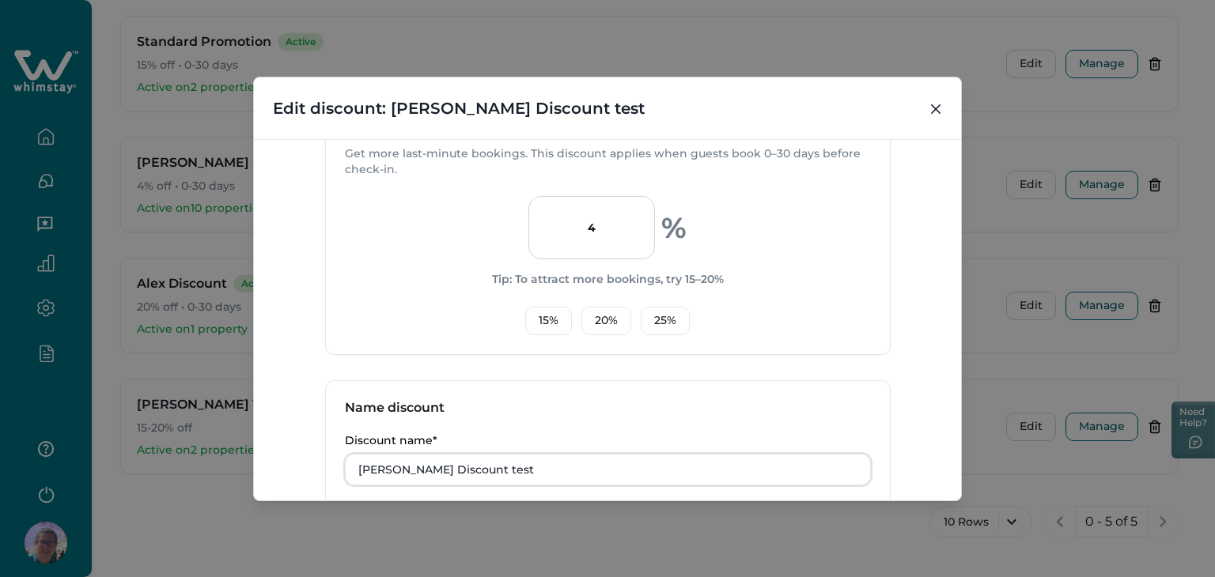
scroll to position [0, 0]
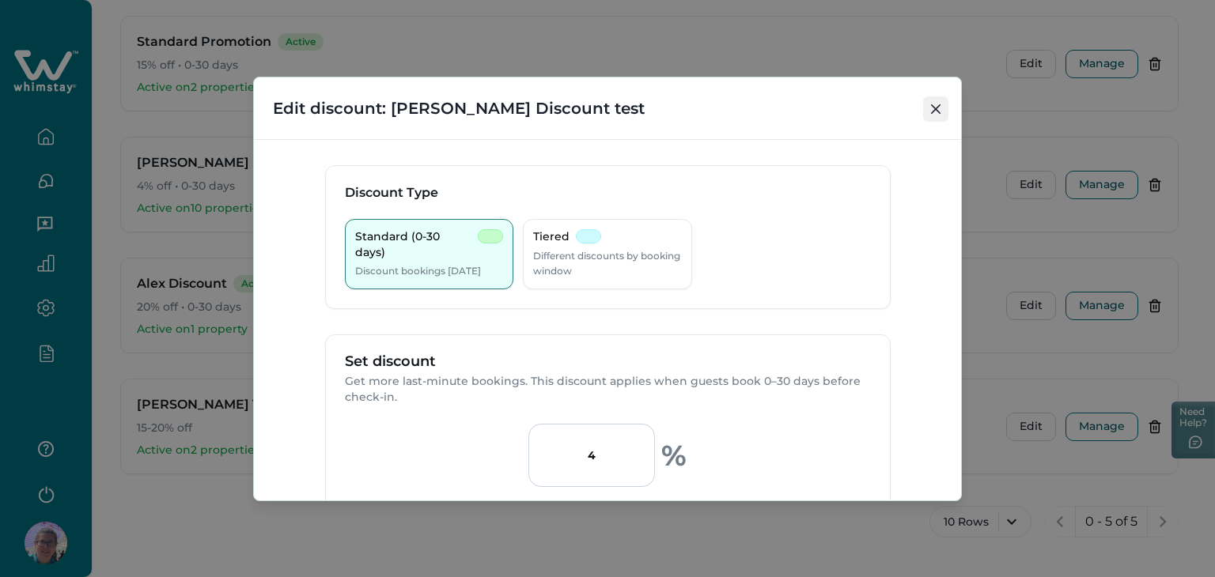
click at [933, 110] on icon "Close" at bounding box center [935, 108] width 9 height 9
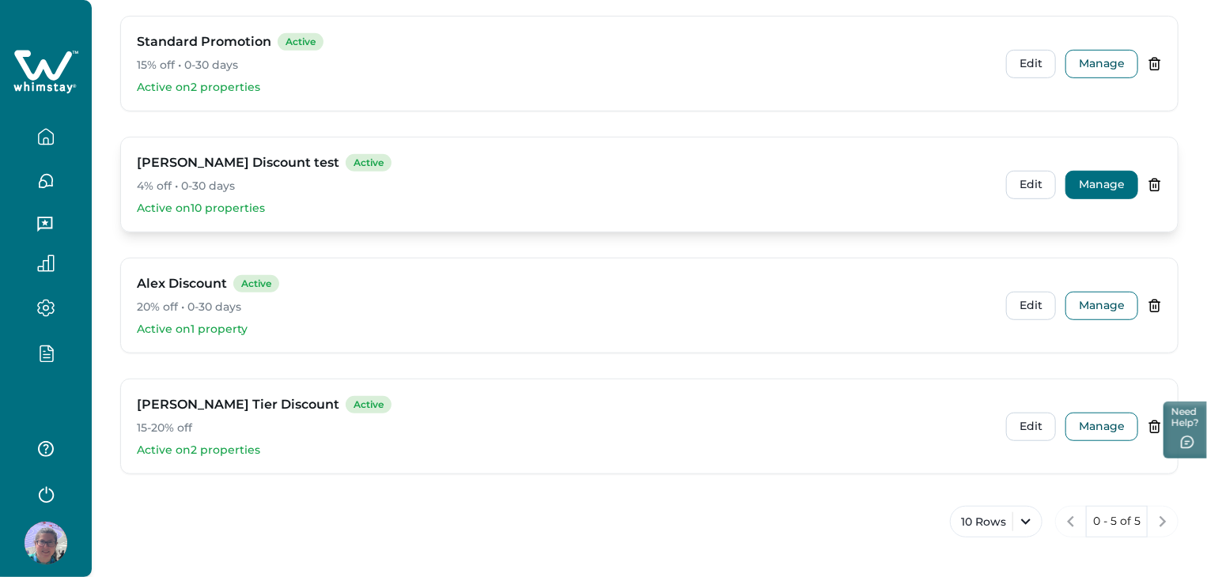
click at [1084, 180] on button "Manage" at bounding box center [1101, 185] width 73 height 28
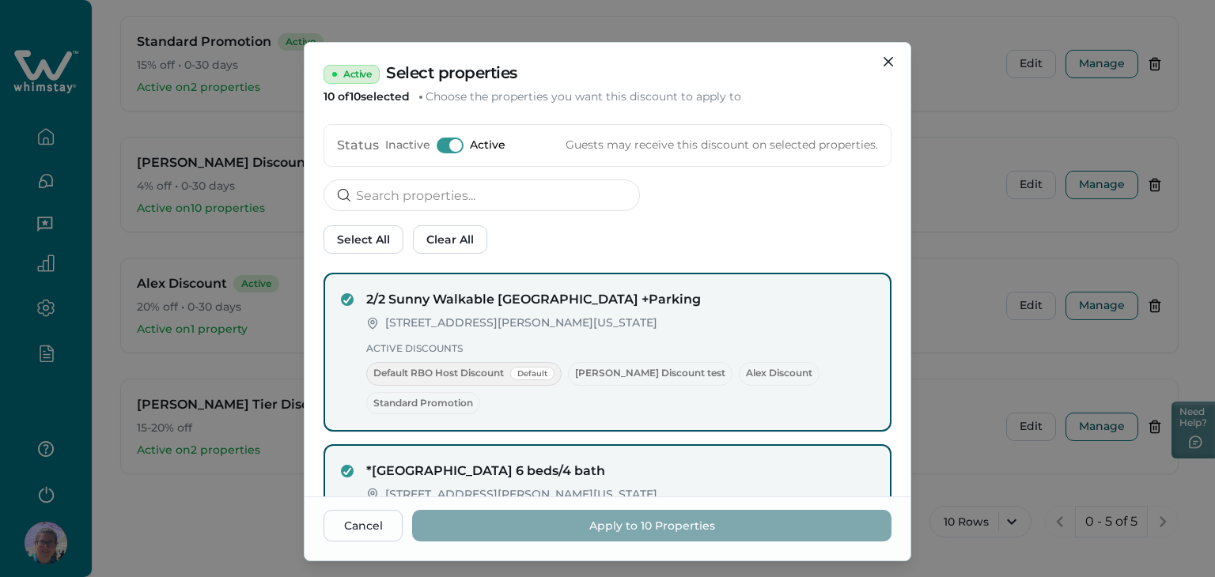
click at [834, 238] on div "Select All Clear All" at bounding box center [607, 239] width 568 height 28
click at [996, 350] on div "Active Select properties 10 of 10 selected Choose the properties you want this …" at bounding box center [607, 288] width 1215 height 577
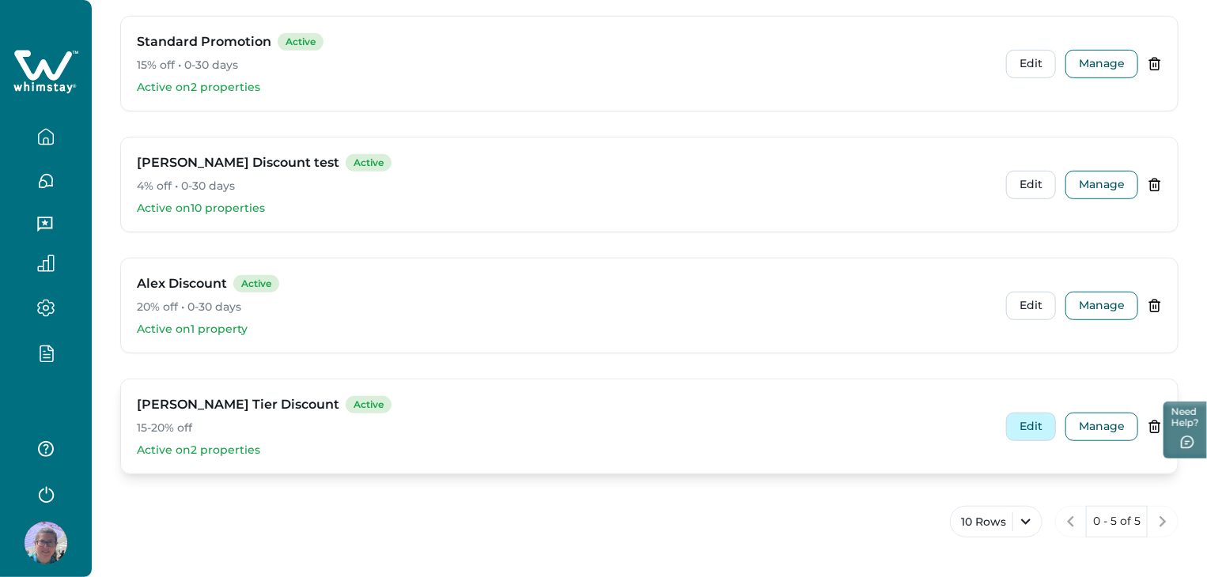
click at [1034, 423] on button "Edit" at bounding box center [1031, 427] width 50 height 28
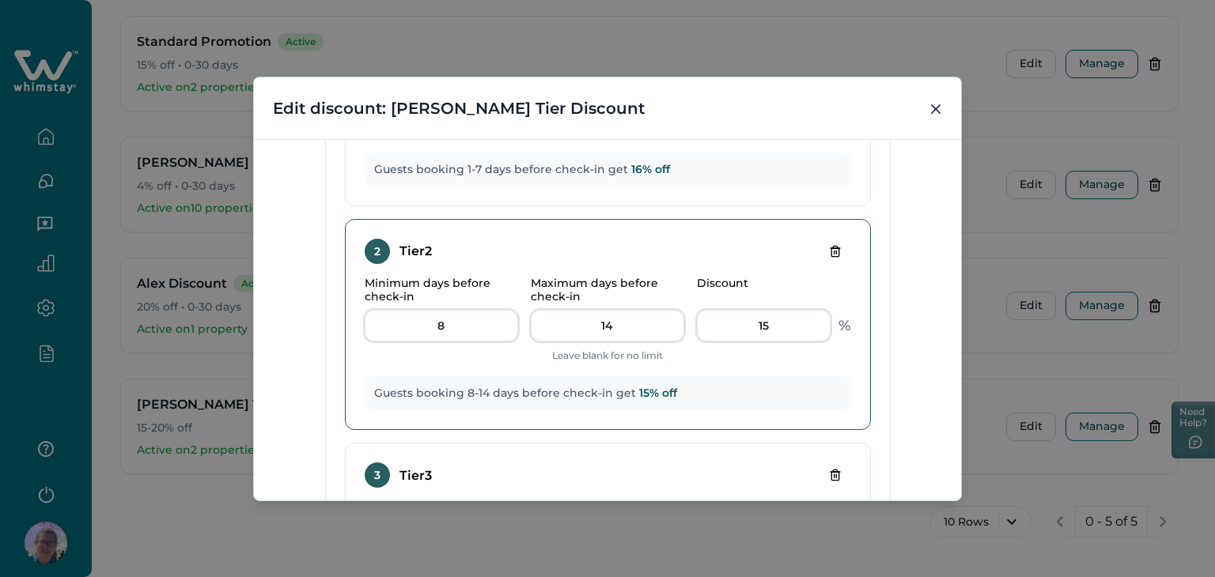
scroll to position [633, 0]
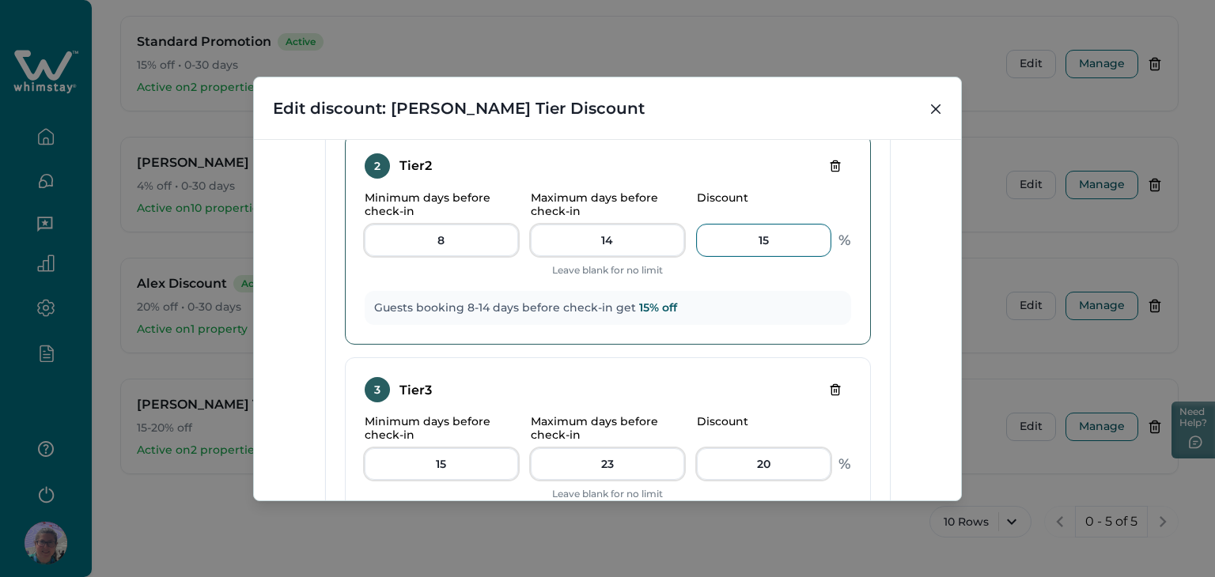
click at [785, 245] on input "15" at bounding box center [764, 241] width 134 height 32
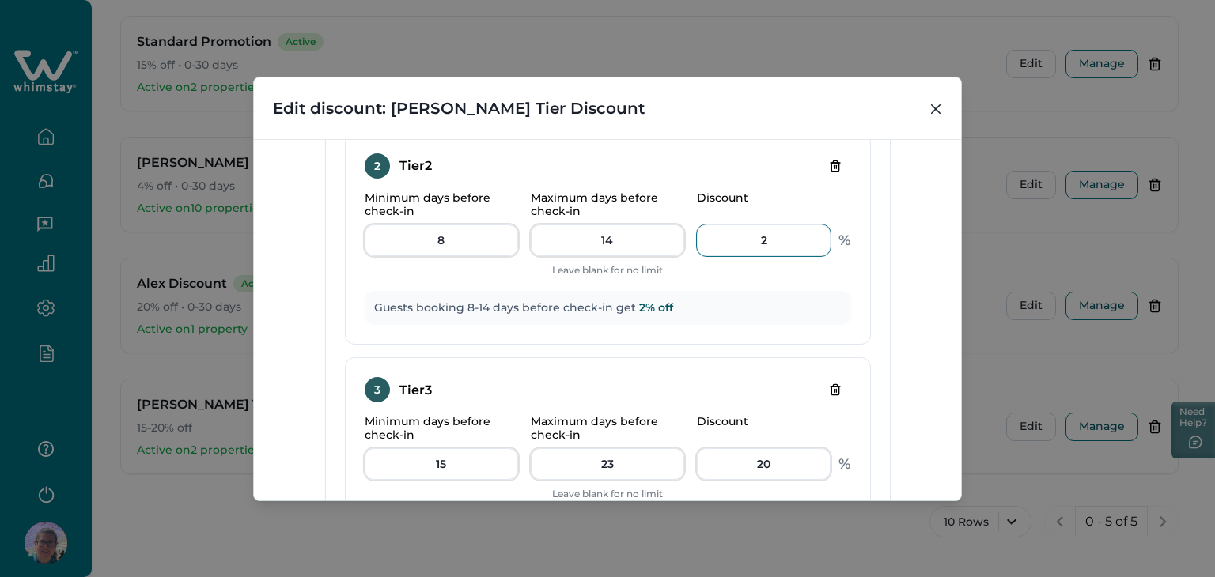
type input "2"
click at [894, 267] on div "Discount Type Standard (0-30 days) Discount bookings [DATE] Tiered Different di…" at bounding box center [607, 319] width 707 height 361
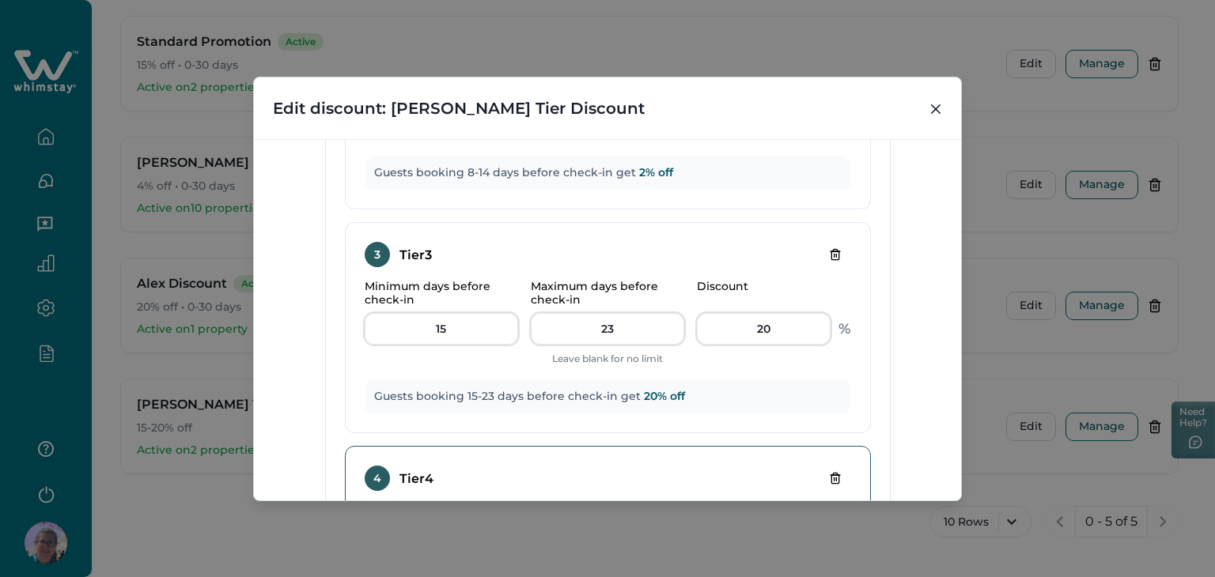
scroll to position [870, 0]
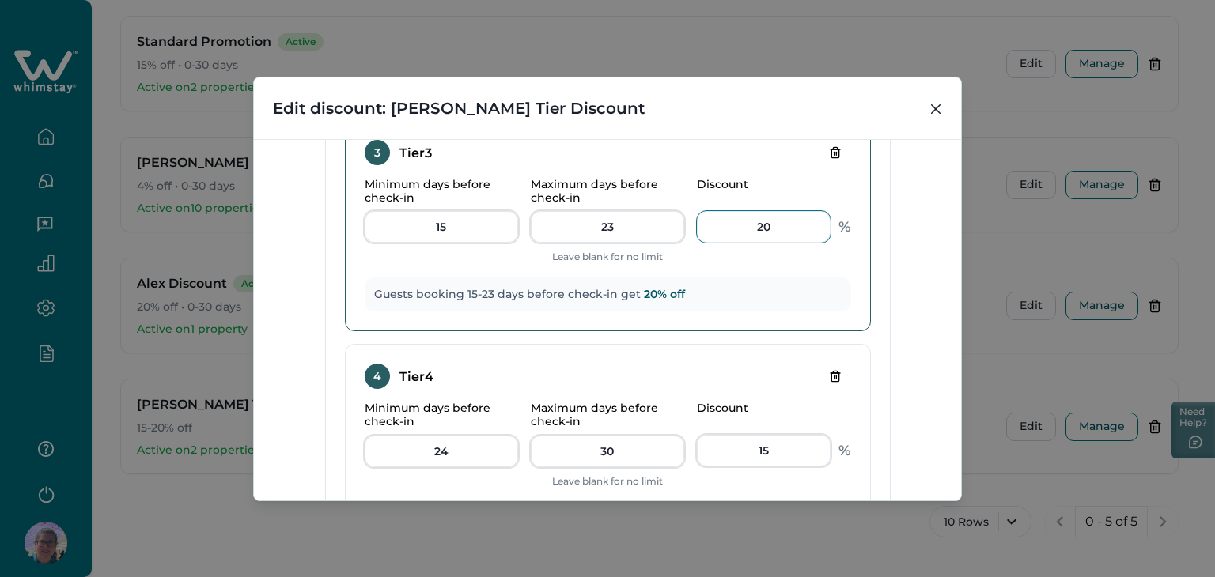
click at [758, 214] on input "20" at bounding box center [764, 227] width 134 height 32
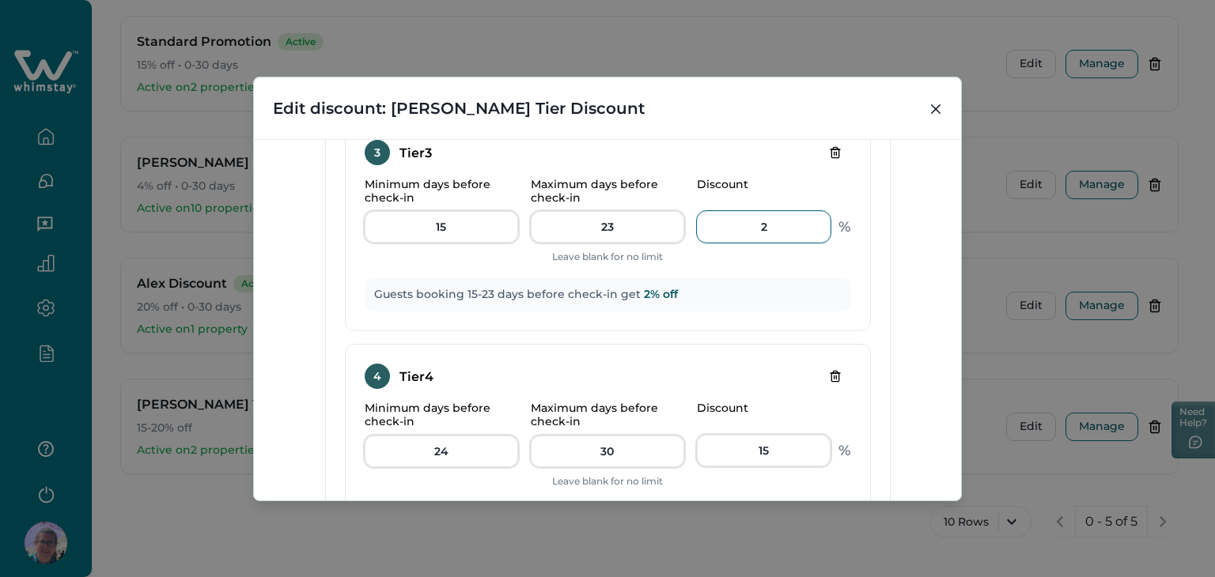
type input "2"
click at [907, 248] on div "Discount Type Standard (0-30 days) Discount bookings [DATE] Tiered Different di…" at bounding box center [607, 319] width 707 height 361
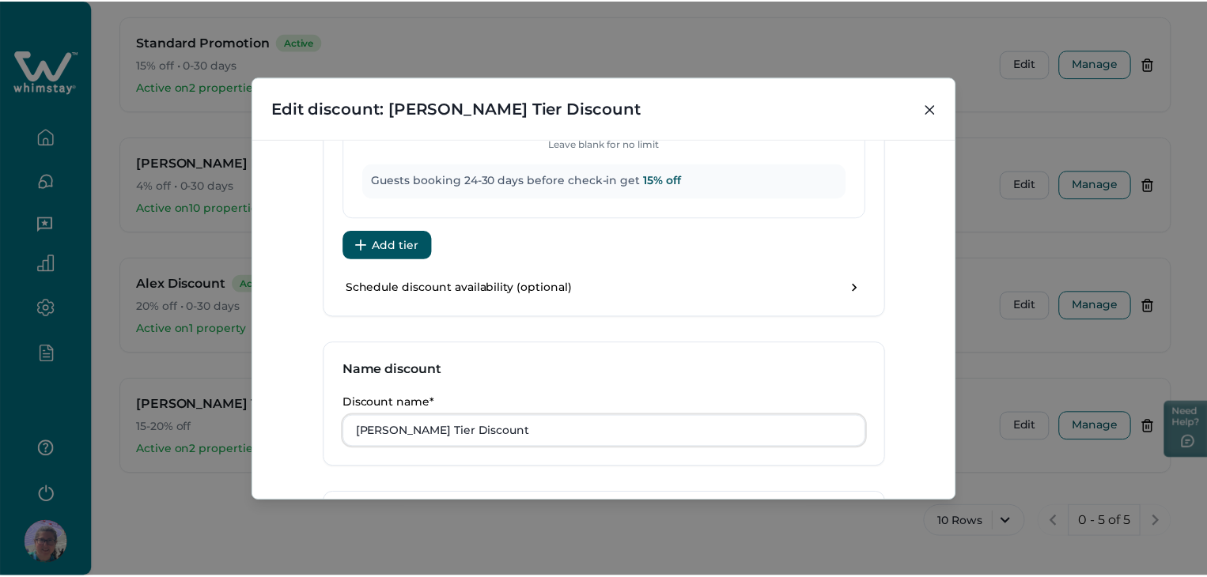
scroll to position [1388, 0]
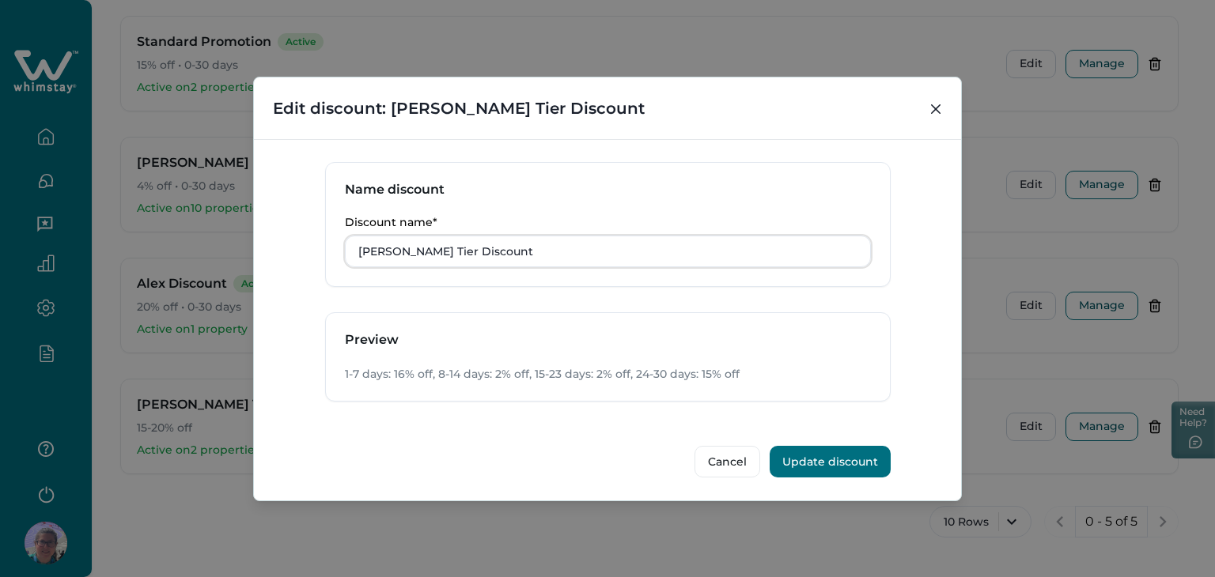
click at [835, 456] on button "Update discount" at bounding box center [829, 462] width 121 height 32
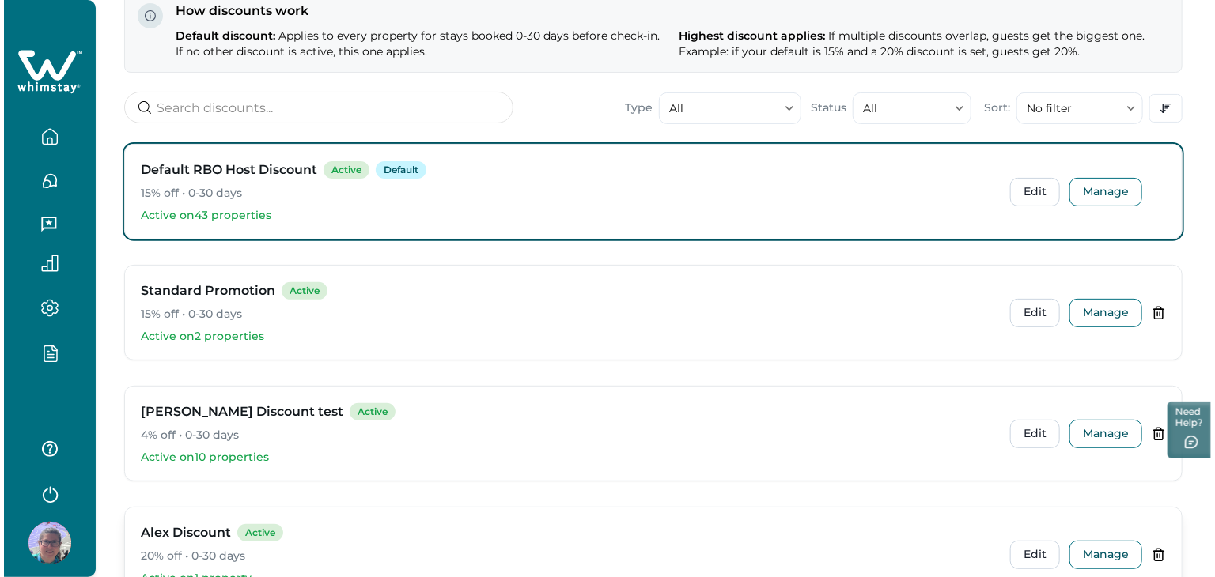
scroll to position [0, 0]
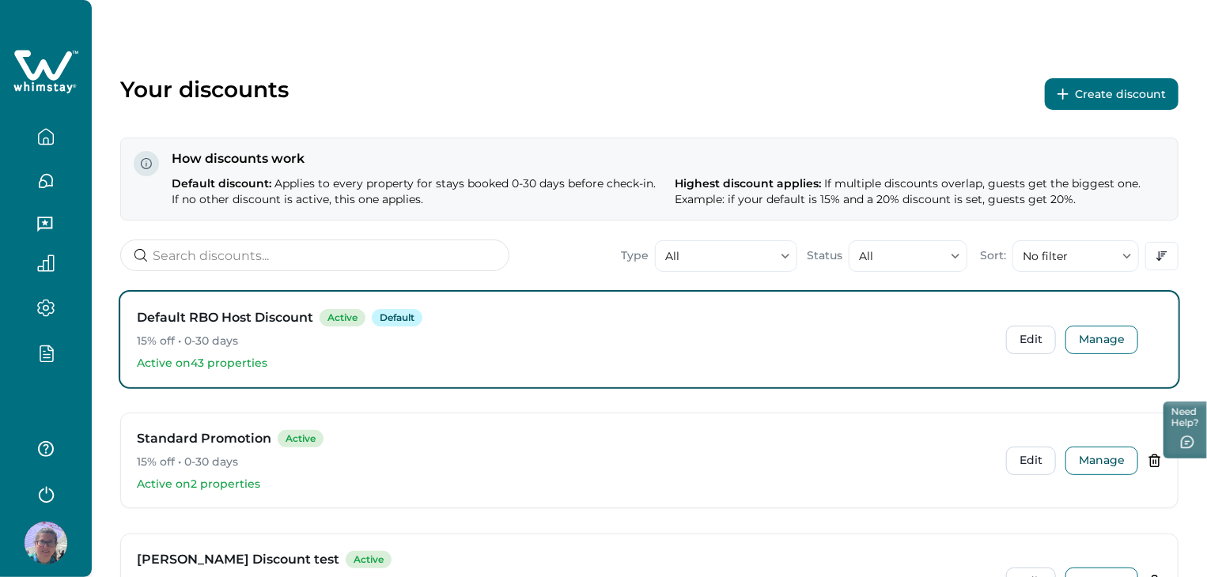
click at [36, 490] on icon "button" at bounding box center [46, 494] width 24 height 24
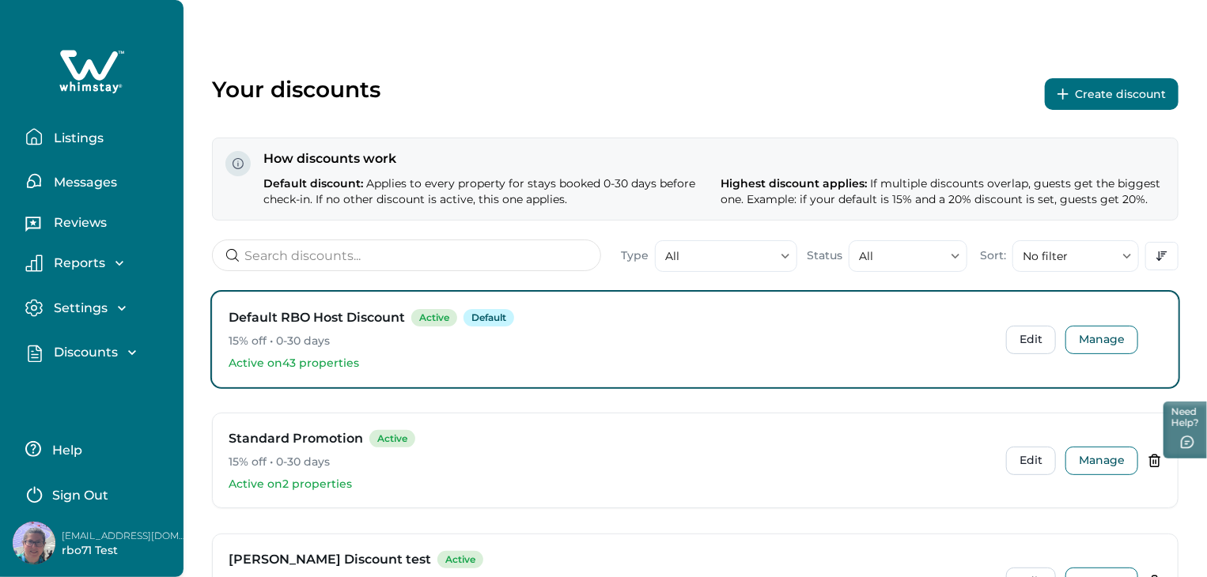
click at [91, 485] on button "Sign Out" at bounding box center [95, 494] width 140 height 32
